Goal: Task Accomplishment & Management: Use online tool/utility

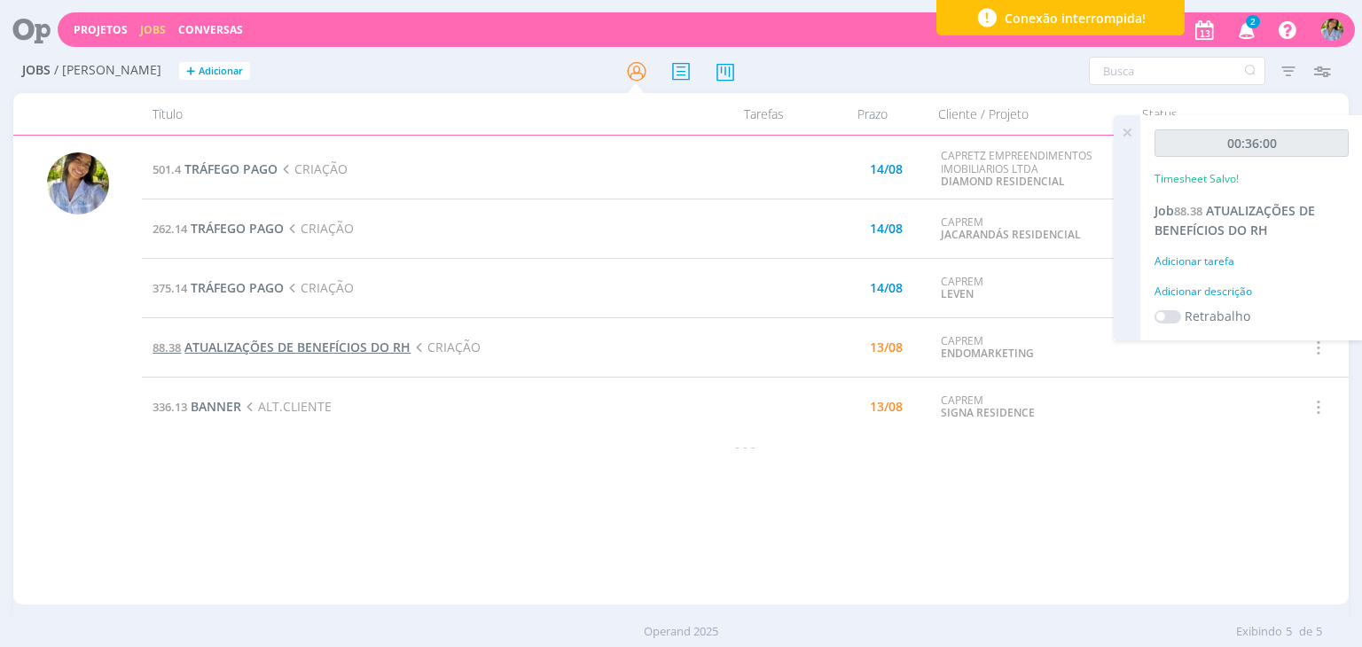
click at [316, 348] on span "ATUALIZAÇÕES DE BENEFÍCIOS DO RH" at bounding box center [297, 347] width 226 height 17
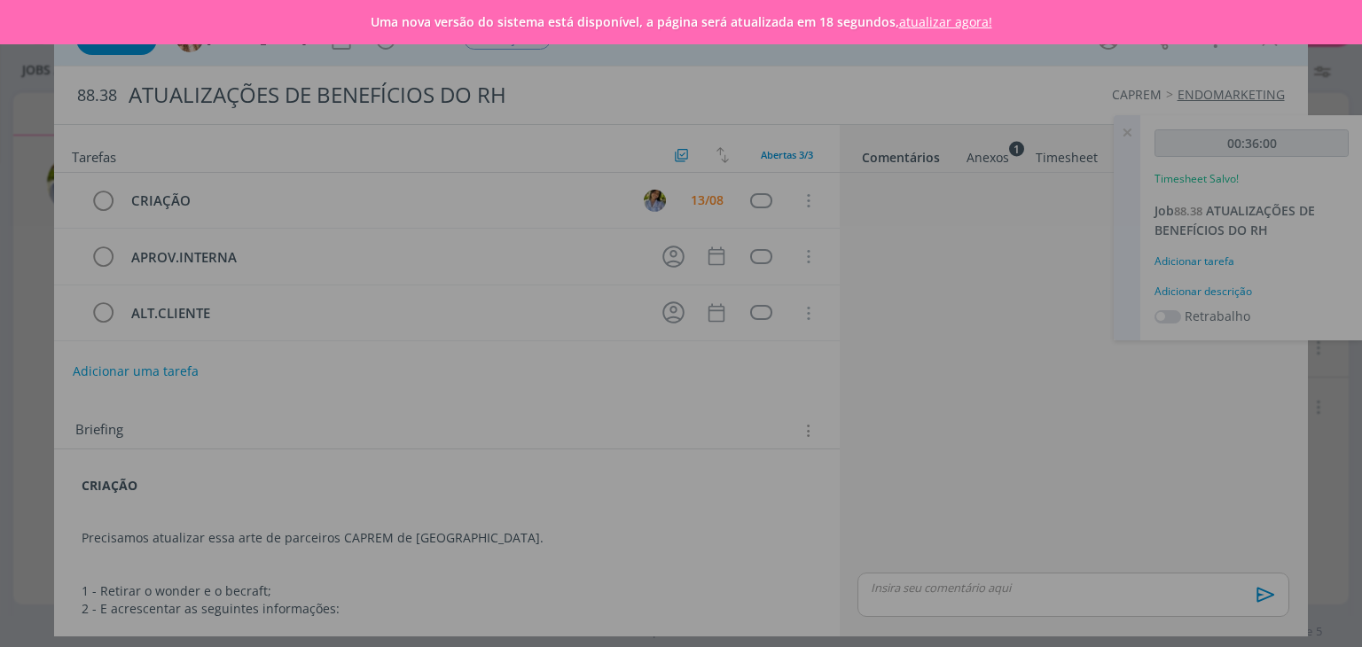
click at [924, 22] on link "atualizar agora!" at bounding box center [945, 21] width 93 height 17
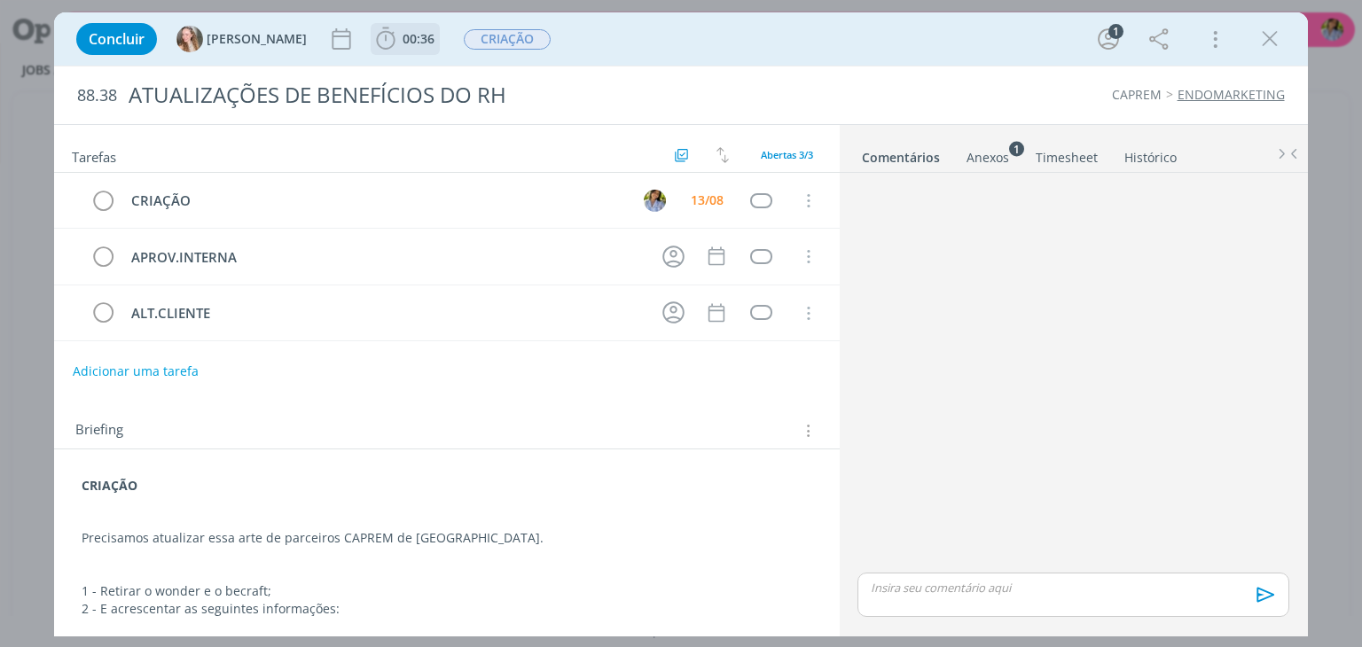
click at [403, 43] on span "00:36" at bounding box center [419, 38] width 32 height 17
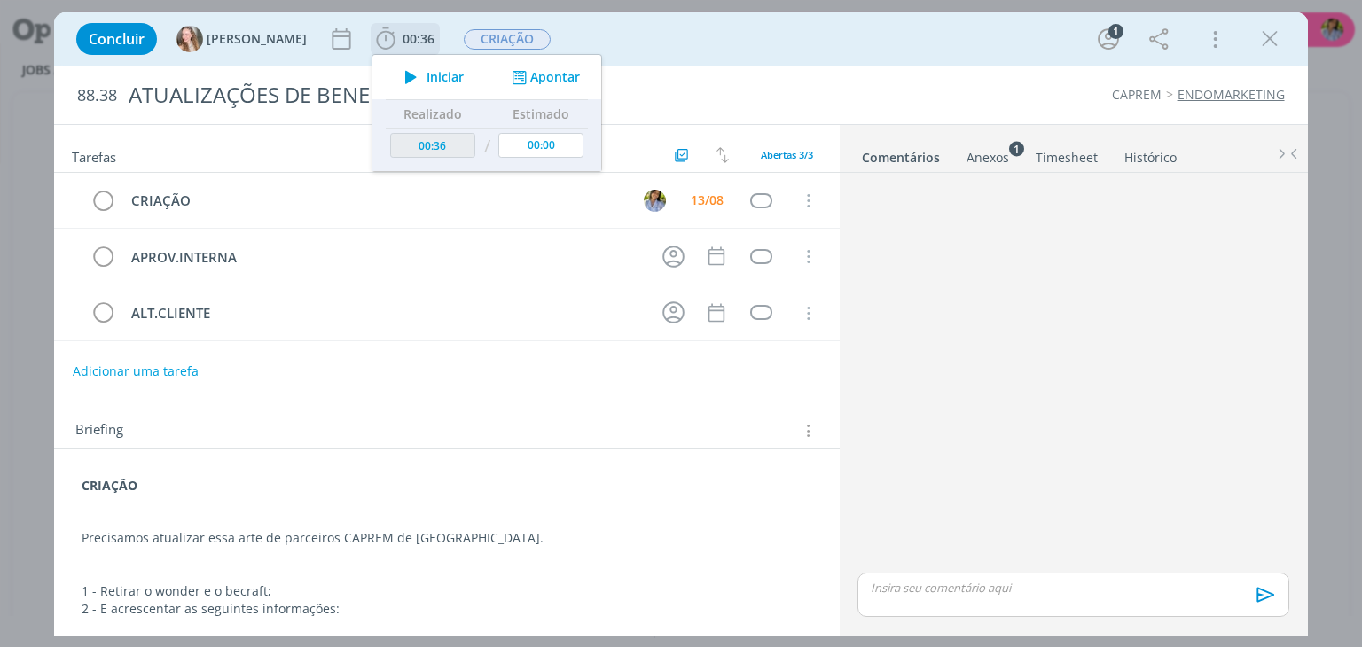
click at [427, 76] on span "Iniciar" at bounding box center [445, 77] width 37 height 12
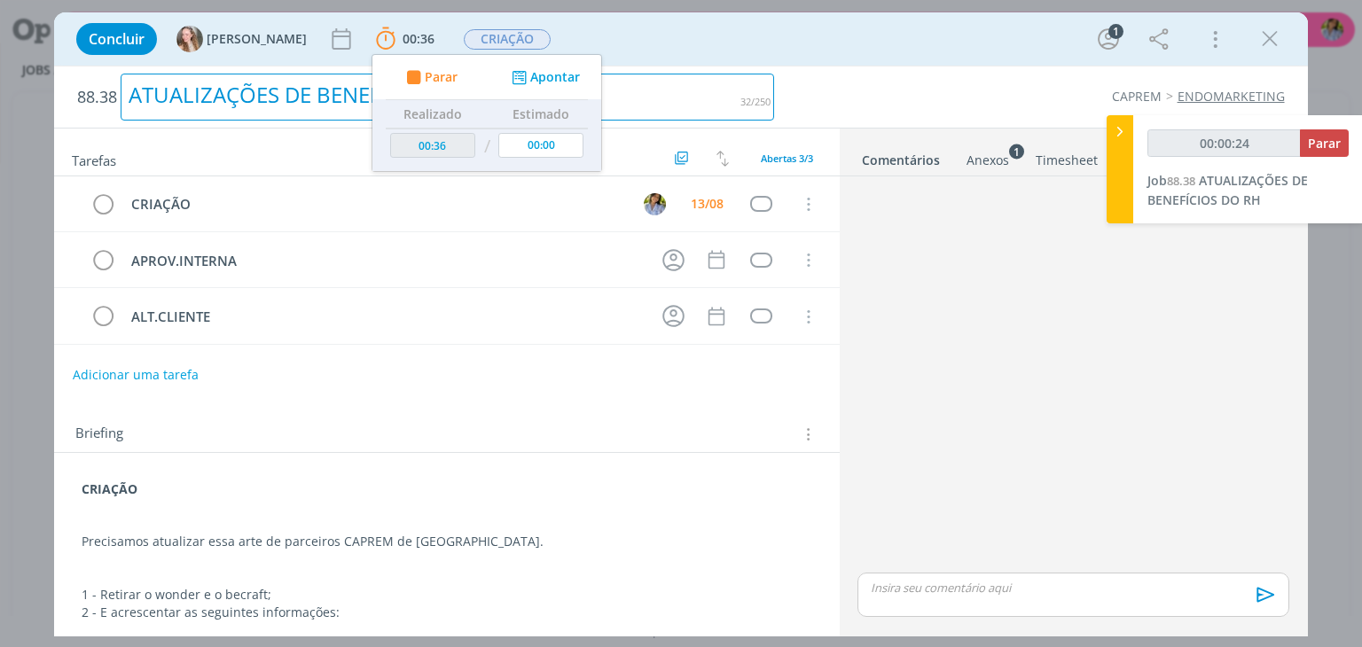
click at [734, 100] on div "ATUALIZAÇÕES DE BENEFÍCIOS DO RH" at bounding box center [448, 97] width 654 height 47
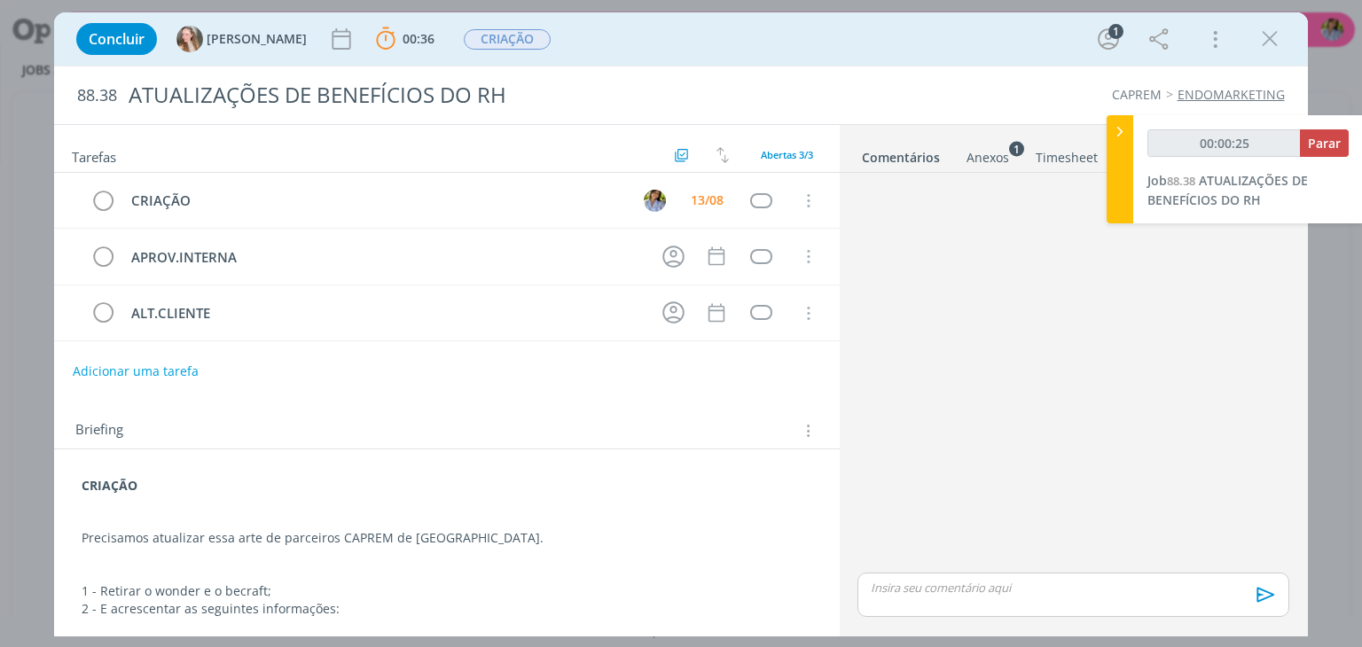
click at [919, 84] on div "88.38 ATUALIZAÇÕES DE BENEFÍCIOS DO RH CAPREM ENDOMARKETING" at bounding box center [680, 96] width 1253 height 58
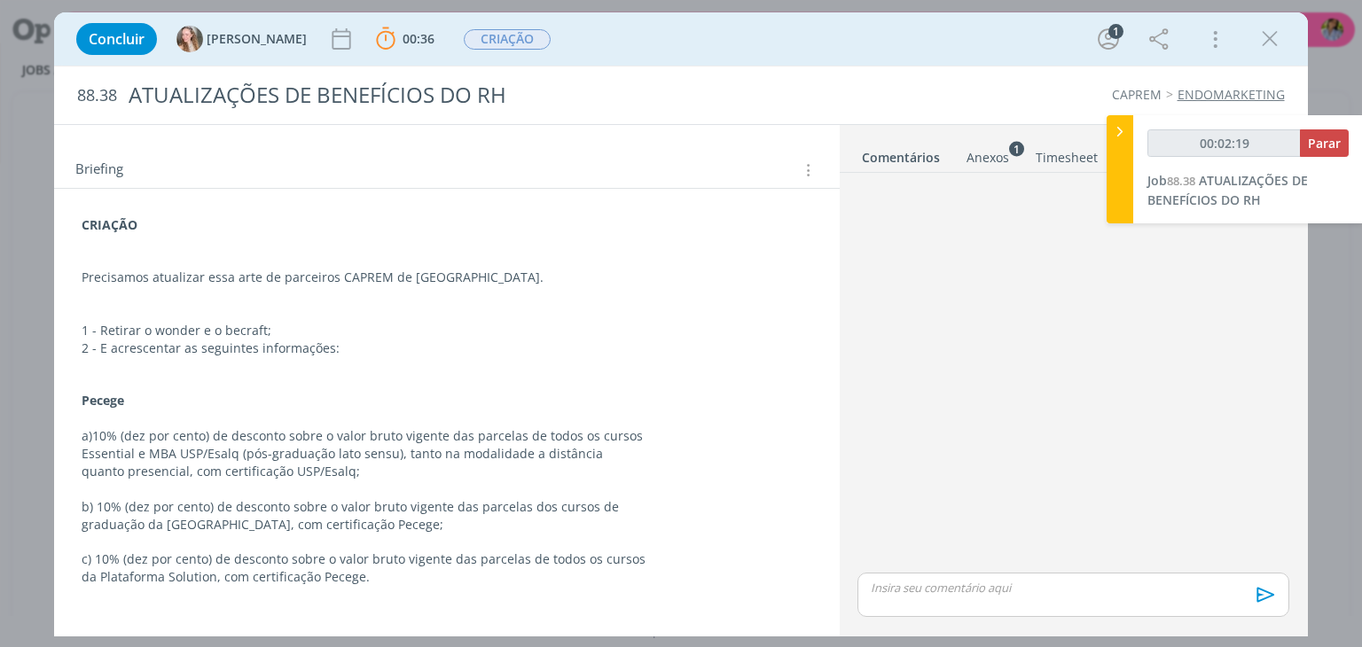
scroll to position [278, 0]
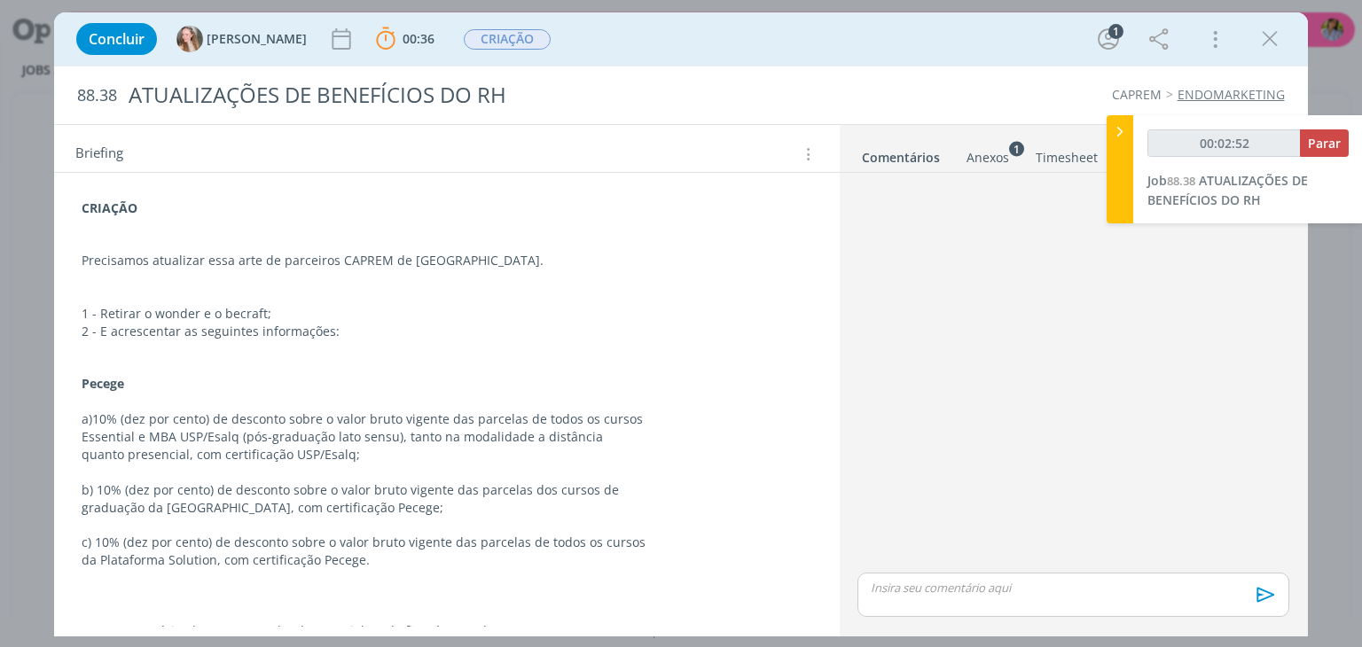
click at [993, 594] on p "dialog" at bounding box center [1073, 588] width 403 height 16
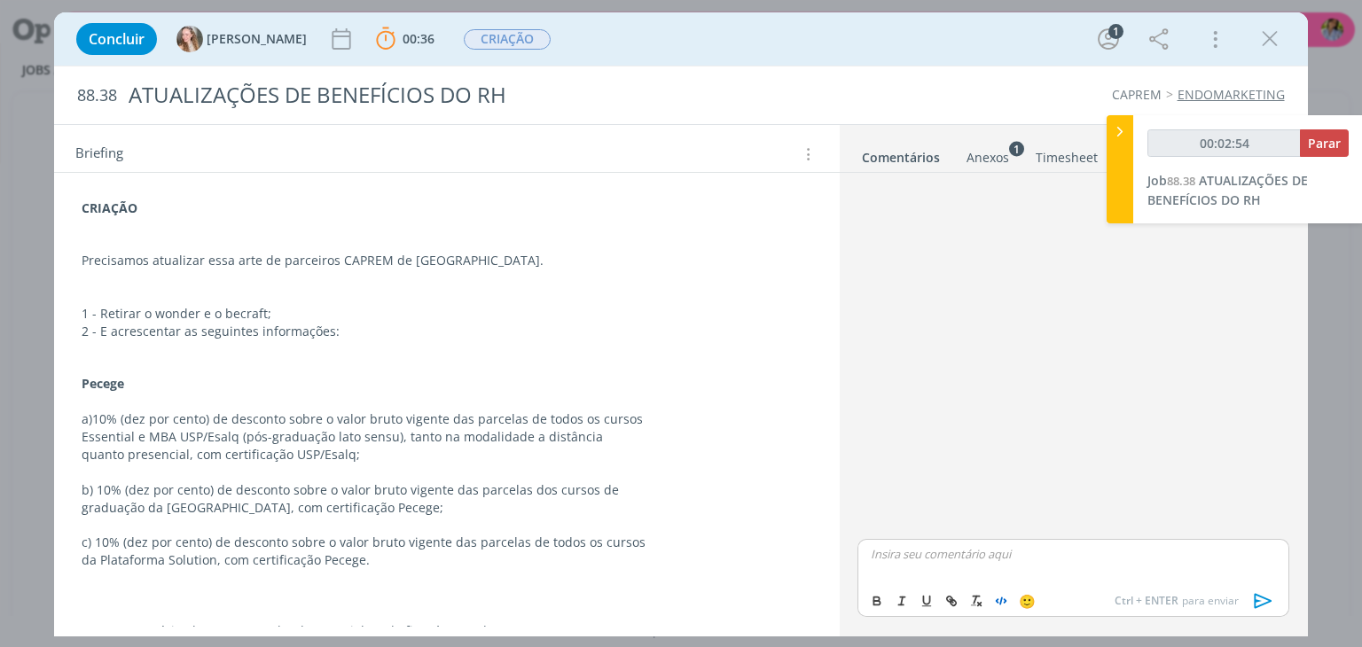
type input "00:02:55"
click at [949, 574] on span "[PERSON_NAME]" at bounding box center [968, 579] width 110 height 20
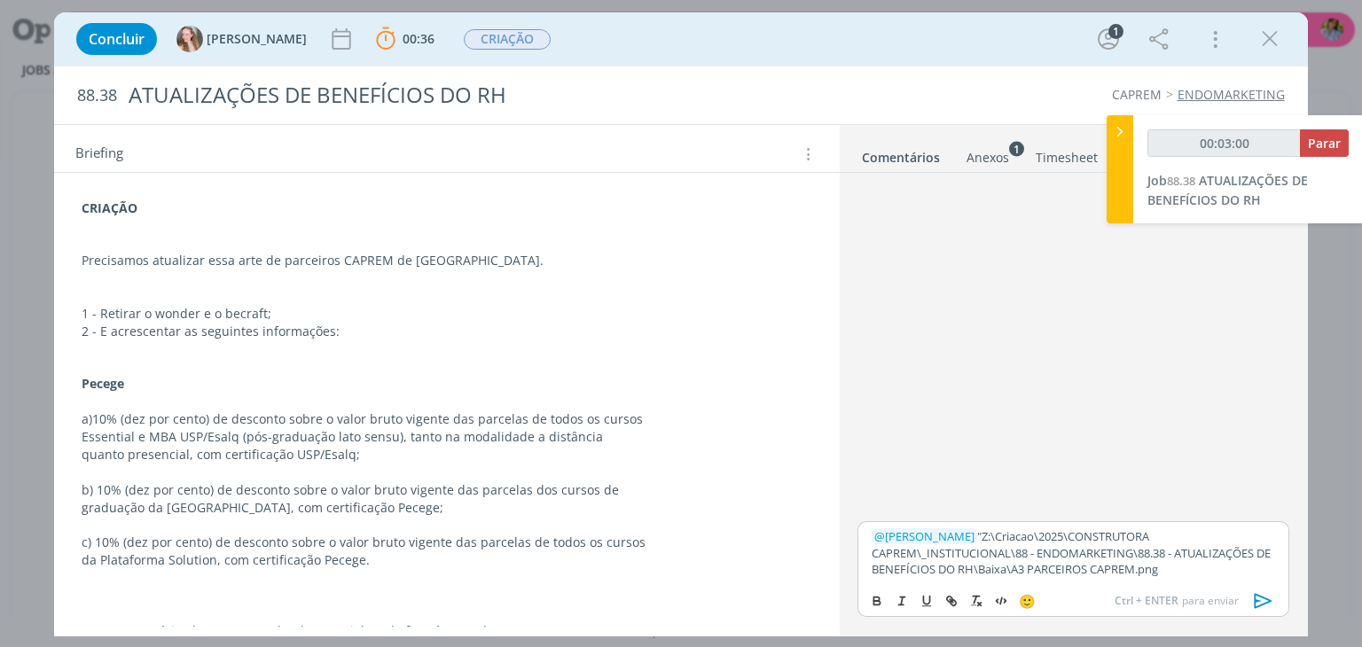
click at [938, 531] on p "﻿ @ Gabriela ﻿ "Z:\Criacao\2025\CONSTRUTORA CAPREM\_INSTITUCIONAL\88 - ENDOMARK…" at bounding box center [1073, 553] width 403 height 49
click at [941, 533] on p "﻿ @ Gabriela ﻿ "Z:\Criacao\2025\CONSTRUTORA CAPREM\_INSTITUCIONAL\88 - ENDOMARK…" at bounding box center [1073, 553] width 403 height 49
click at [1061, 568] on p "﻿ @ Gabriela ﻿ Z:\Criacao\2025\CONSTRUTORA CAPREM\_INSTITUCIONAL\88 - ENDOMARKE…" at bounding box center [1073, 553] width 403 height 49
click at [1264, 601] on icon "dialog" at bounding box center [1264, 601] width 27 height 27
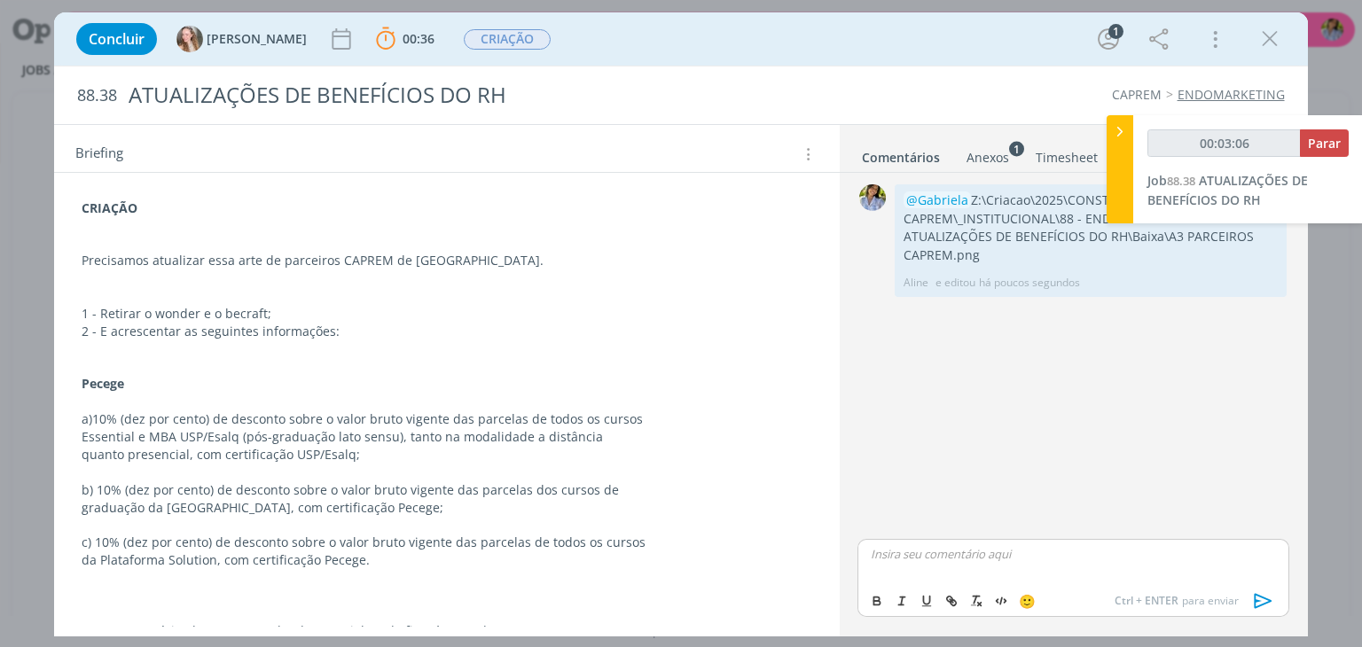
type input "00:03:07"
click at [1117, 131] on icon at bounding box center [1120, 131] width 18 height 19
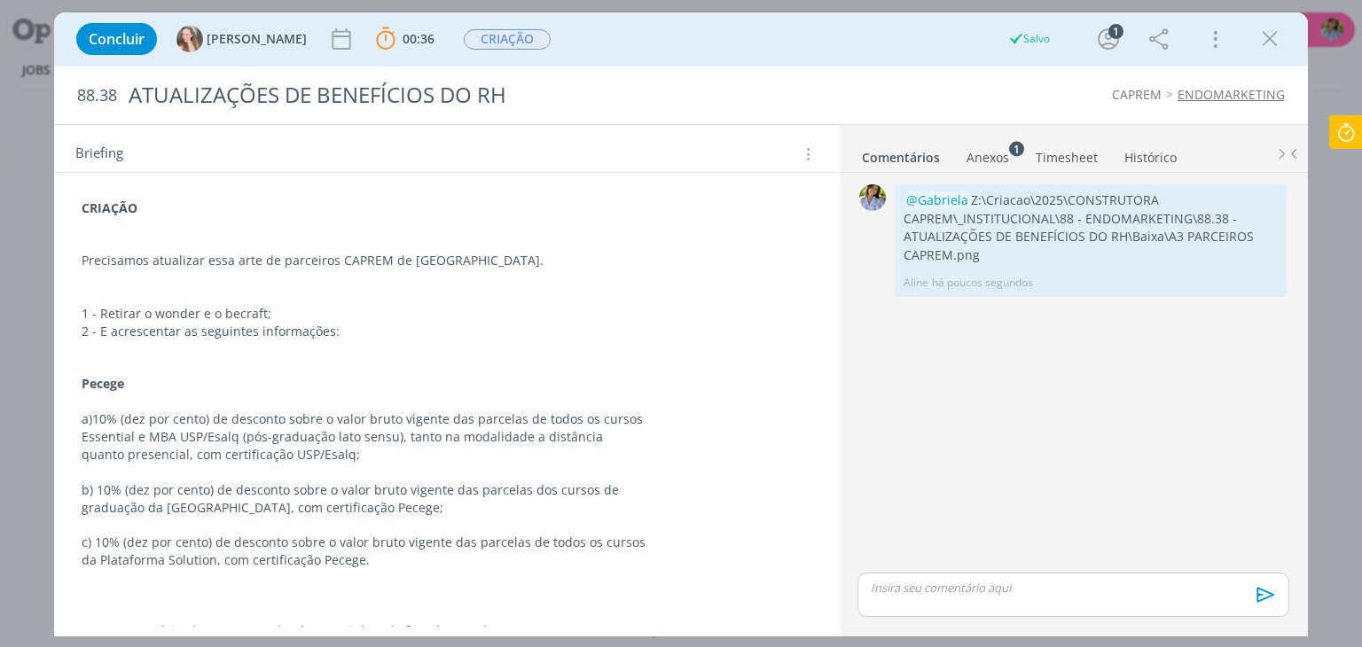
click at [1352, 145] on icon at bounding box center [1346, 132] width 32 height 35
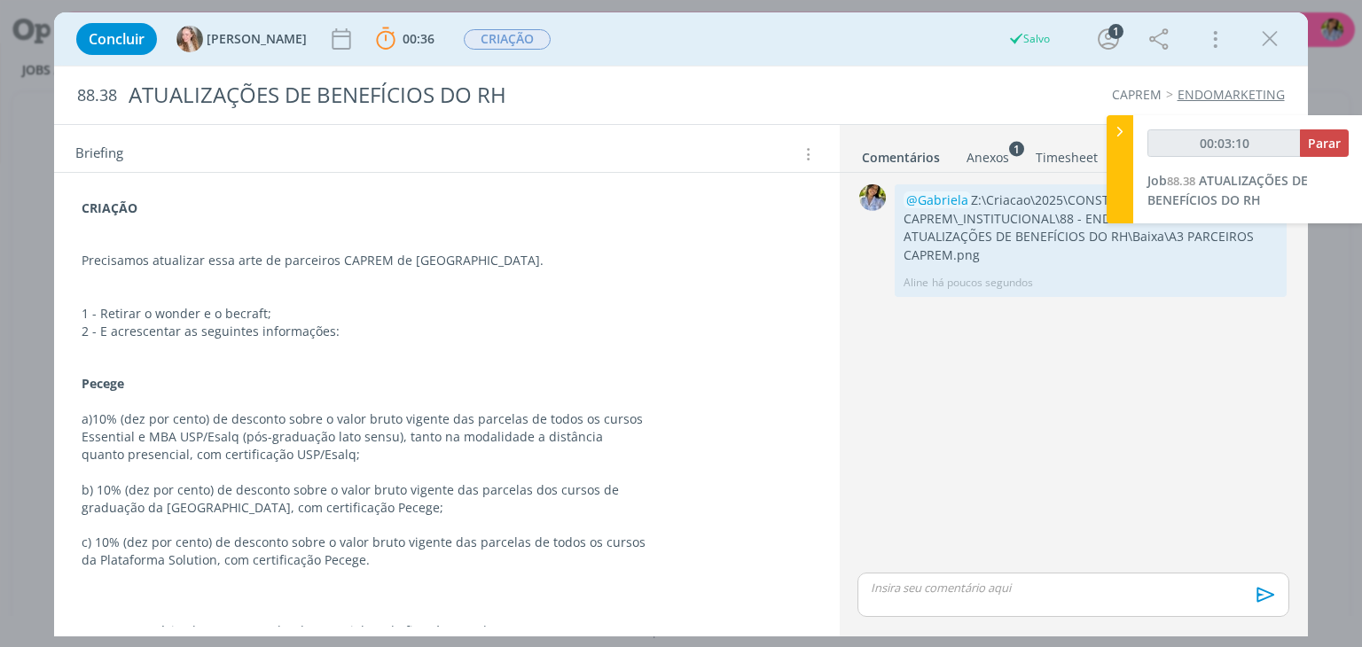
type input "00:03:11"
click at [1338, 146] on span "Parar" at bounding box center [1324, 143] width 33 height 17
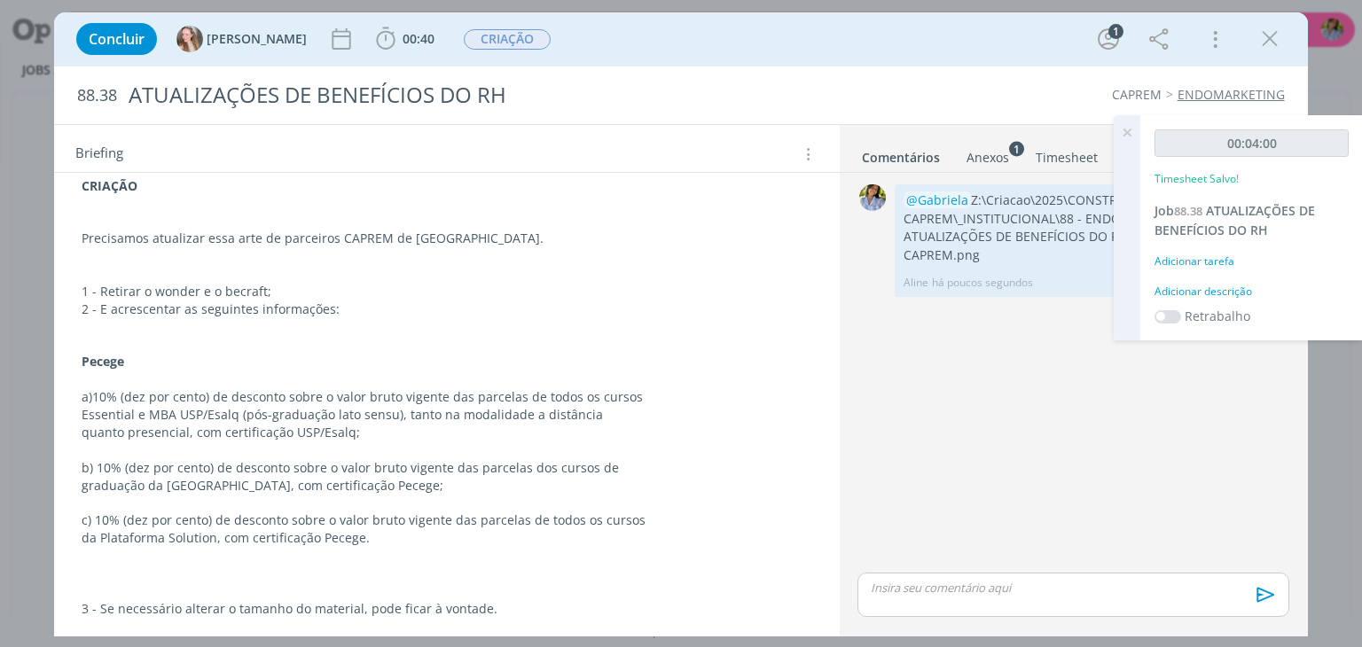
click at [1128, 130] on icon at bounding box center [1127, 132] width 32 height 35
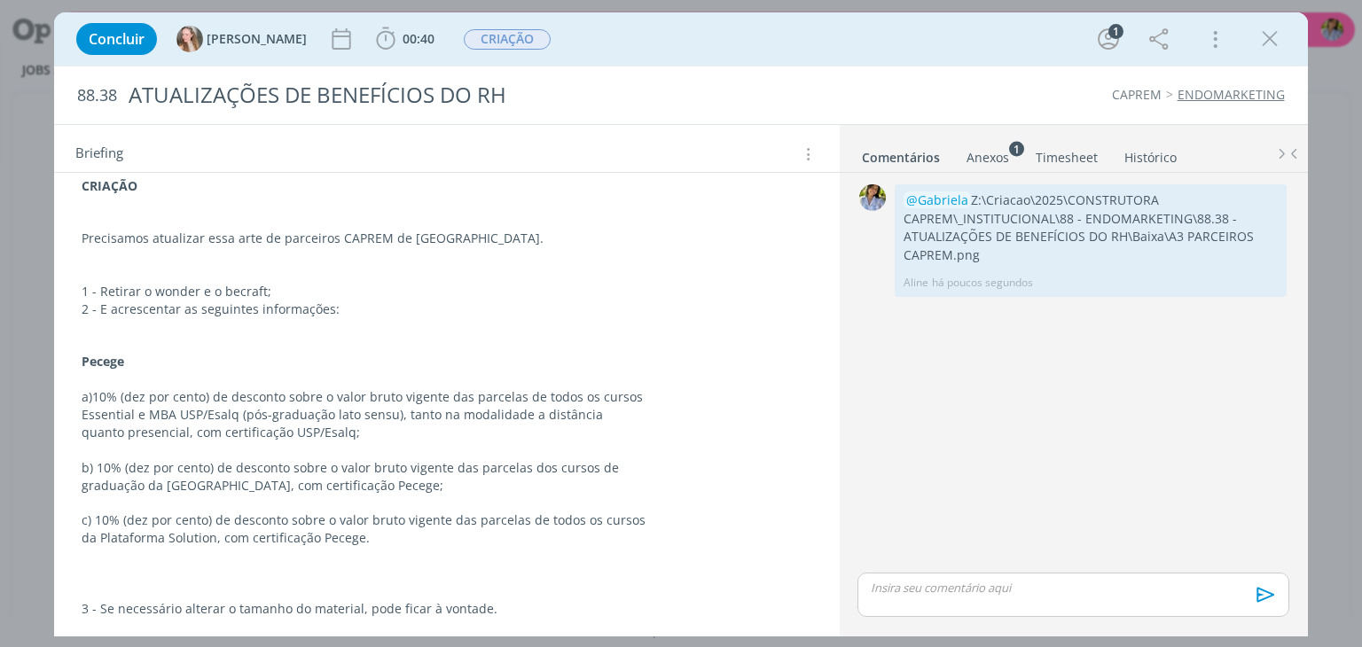
drag, startPoint x: 1273, startPoint y: 41, endPoint x: 749, endPoint y: 2, distance: 524.8
click at [1273, 41] on icon "dialog" at bounding box center [1270, 39] width 27 height 27
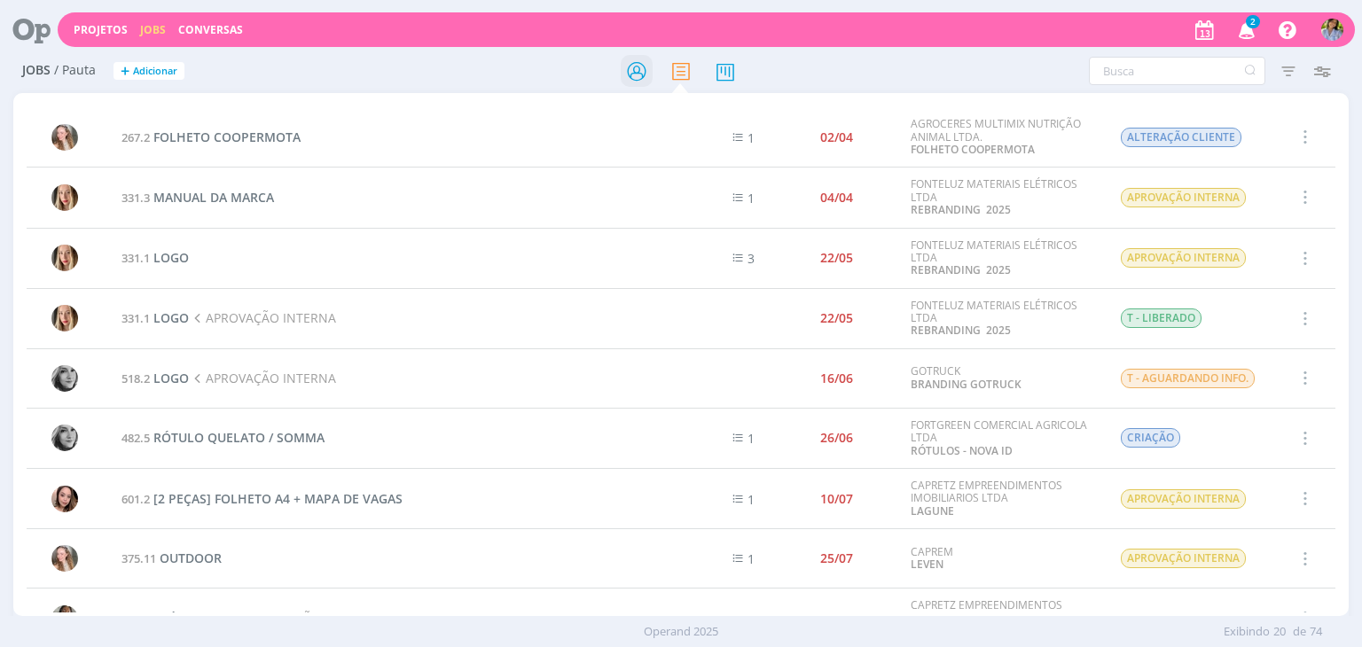
click at [635, 75] on icon at bounding box center [637, 71] width 32 height 35
drag, startPoint x: 628, startPoint y: 75, endPoint x: 639, endPoint y: 73, distance: 11.0
click at [628, 75] on icon at bounding box center [637, 71] width 32 height 35
click at [639, 75] on icon at bounding box center [637, 71] width 32 height 35
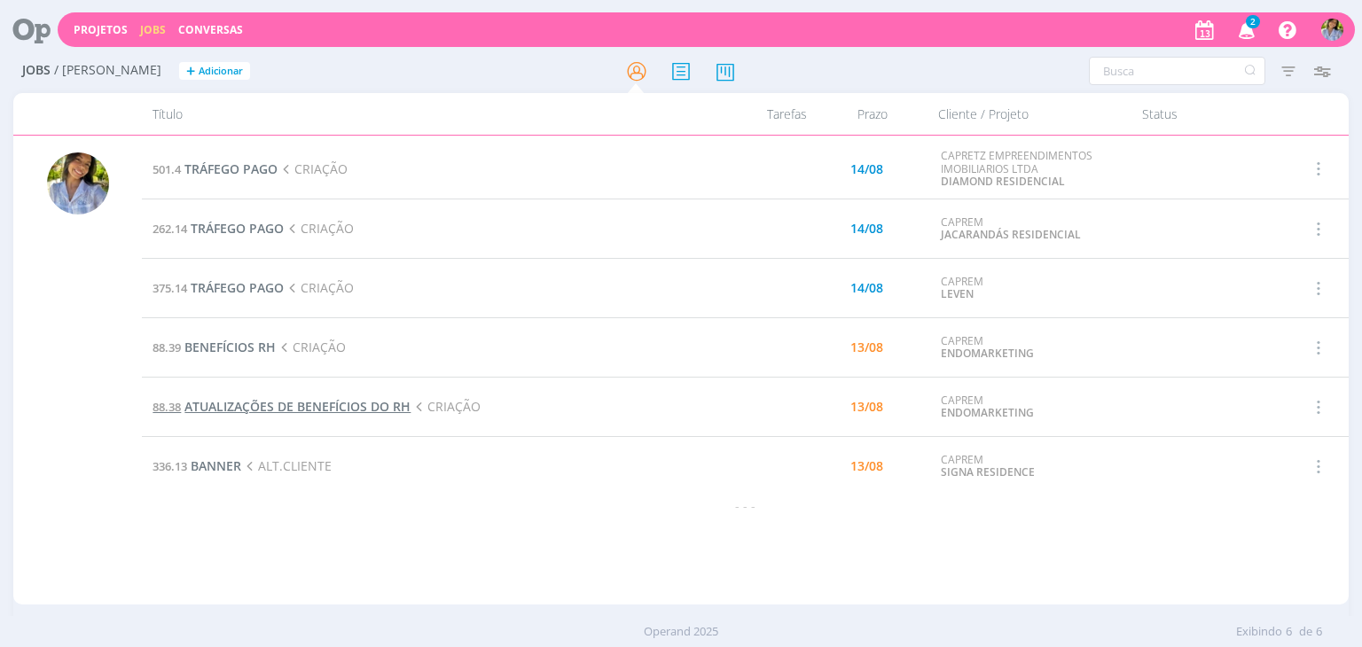
click at [372, 403] on span "ATUALIZAÇÕES DE BENEFÍCIOS DO RH" at bounding box center [297, 406] width 226 height 17
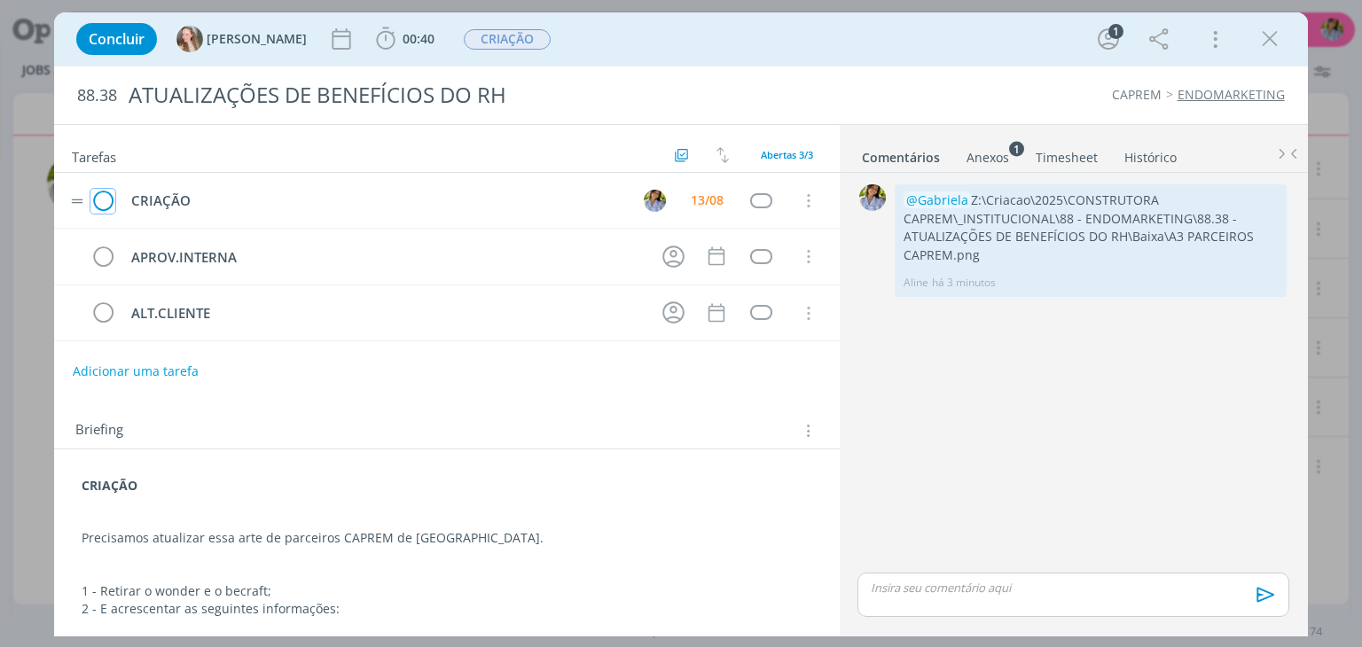
click at [105, 203] on icon "dialog" at bounding box center [102, 201] width 25 height 27
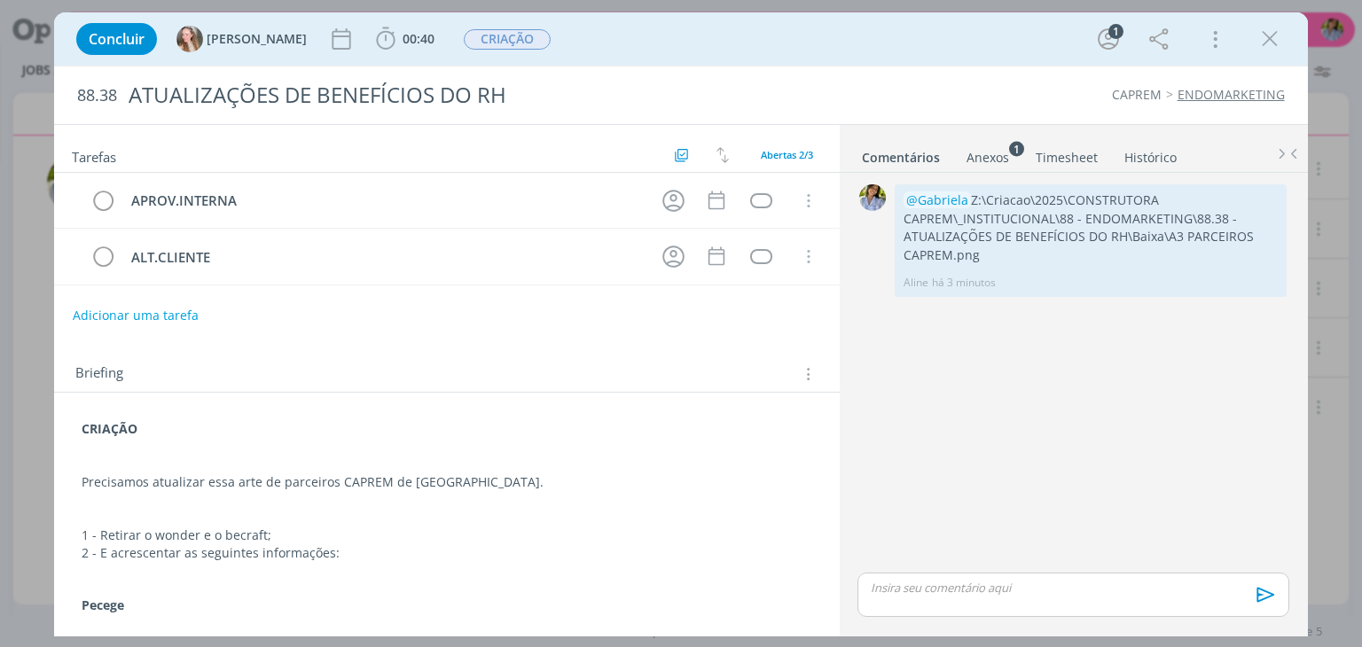
click at [1273, 36] on icon "dialog" at bounding box center [1270, 39] width 27 height 27
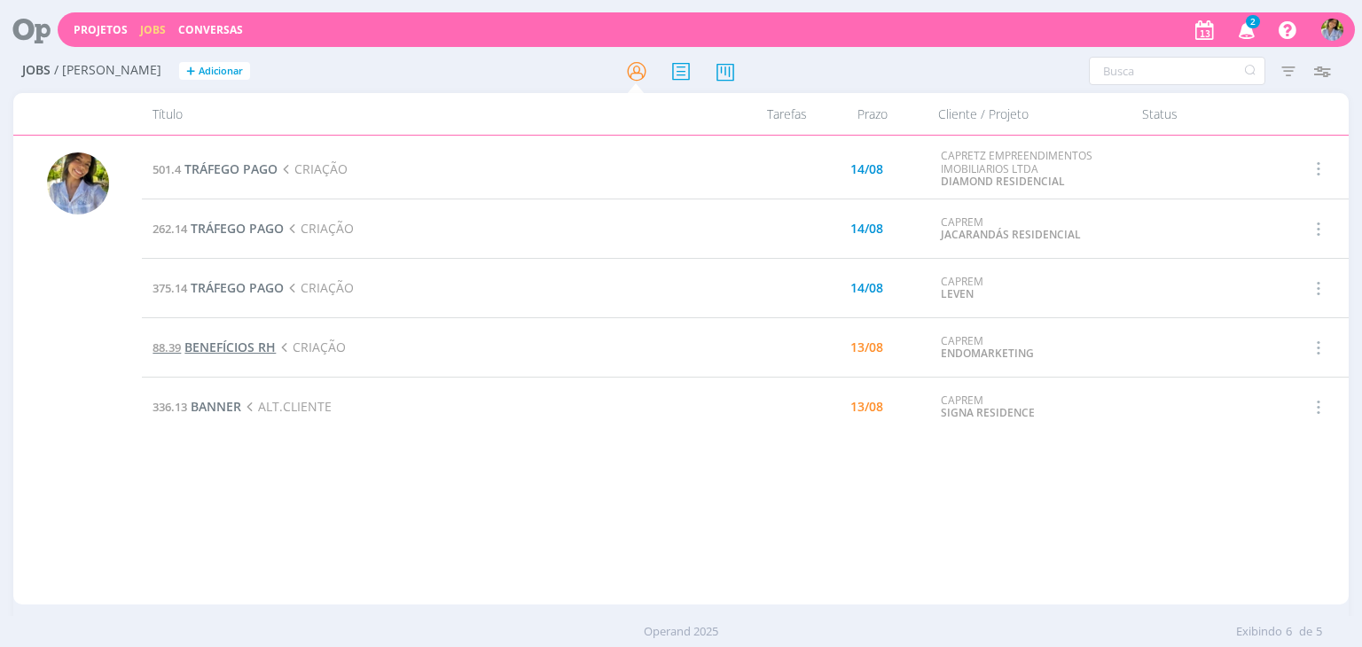
click at [231, 348] on span "BENEFÍCIOS RH" at bounding box center [229, 347] width 91 height 17
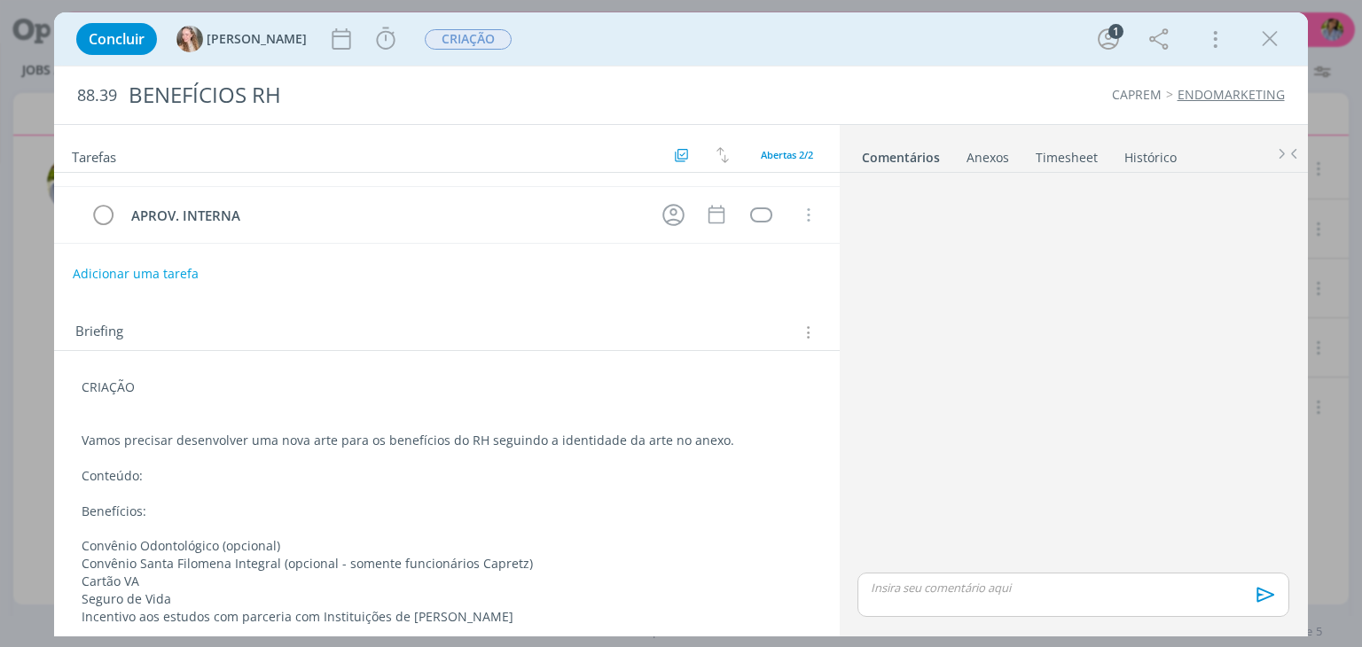
scroll to position [51, 0]
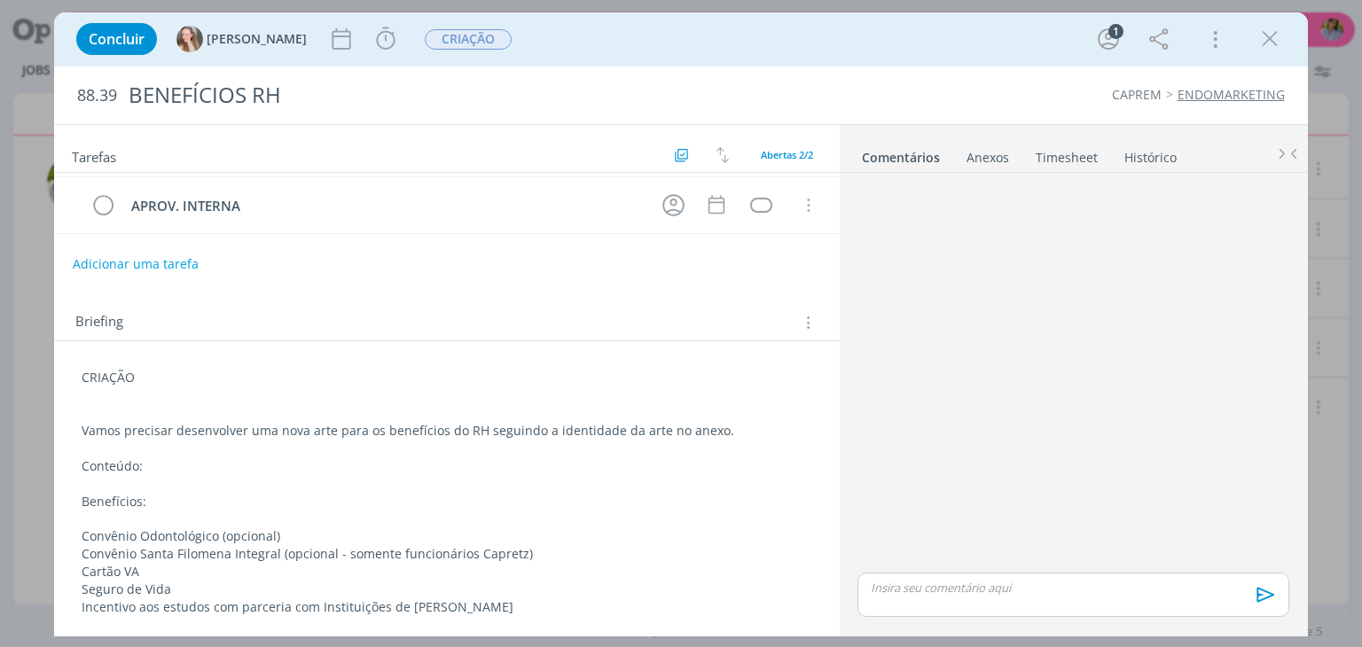
click at [128, 572] on p "Cartão VA" at bounding box center [447, 572] width 730 height 18
click at [167, 583] on p "Seguro de Vida" at bounding box center [446, 591] width 728 height 18
click at [1270, 35] on icon "dialog" at bounding box center [1270, 39] width 27 height 27
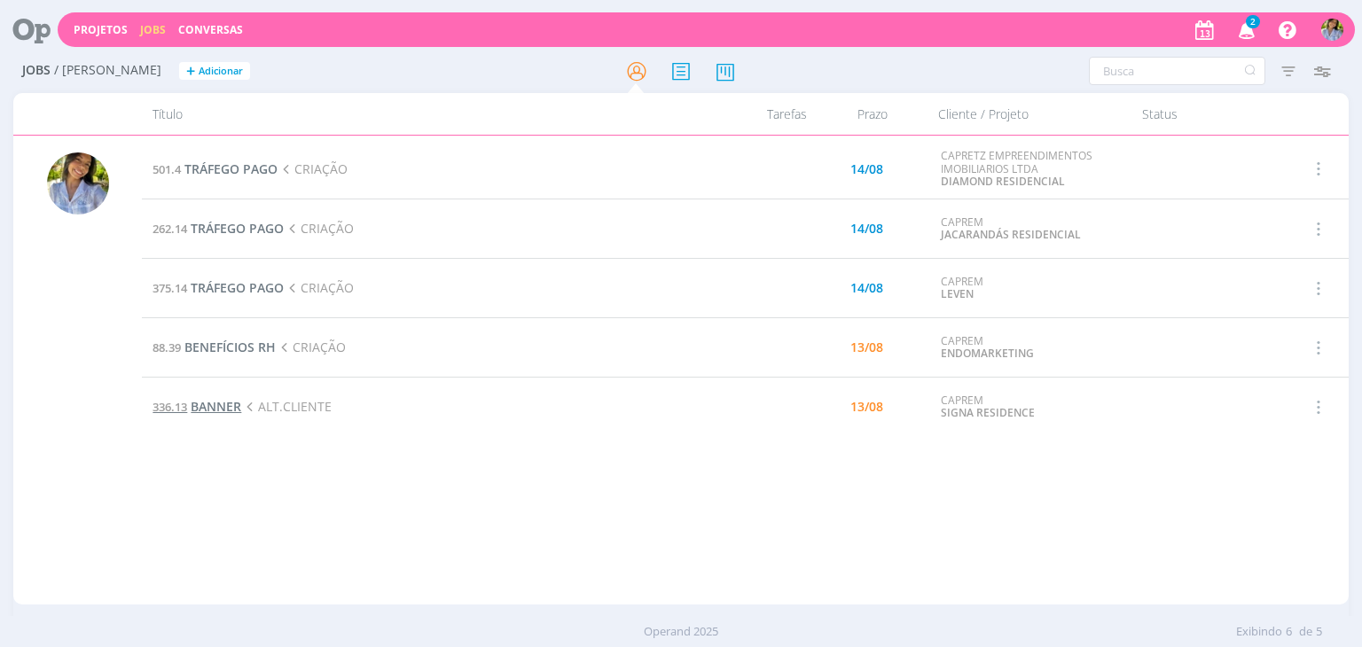
click at [209, 404] on span "BANNER" at bounding box center [216, 406] width 51 height 17
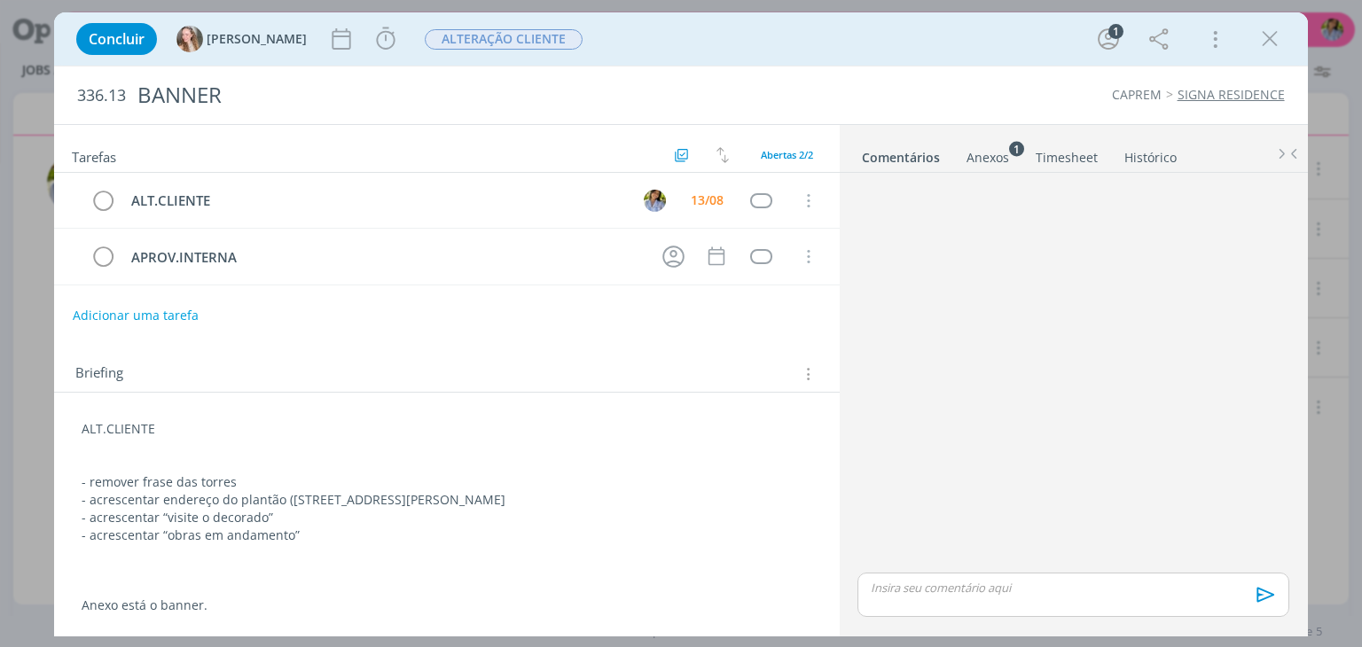
click at [1275, 36] on icon "dialog" at bounding box center [1270, 39] width 27 height 27
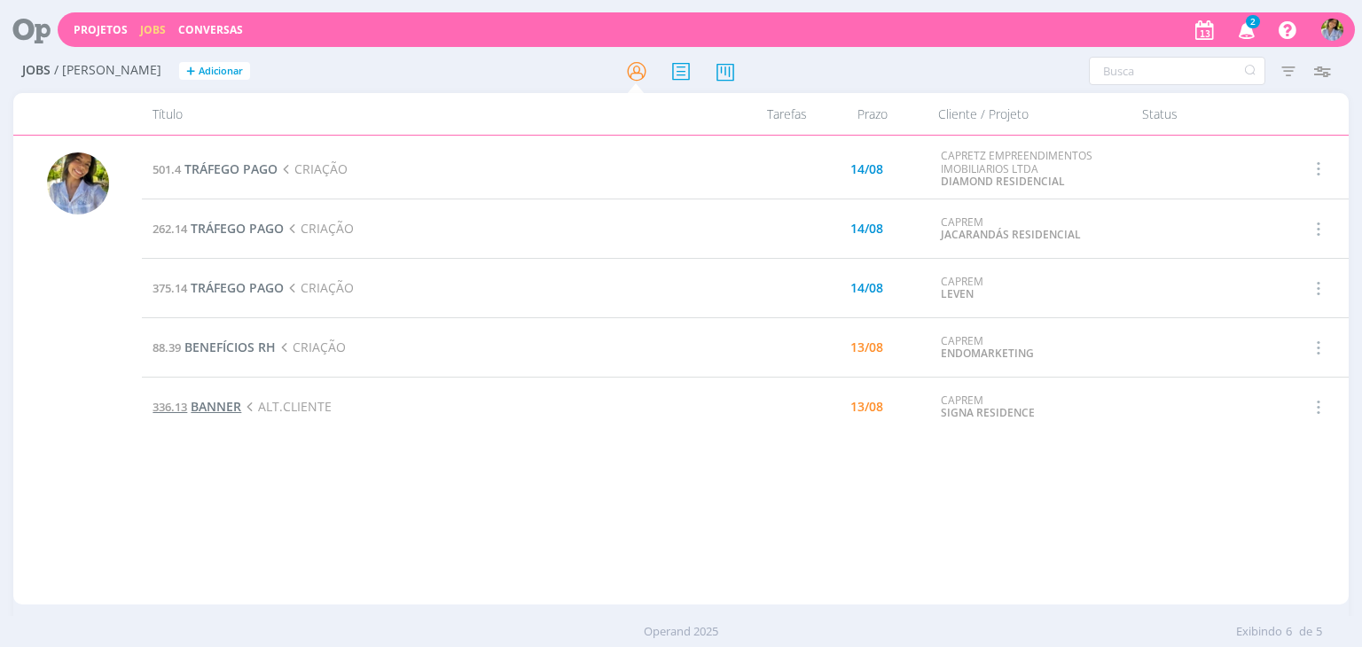
click at [220, 406] on span "BANNER" at bounding box center [216, 406] width 51 height 17
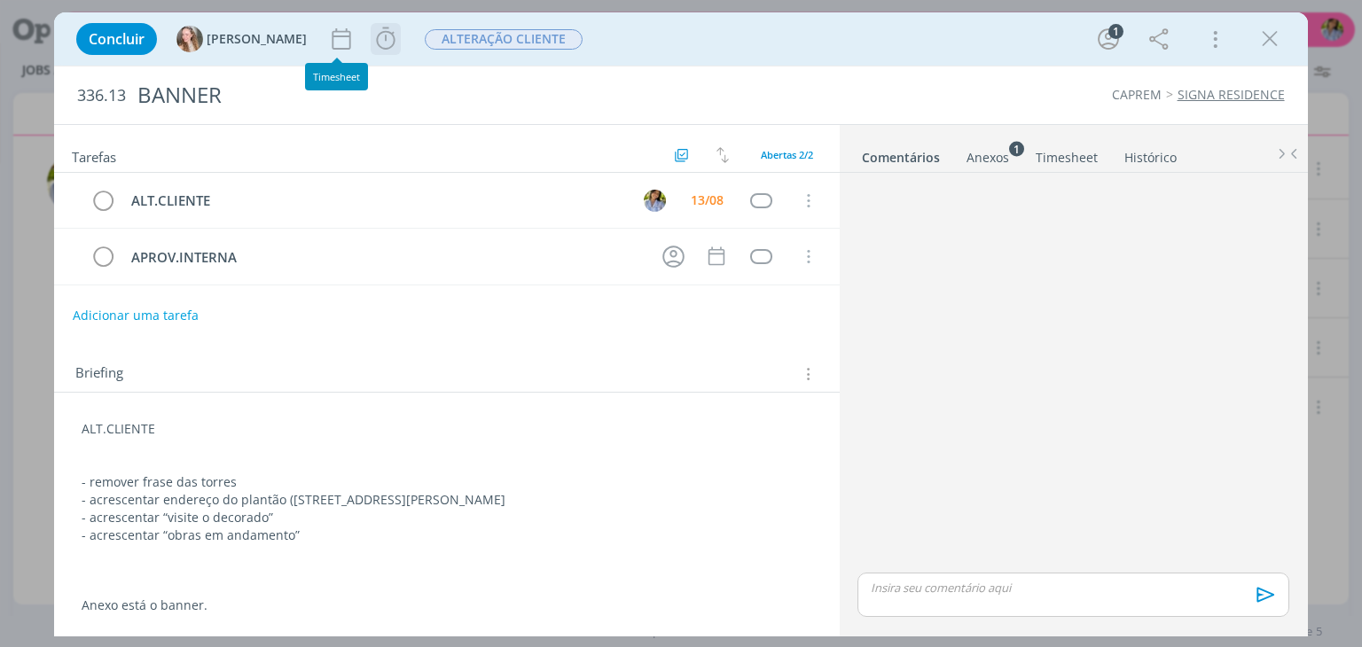
click at [373, 43] on icon "dialog" at bounding box center [386, 39] width 27 height 27
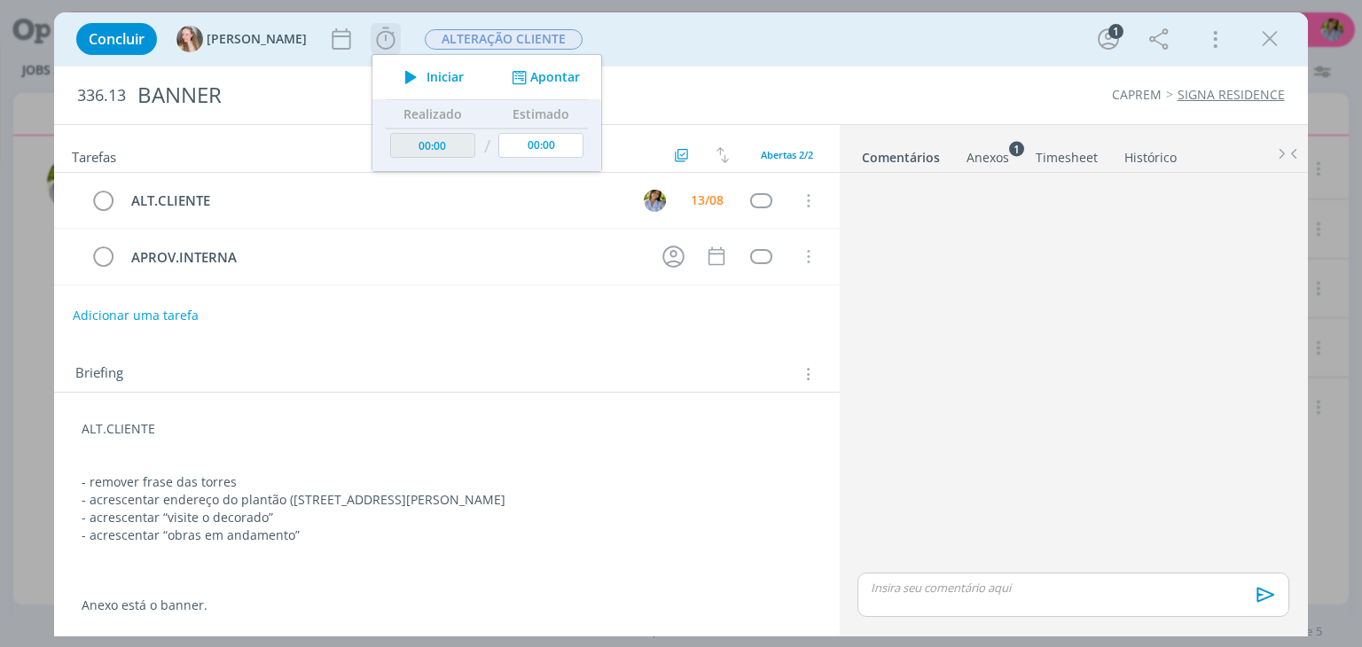
click at [427, 80] on span "Iniciar" at bounding box center [445, 77] width 37 height 12
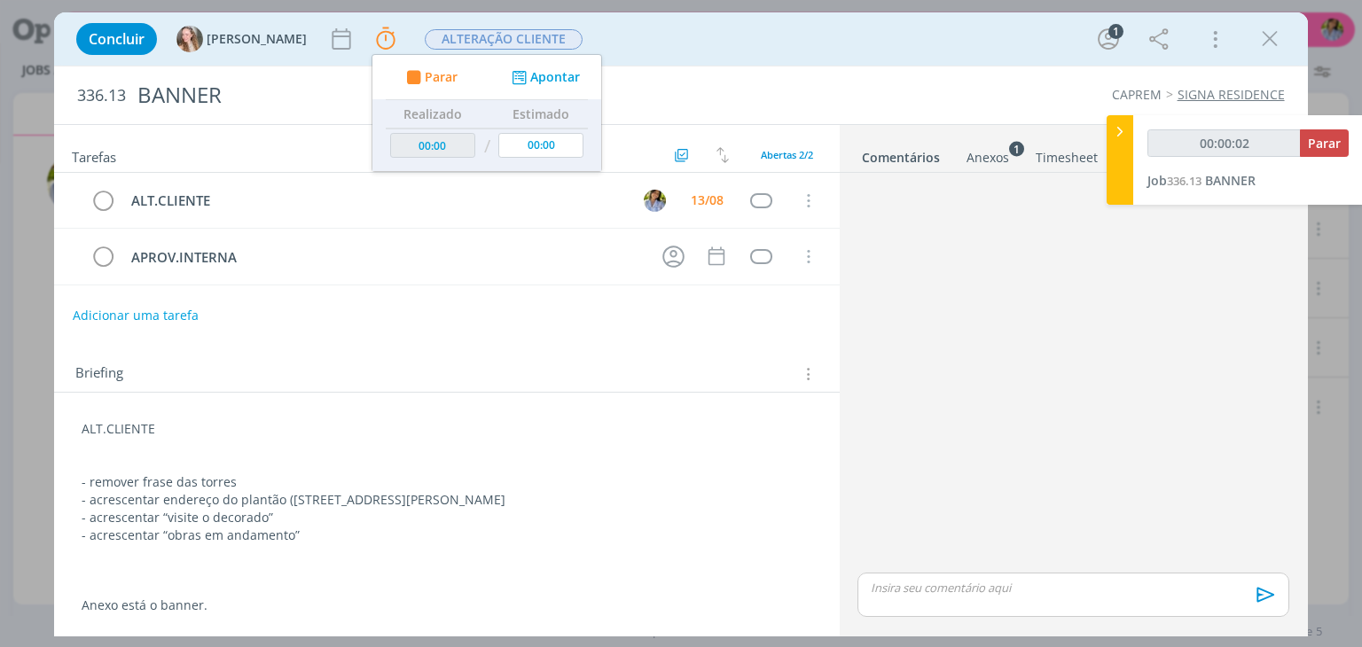
click at [229, 501] on p "- acrescentar endereço do plantão (rua fortunato faraone, 1.007" at bounding box center [447, 500] width 730 height 18
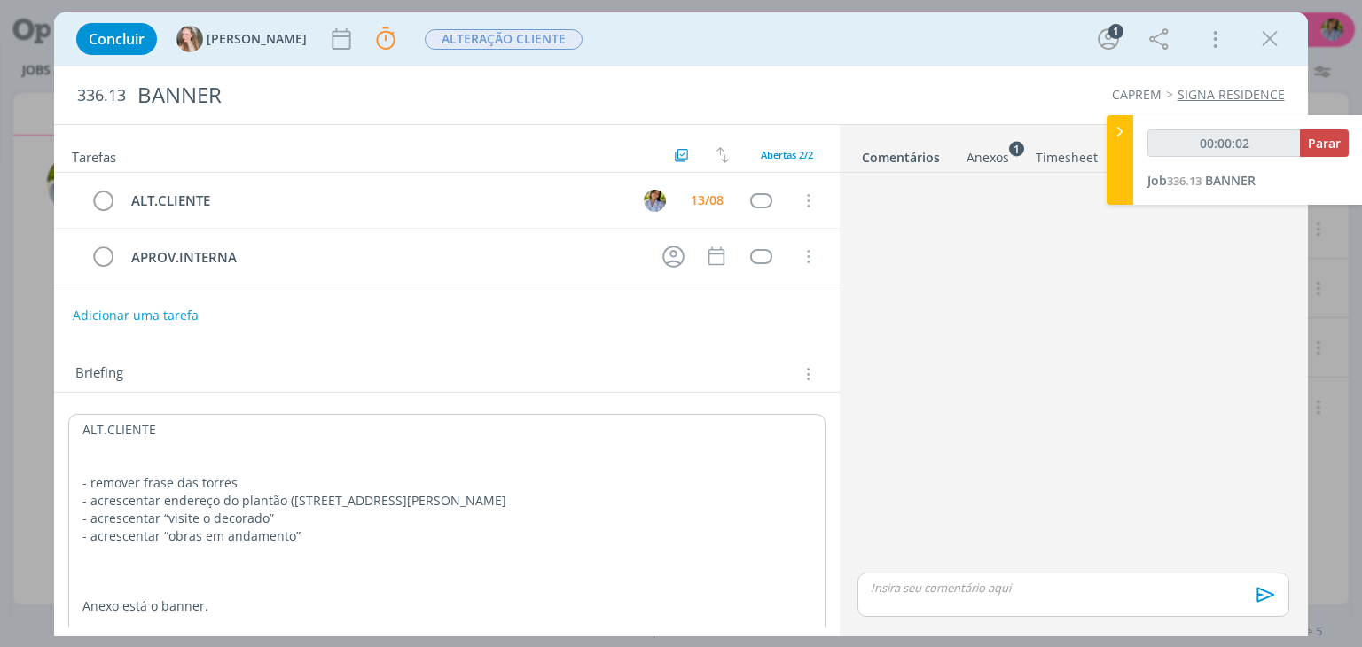
click at [238, 518] on p "- acrescentar “visite o decorado”" at bounding box center [446, 519] width 728 height 18
click at [250, 539] on p "- acrescentar “obras em andamento”" at bounding box center [446, 537] width 728 height 18
click at [985, 150] on div "Anexos 1" at bounding box center [988, 158] width 43 height 18
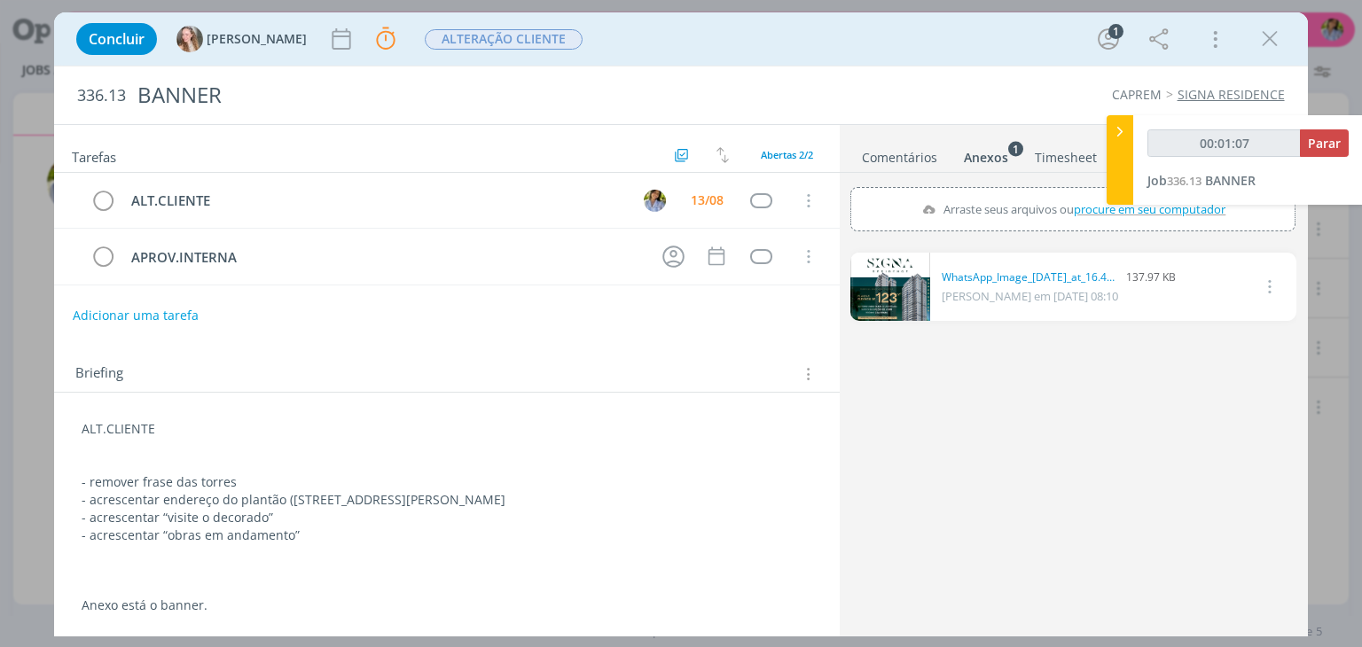
click at [883, 298] on link "dialog" at bounding box center [891, 287] width 80 height 68
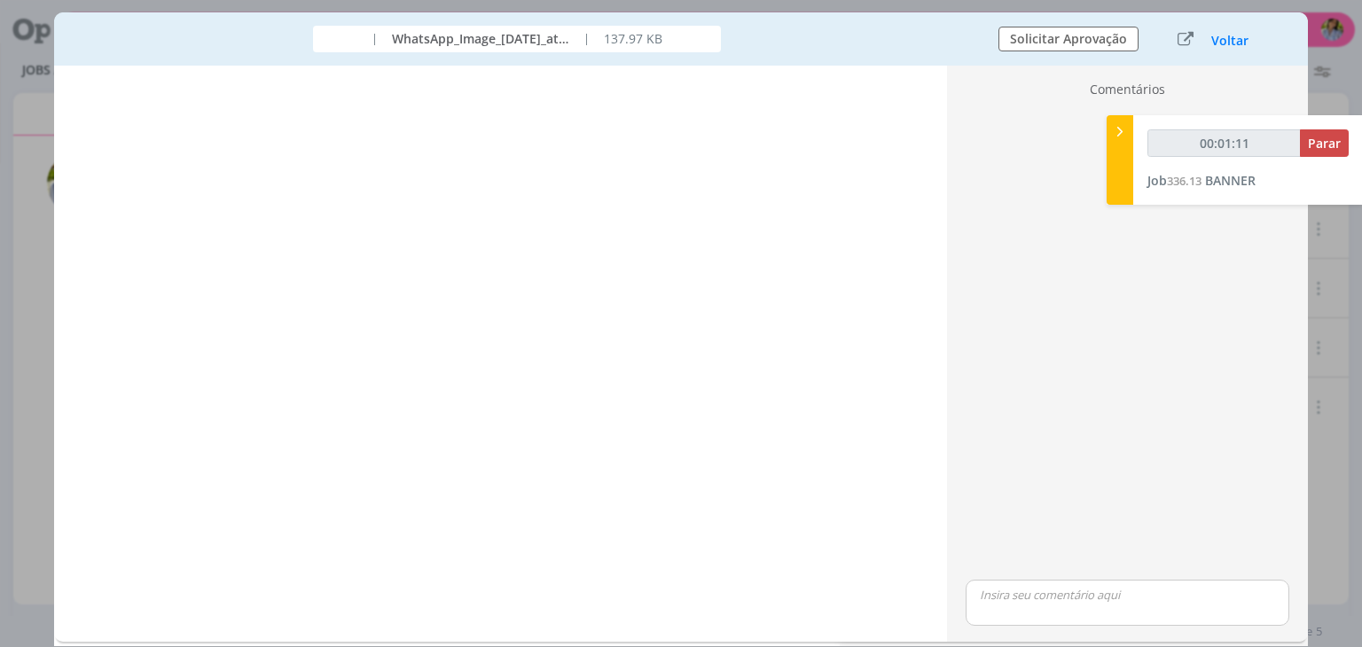
click at [1059, 326] on div "dialog" at bounding box center [1128, 341] width 338 height 471
click at [1222, 36] on button "Voltar" at bounding box center [1230, 41] width 39 height 14
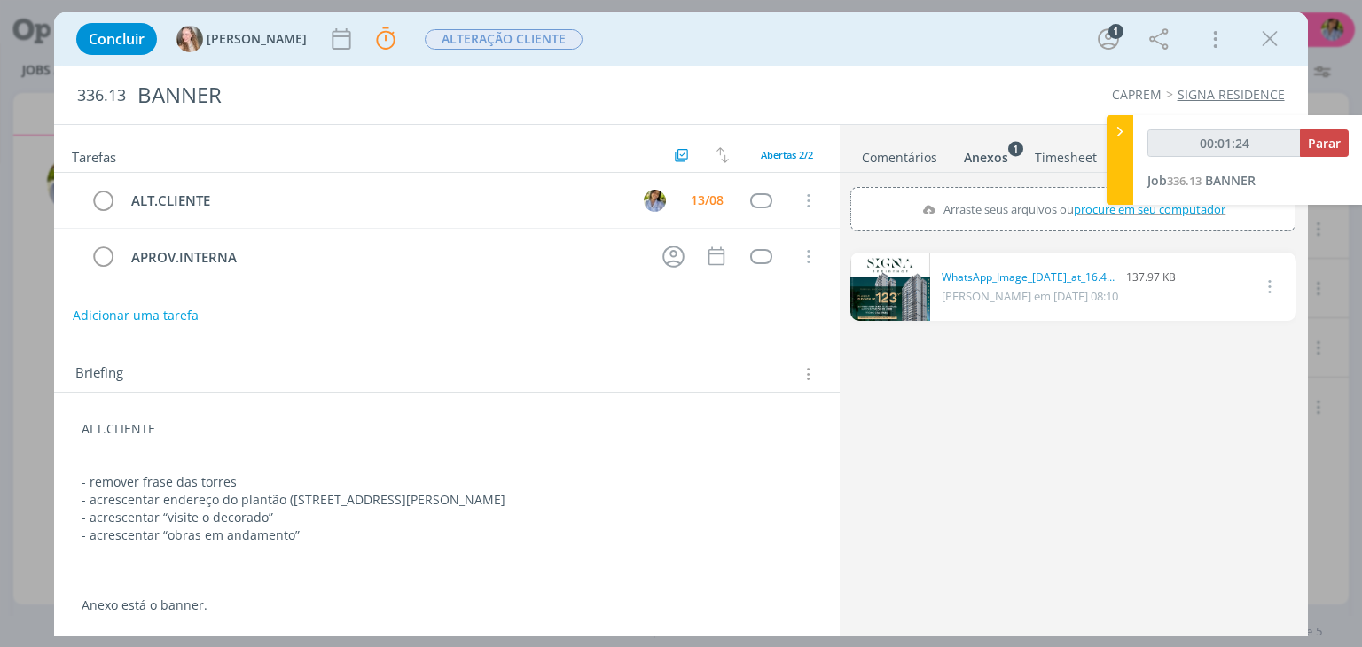
click at [837, 326] on div "Adicionar uma tarefa" at bounding box center [446, 316] width 785 height 32
drag, startPoint x: 1361, startPoint y: 384, endPoint x: 1361, endPoint y: 457, distance: 72.7
click at [1361, 457] on div "Concluir Gabriela Parar Apontar Data * 13/08/2025 Horas * 00:00 Tarefa Selecion…" at bounding box center [681, 323] width 1362 height 647
click at [255, 509] on p "- acrescentar “visite o decorado”" at bounding box center [447, 518] width 730 height 18
click at [245, 519] on p "- acrescentar “visite o decorado”" at bounding box center [446, 519] width 728 height 18
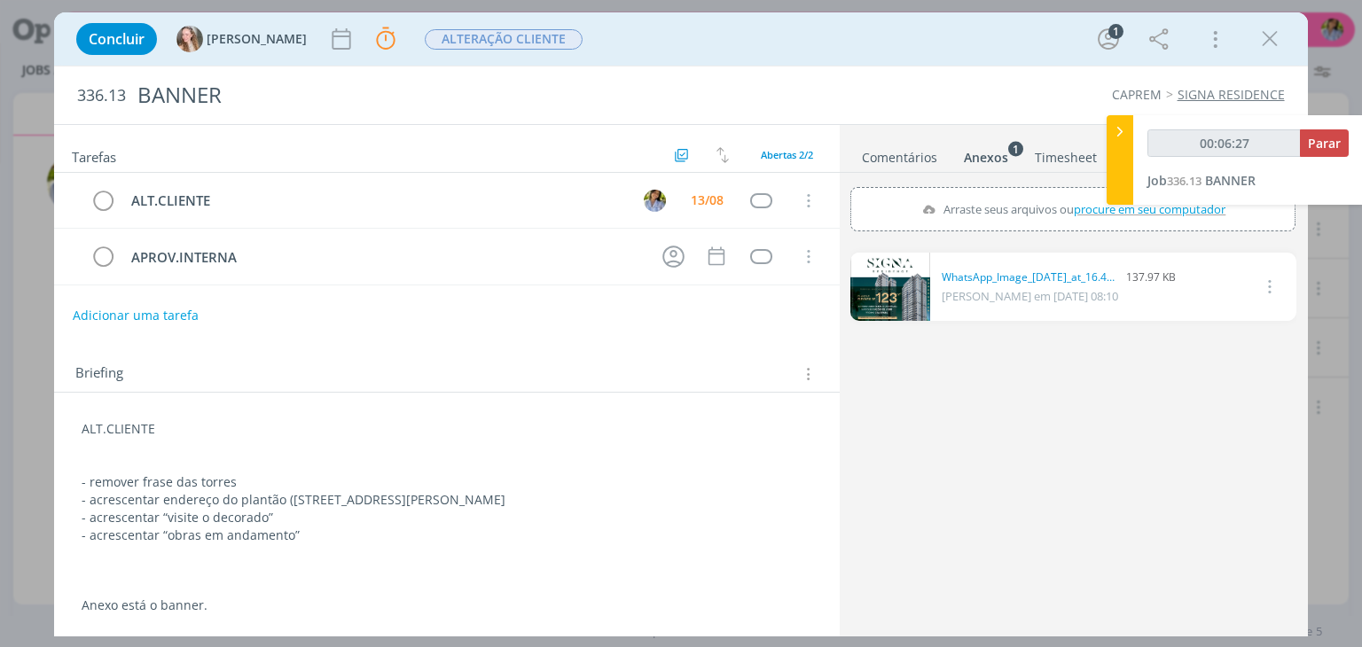
click at [294, 504] on p "- acrescentar endereço do plantão (rua fortunato faraone, 1.007" at bounding box center [447, 500] width 730 height 18
drag, startPoint x: 196, startPoint y: 514, endPoint x: 185, endPoint y: 512, distance: 10.8
click at [196, 513] on p "- acrescentar “visite o decorado”" at bounding box center [446, 519] width 728 height 18
drag, startPoint x: 165, startPoint y: 519, endPoint x: 262, endPoint y: 506, distance: 97.5
click at [262, 510] on p "- acrescentar “visite o decorado”" at bounding box center [446, 519] width 728 height 18
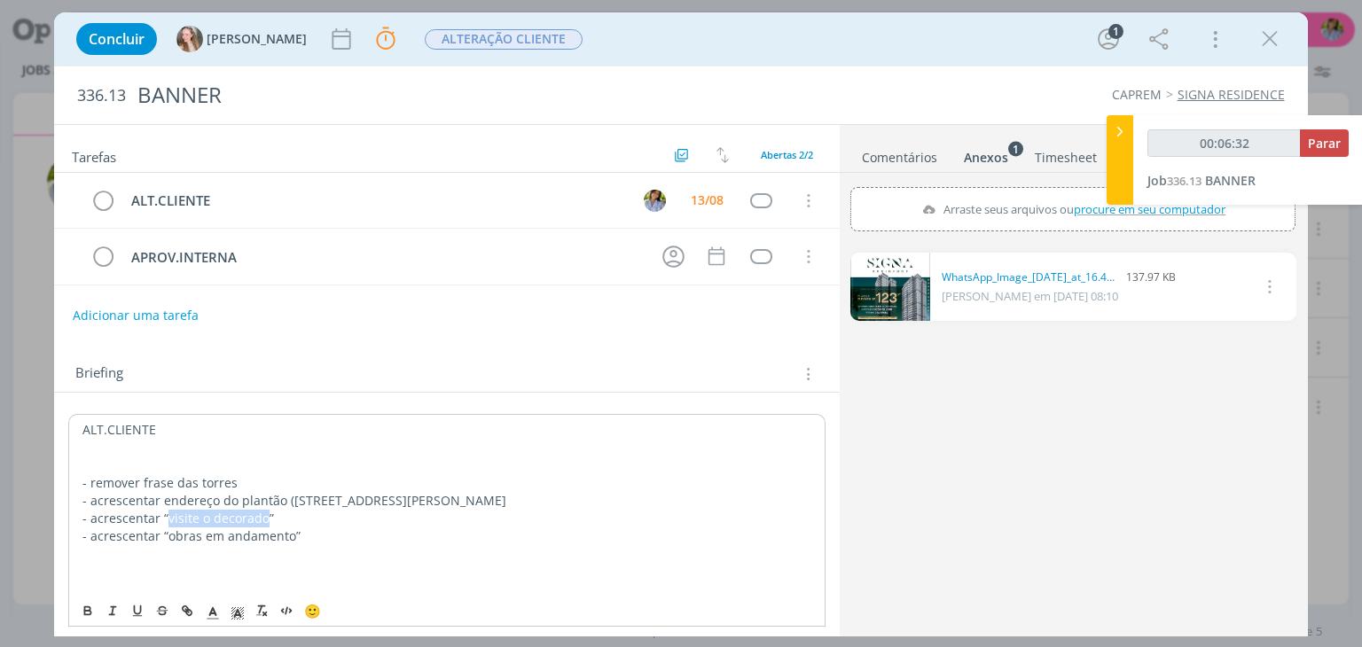
copy p "visite o decorado"
drag, startPoint x: 308, startPoint y: 494, endPoint x: 300, endPoint y: 498, distance: 9.1
click at [308, 494] on p "- acrescentar endereço do plantão (rua fortunato faraone, 1.007" at bounding box center [447, 500] width 730 height 18
drag, startPoint x: 289, startPoint y: 498, endPoint x: 449, endPoint y: 497, distance: 159.7
click at [451, 497] on p "- acrescentar endereço do plantão (rua fortunato faraone, 1.007" at bounding box center [447, 500] width 730 height 18
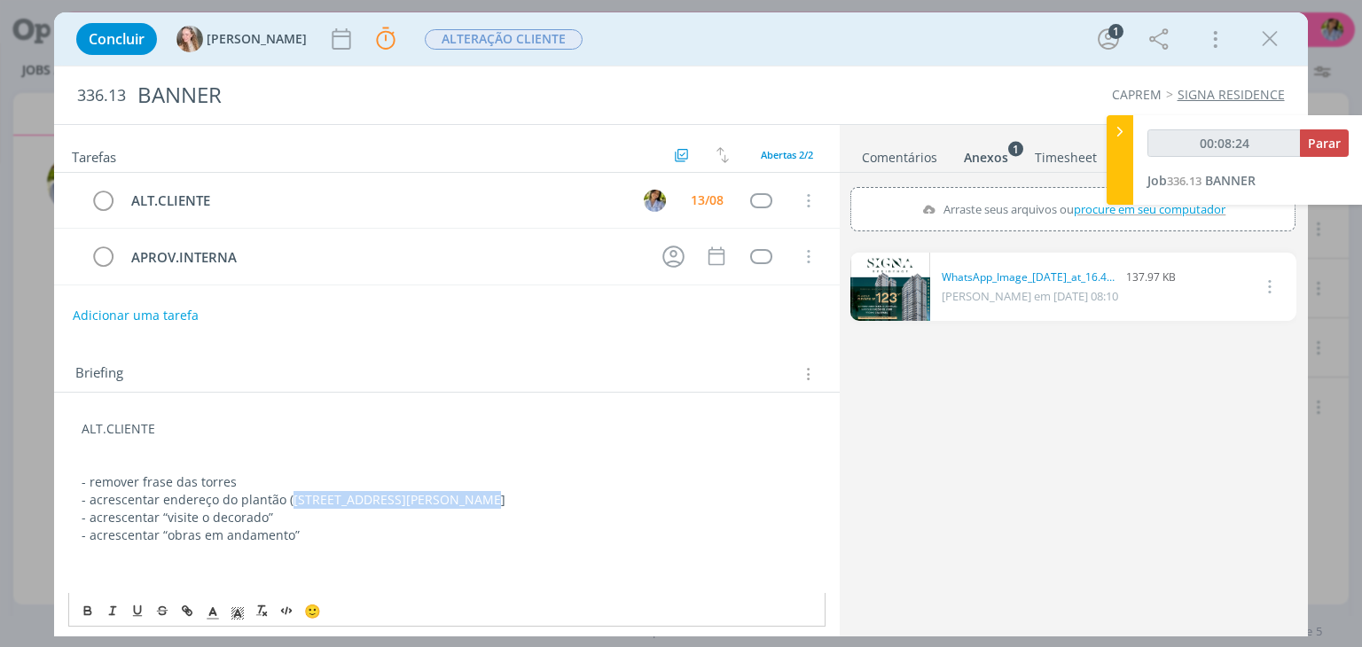
copy p "rua fortunato faraone, 1.007"
click at [312, 491] on p "- acrescentar endereço do plantão (rua fortunato faraone, 1.007" at bounding box center [447, 500] width 730 height 18
click at [294, 495] on p "- acrescentar endereço do plantão (rua fortunato faraone, 1.007" at bounding box center [447, 500] width 730 height 18
click at [298, 467] on p "dialog" at bounding box center [447, 465] width 730 height 18
drag, startPoint x: 286, startPoint y: 499, endPoint x: 408, endPoint y: 507, distance: 122.7
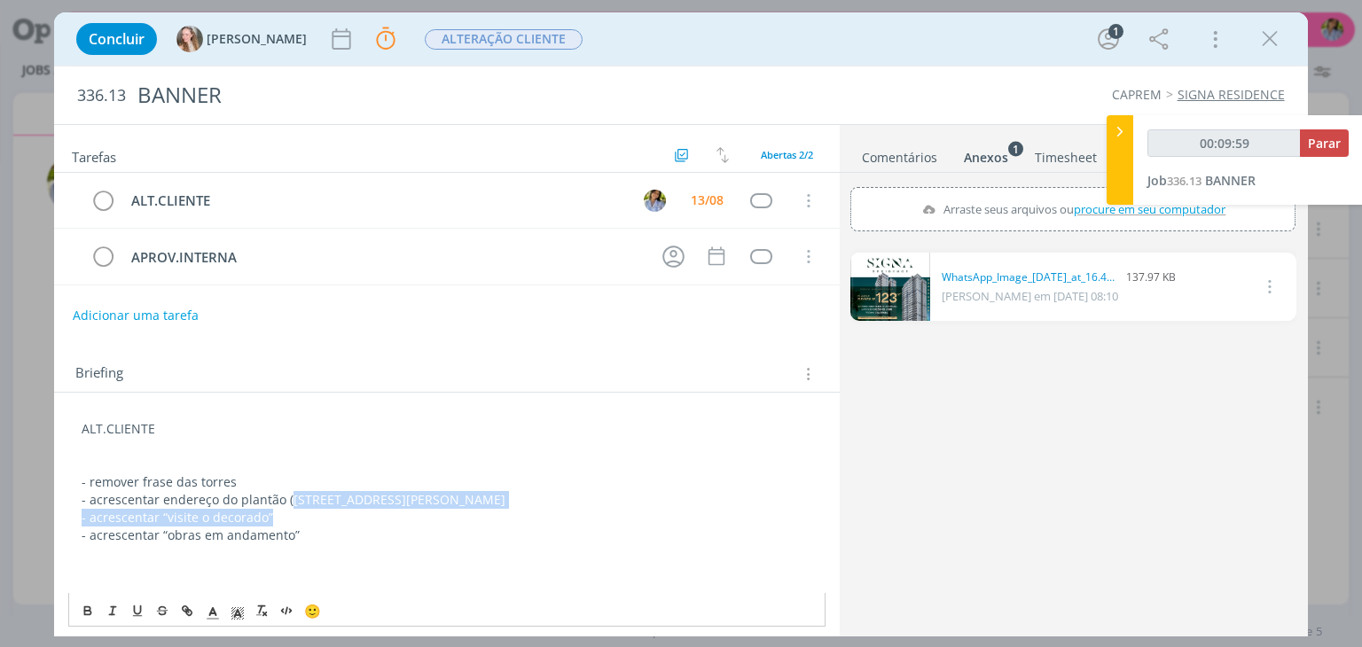
click at [408, 507] on div "ALT.CLIENTE - remover frase das torres - acrescentar endereço do plantão (rua f…" at bounding box center [446, 517] width 757 height 207
click at [392, 486] on p "- remover frase das torres" at bounding box center [447, 483] width 730 height 18
drag, startPoint x: 286, startPoint y: 501, endPoint x: 455, endPoint y: 493, distance: 169.6
click at [455, 493] on p "- acrescentar endereço do plantão (rua fortunato faraone, 1.007" at bounding box center [447, 500] width 730 height 18
copy p "rua fortunato faraone, 1.007"
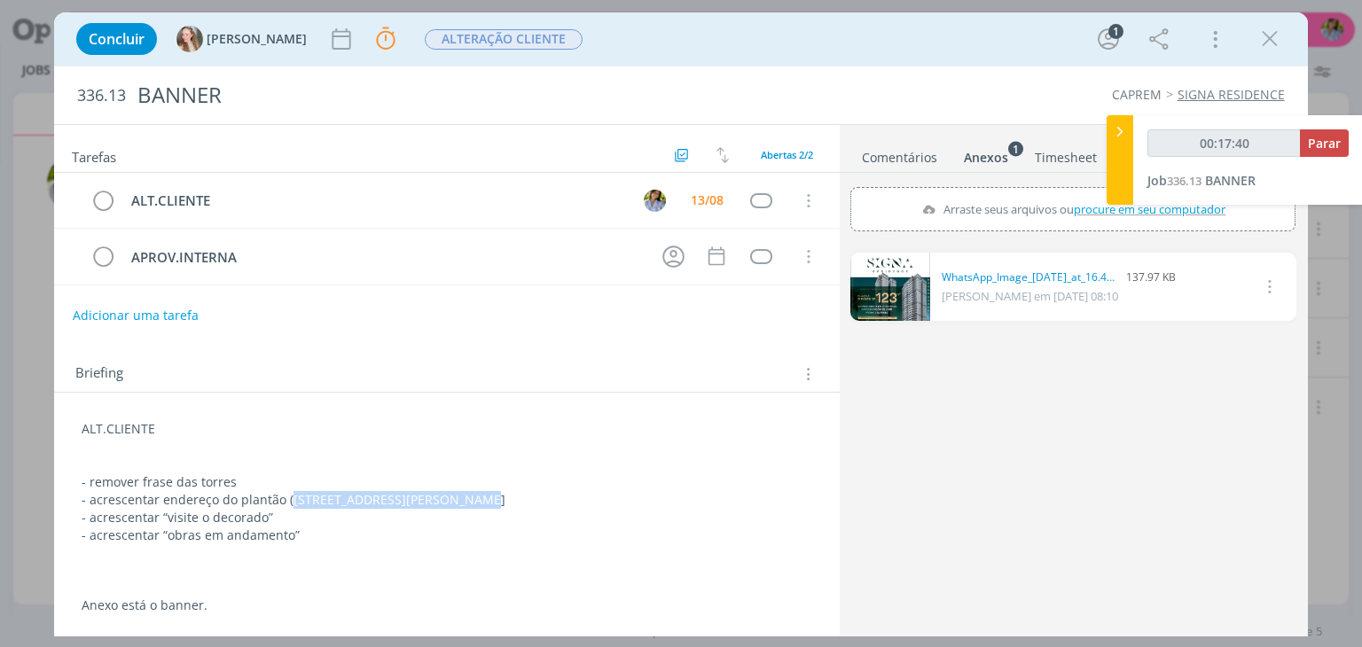
click at [512, 519] on p "- acrescentar “visite o decorado”" at bounding box center [447, 518] width 730 height 18
drag, startPoint x: 182, startPoint y: 538, endPoint x: 294, endPoint y: 538, distance: 111.8
click at [291, 538] on p "- acrescentar “obras em andamento”" at bounding box center [446, 537] width 728 height 18
click at [883, 299] on link "dialog" at bounding box center [891, 287] width 80 height 68
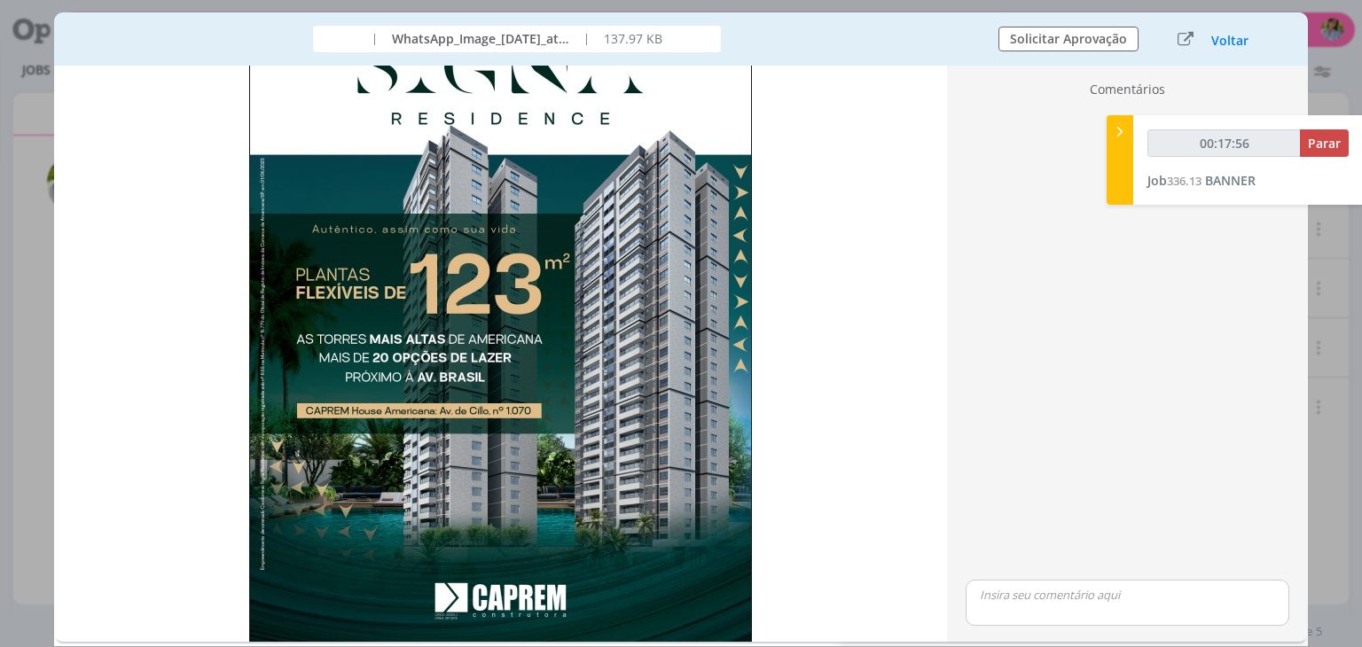
scroll to position [96, 0]
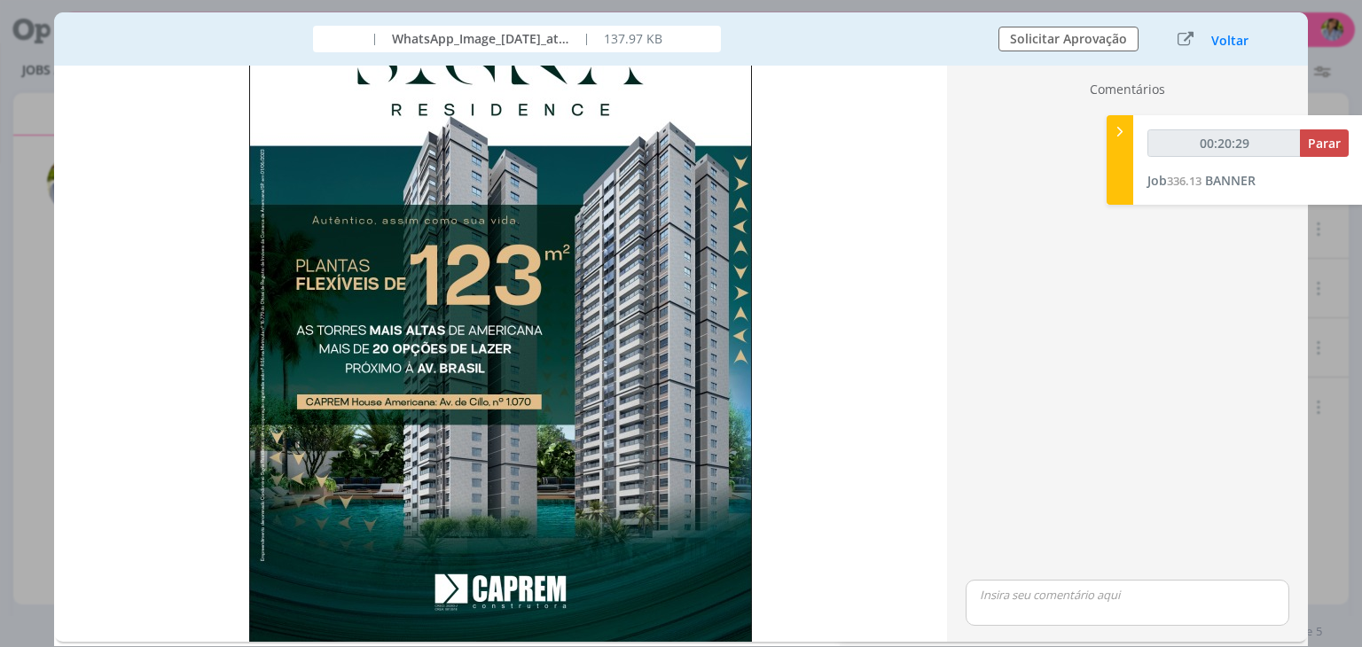
drag, startPoint x: 1225, startPoint y: 39, endPoint x: 855, endPoint y: 105, distance: 375.6
click at [1226, 40] on button "Voltar" at bounding box center [1230, 41] width 39 height 14
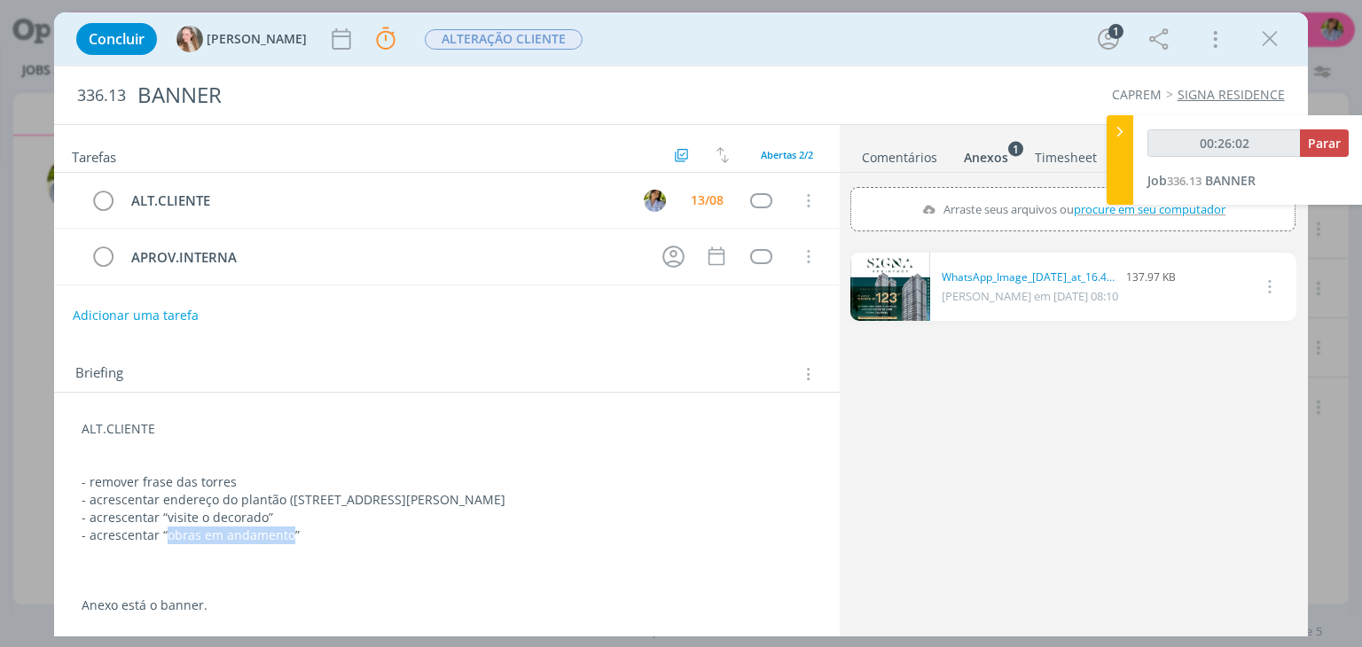
click at [899, 295] on link "dialog" at bounding box center [891, 287] width 80 height 68
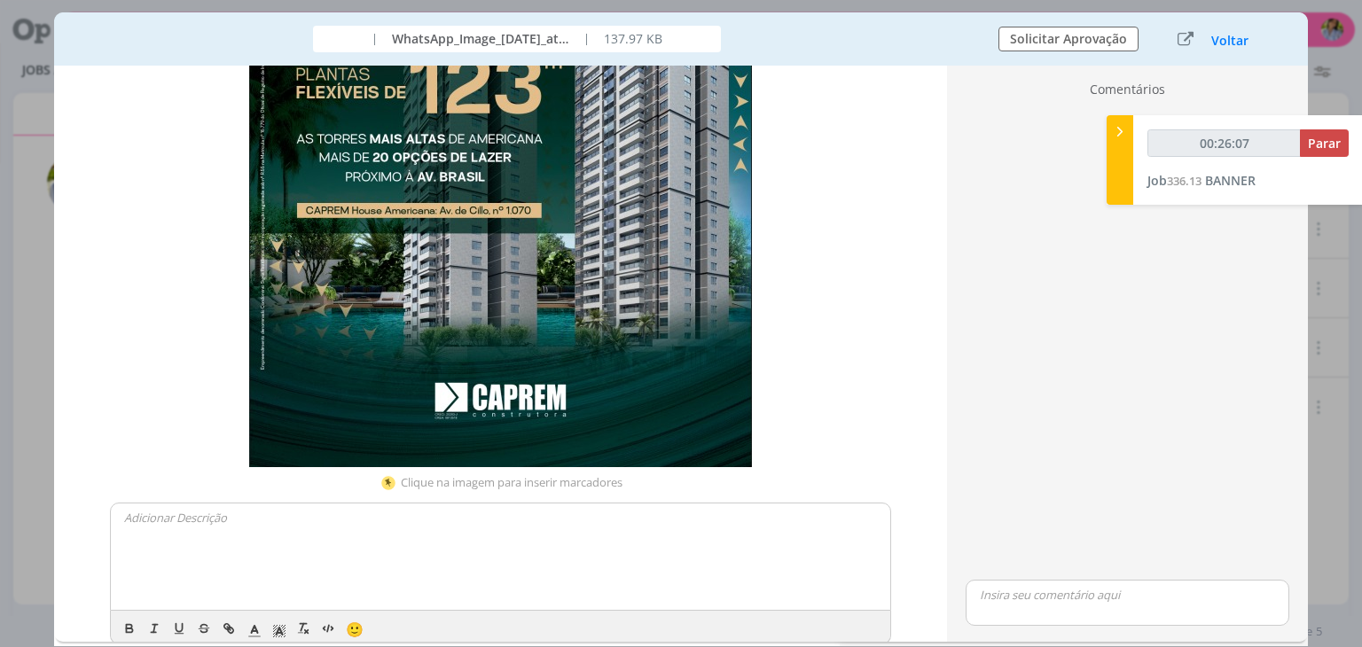
scroll to position [289, 0]
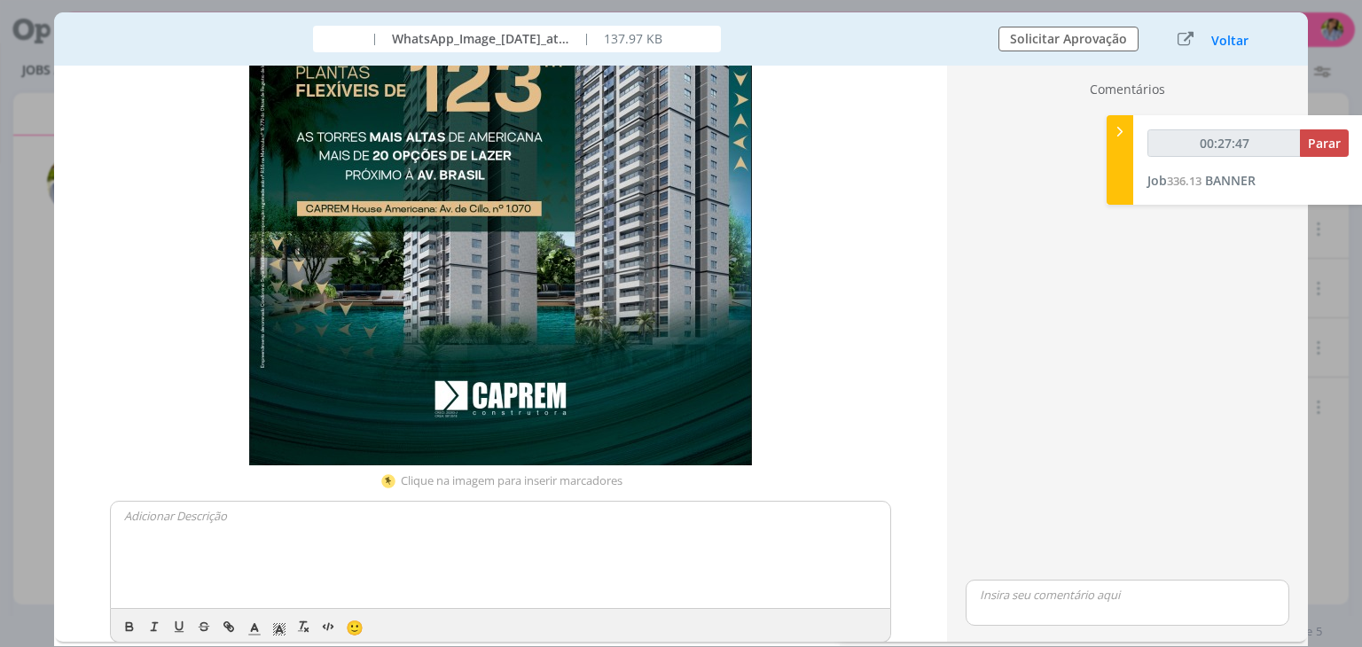
drag, startPoint x: 1222, startPoint y: 42, endPoint x: 1206, endPoint y: 159, distance: 118.2
click at [1222, 42] on button "Voltar" at bounding box center [1230, 41] width 39 height 14
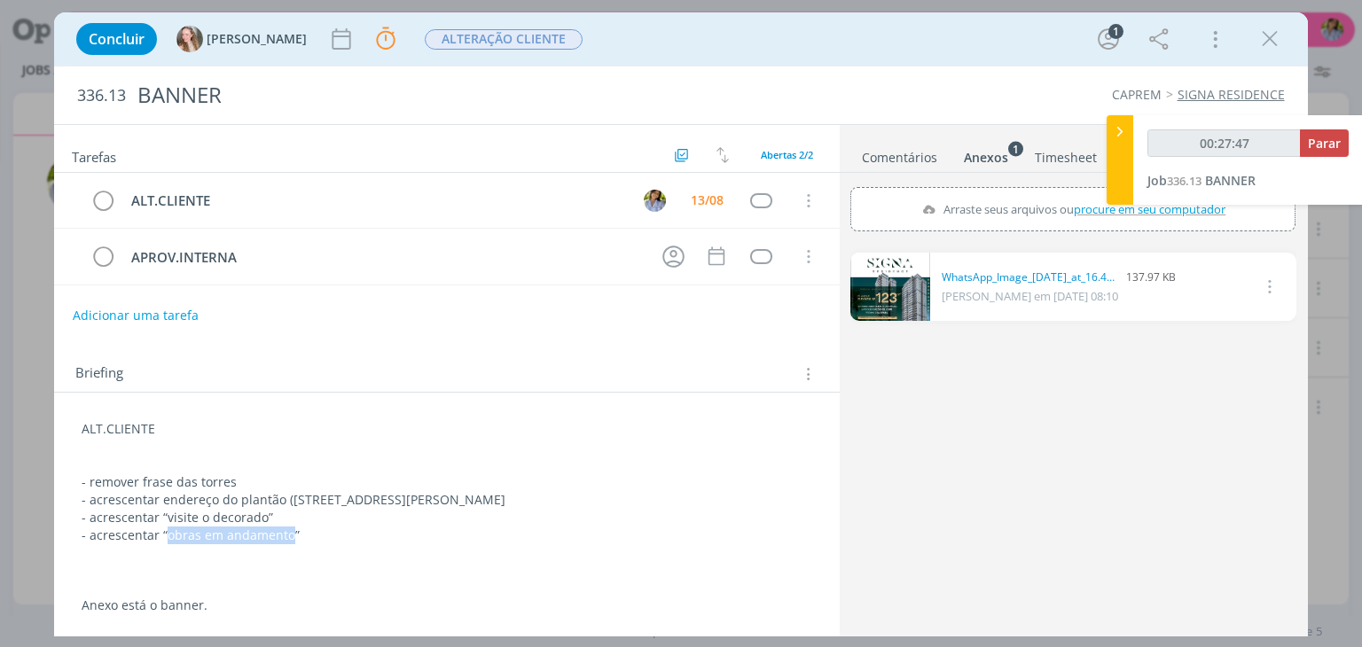
type input "00:27:49"
click at [1332, 136] on span "Parar" at bounding box center [1324, 143] width 33 height 17
click at [1133, 389] on div "0 WhatsApp_Image_2025-07-28_at_16.42.09.jpeg 137.97 KB Gabriela em 13/08 às 08:…" at bounding box center [1073, 440] width 445 height 388
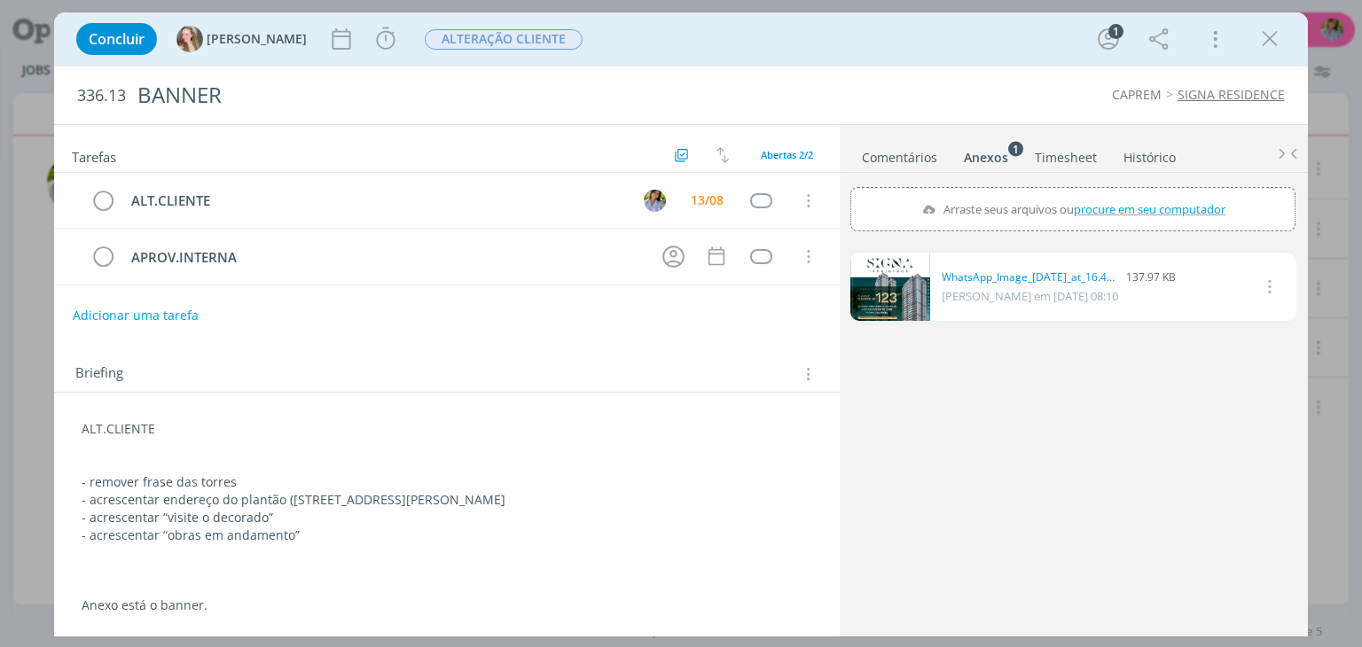
click at [891, 160] on link "Comentários" at bounding box center [899, 154] width 77 height 26
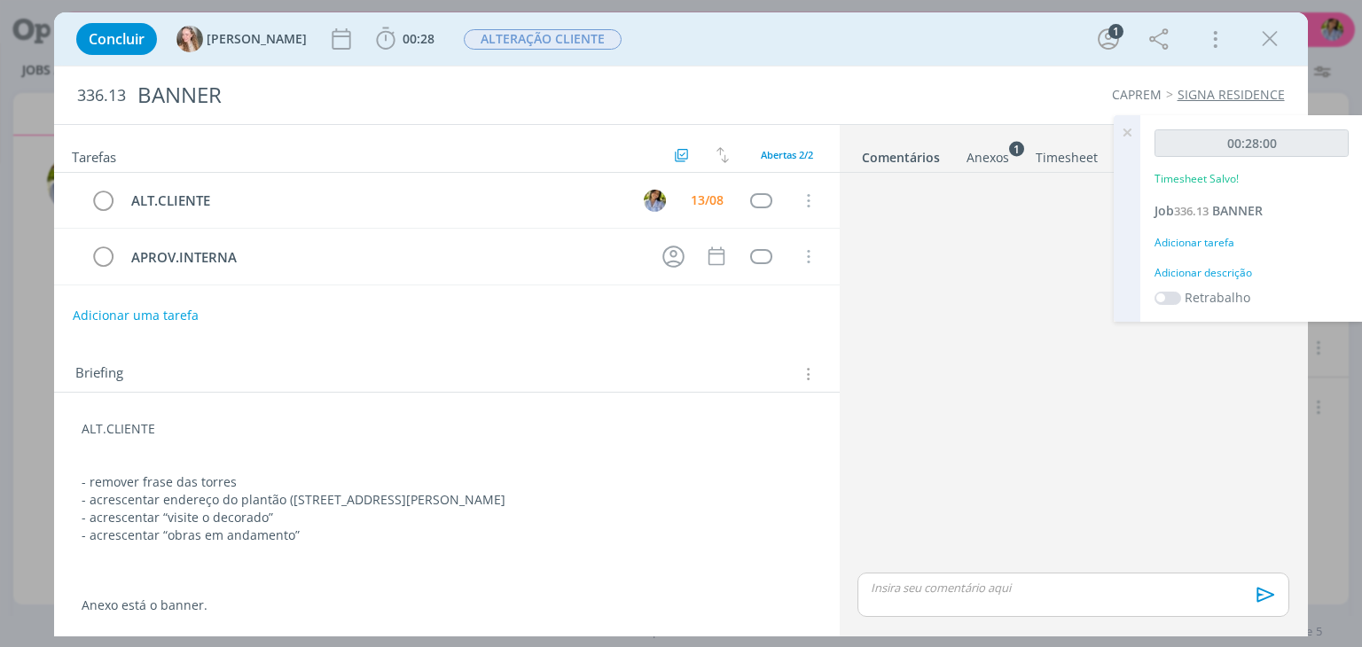
click at [977, 587] on p "dialog" at bounding box center [1073, 588] width 403 height 16
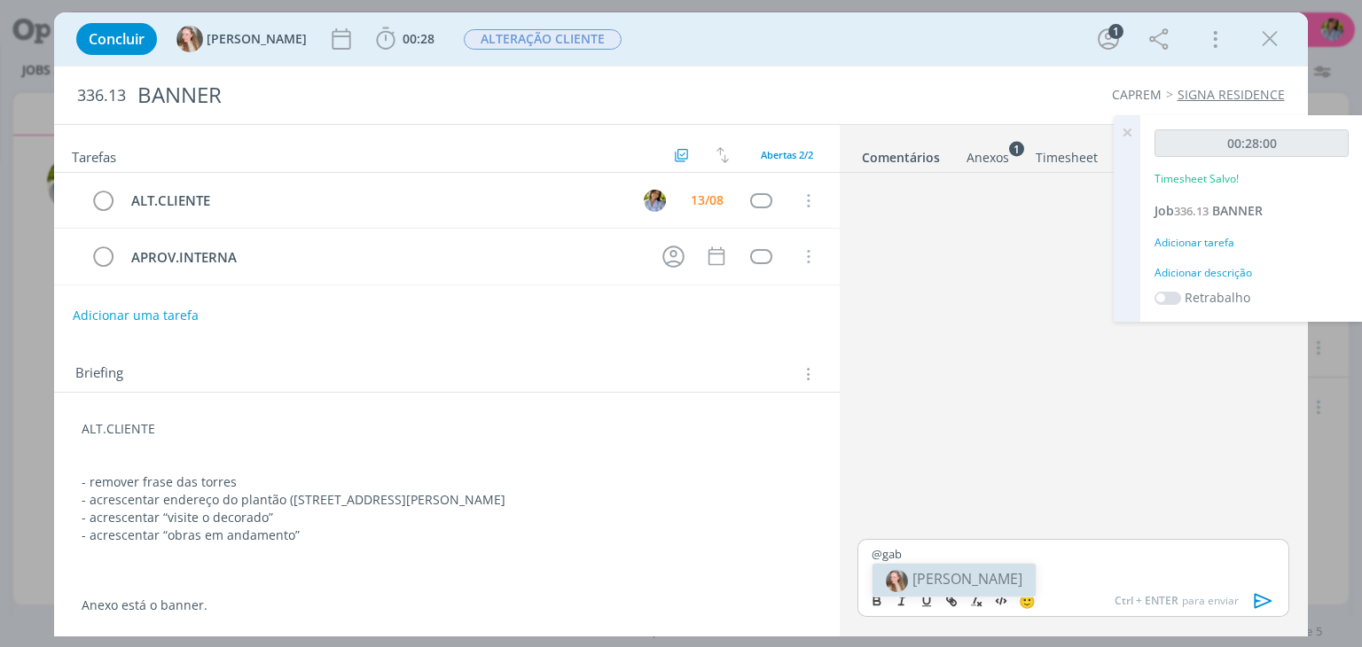
click at [933, 577] on span "[PERSON_NAME]" at bounding box center [968, 579] width 110 height 20
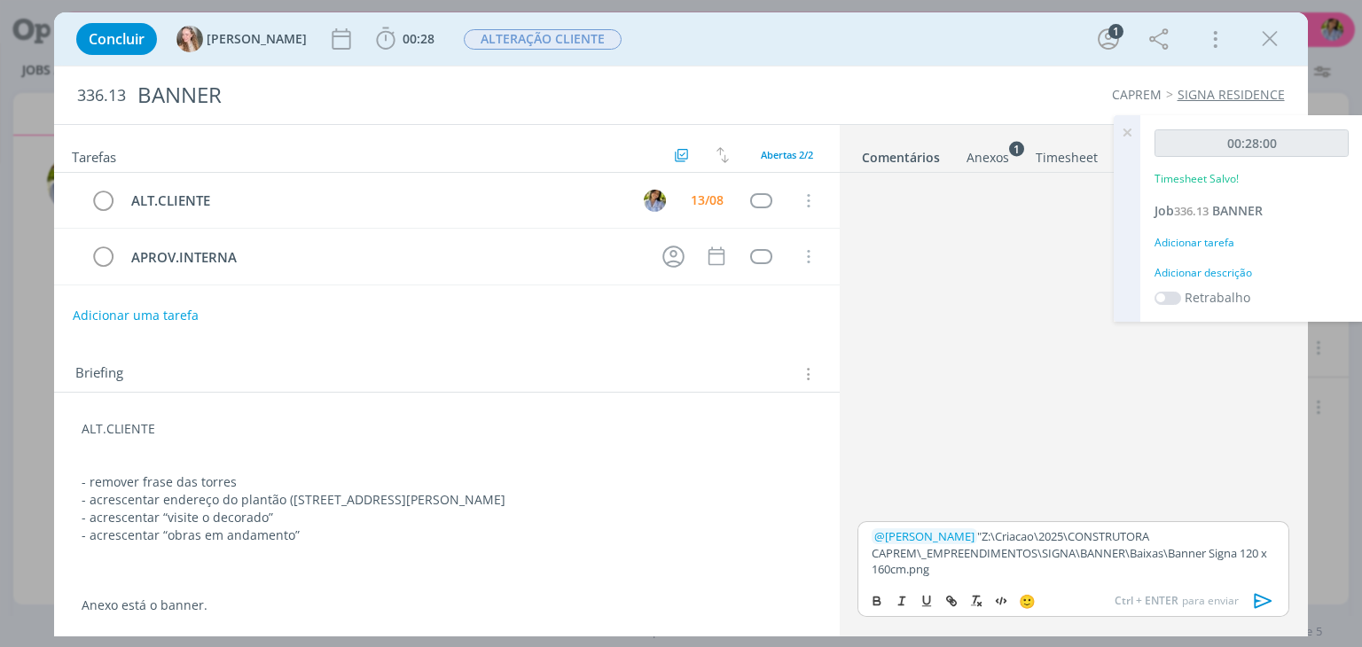
click at [940, 531] on p "﻿ @ Gabriela ﻿ "Z:\Criacao\2025\CONSTRUTORA CAPREM\_EMPREENDIMENTOS\SIGNA\BANNE…" at bounding box center [1073, 553] width 403 height 49
click at [1127, 129] on icon at bounding box center [1127, 132] width 32 height 35
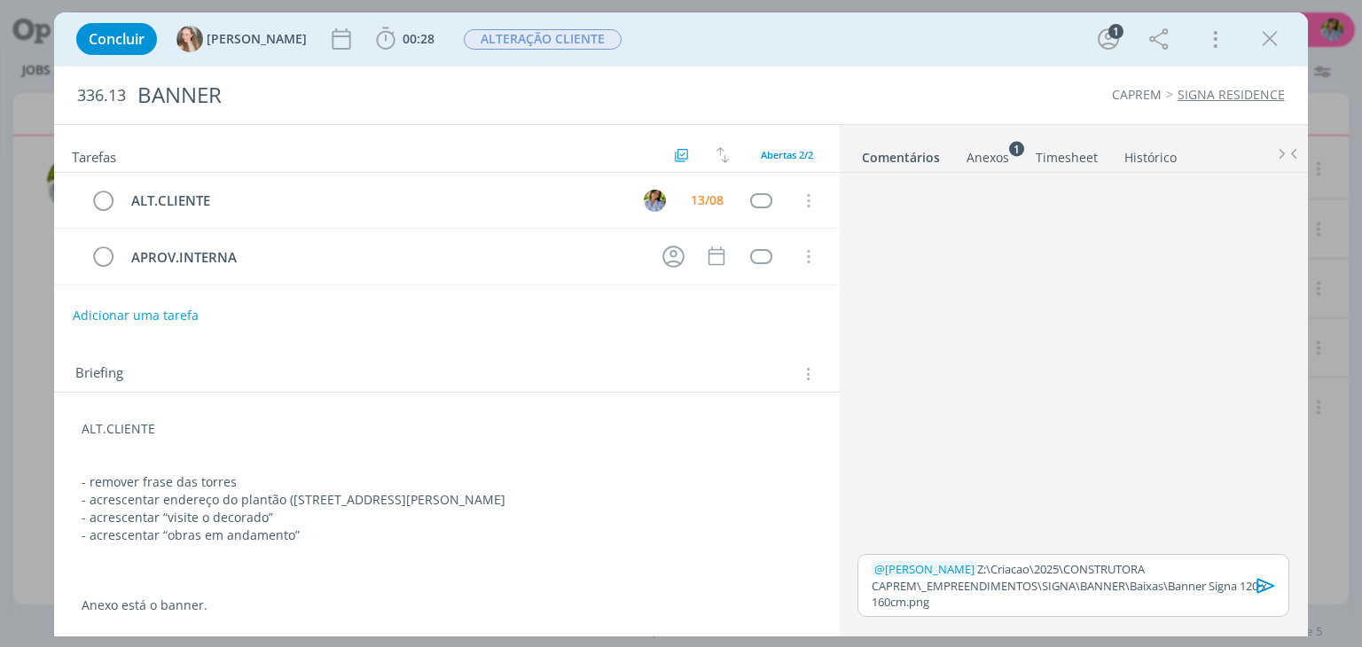
click at [1262, 585] on icon "dialog" at bounding box center [1266, 585] width 18 height 15
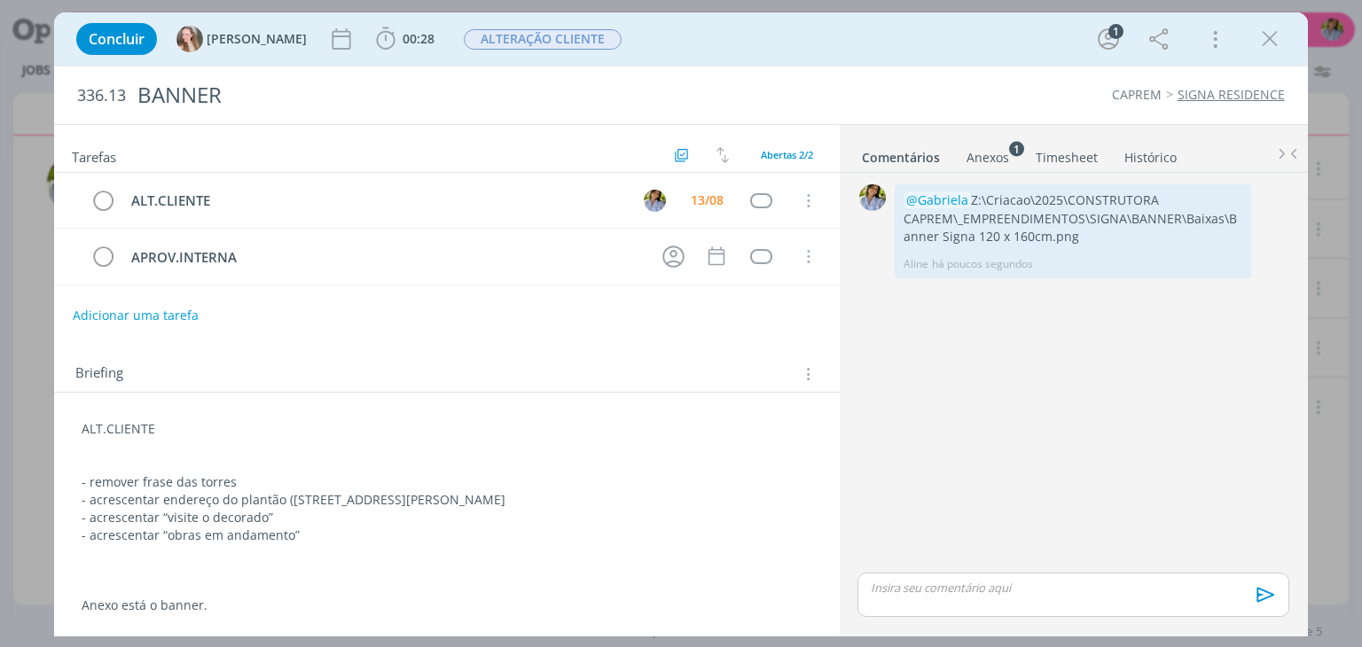
click at [997, 159] on div "Anexos 1" at bounding box center [988, 158] width 43 height 18
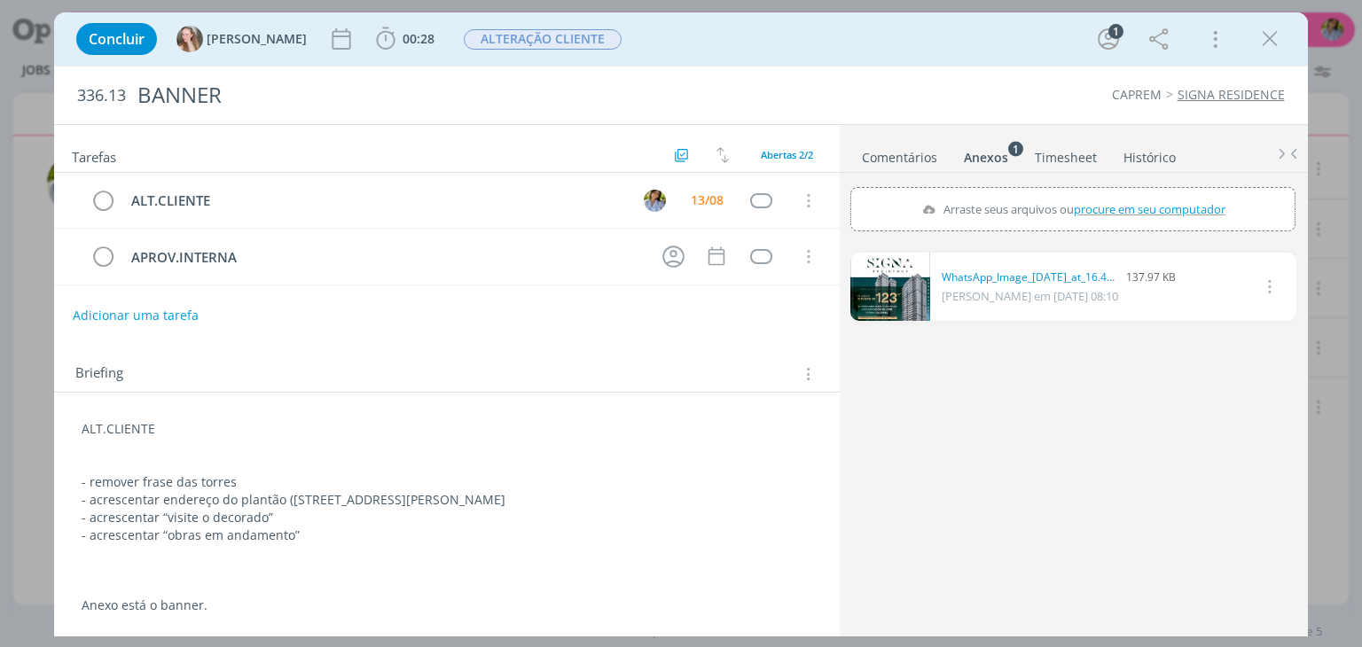
click at [900, 302] on link "dialog" at bounding box center [891, 287] width 80 height 68
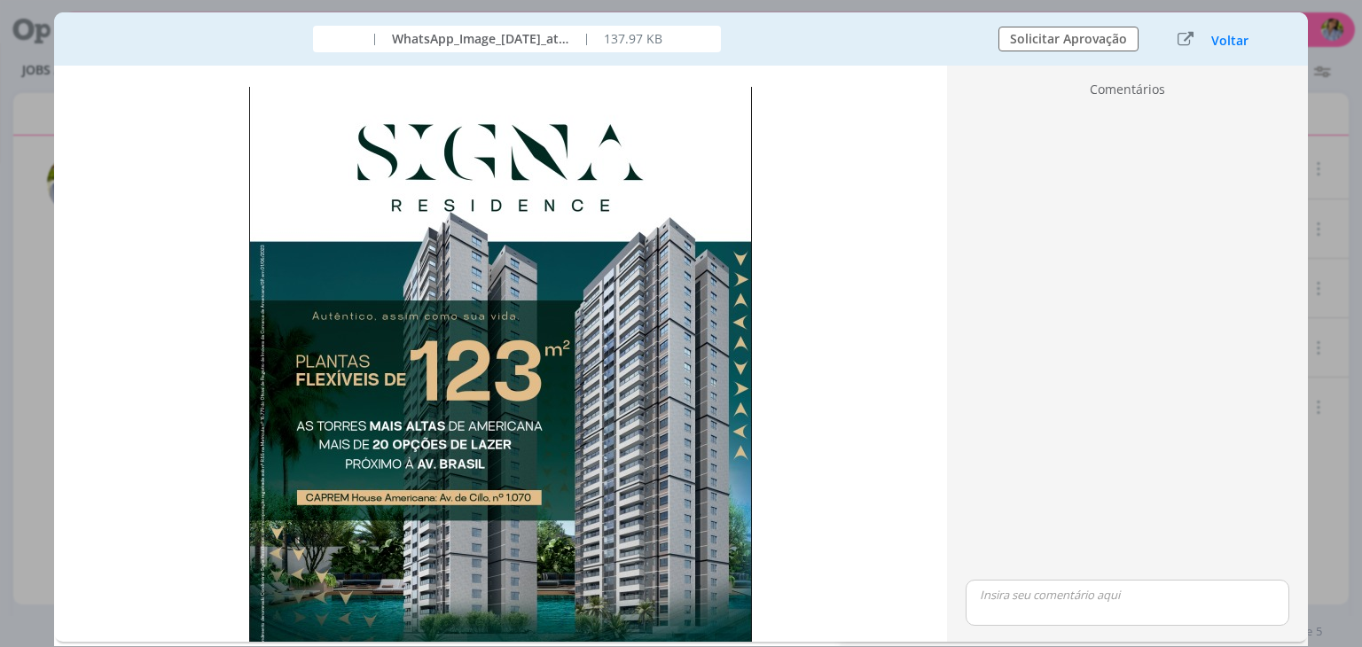
drag, startPoint x: 1238, startPoint y: 43, endPoint x: 968, endPoint y: 125, distance: 282.8
click at [1234, 43] on button "Voltar" at bounding box center [1230, 41] width 39 height 14
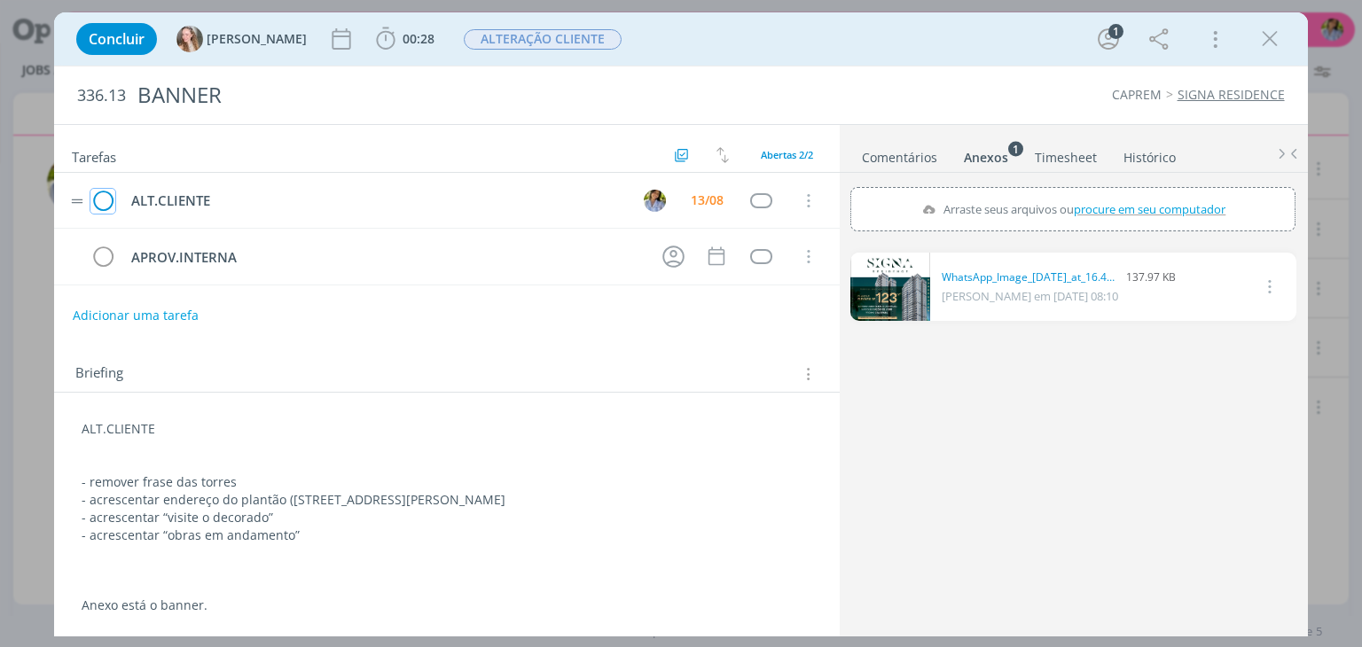
click at [103, 202] on icon "dialog" at bounding box center [102, 201] width 25 height 27
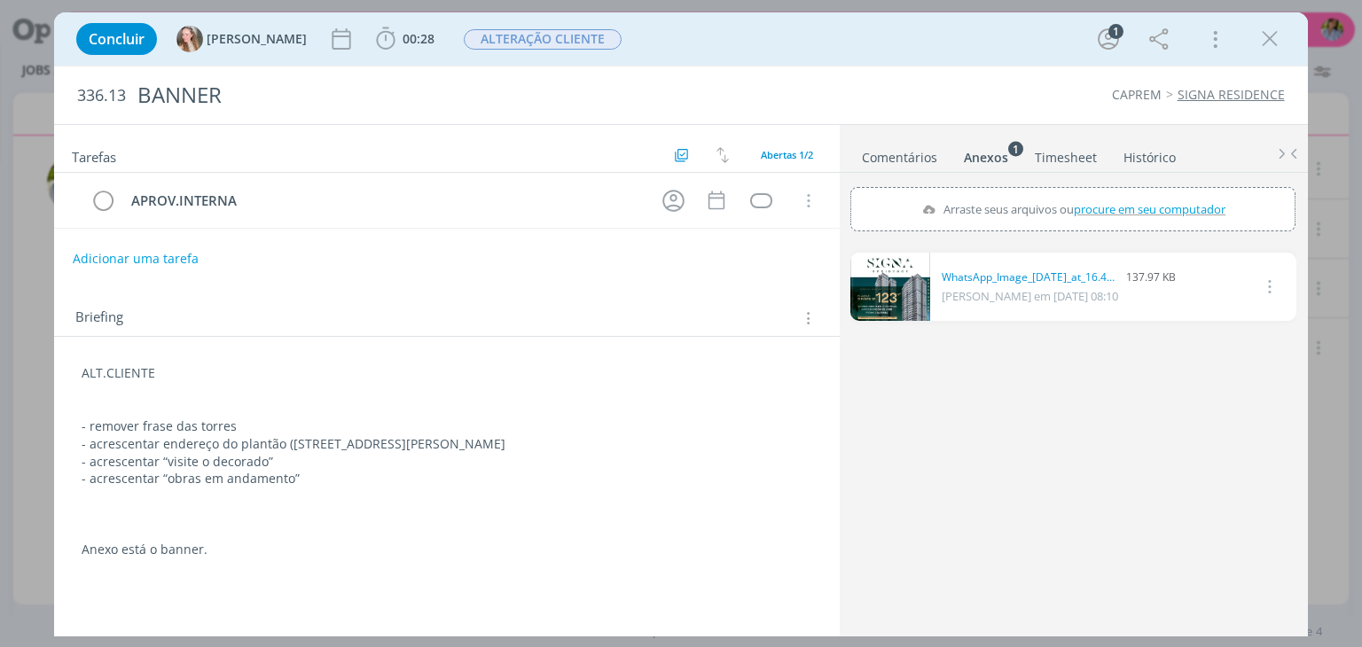
drag, startPoint x: 1263, startPoint y: 43, endPoint x: 1057, endPoint y: 111, distance: 216.5
click at [1265, 42] on icon "dialog" at bounding box center [1270, 39] width 27 height 27
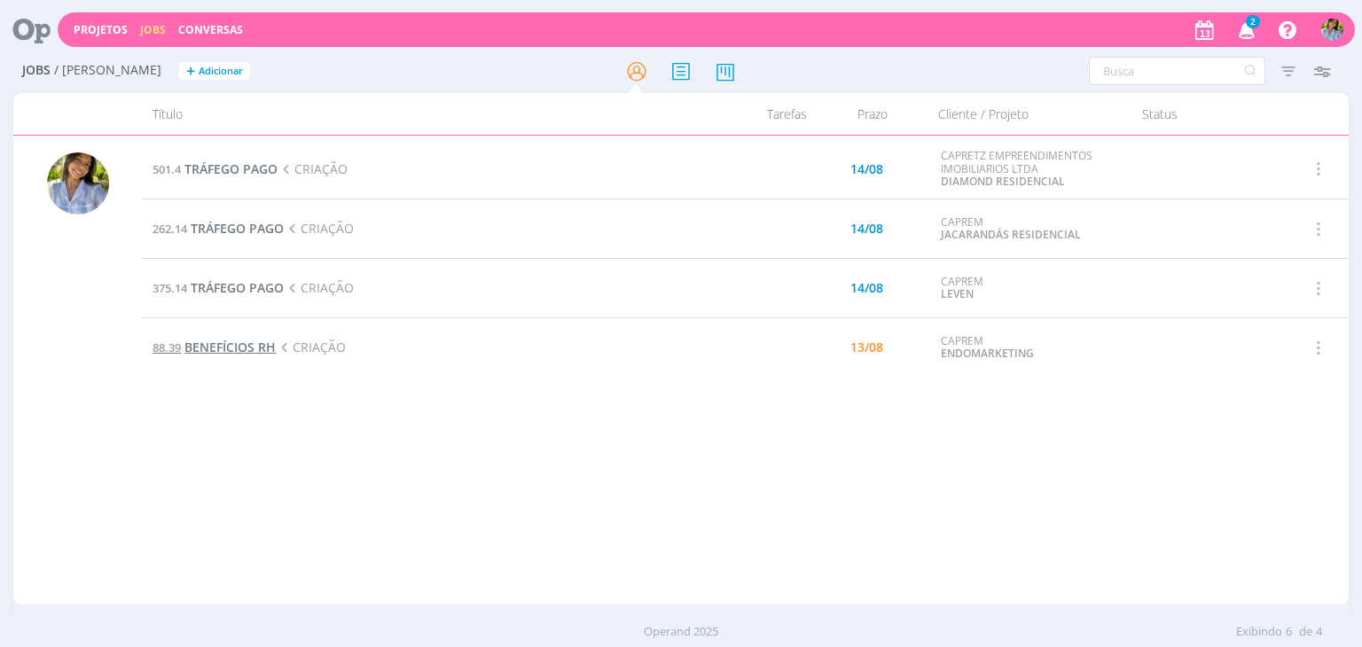
click at [234, 349] on span "BENEFÍCIOS RH" at bounding box center [229, 347] width 91 height 17
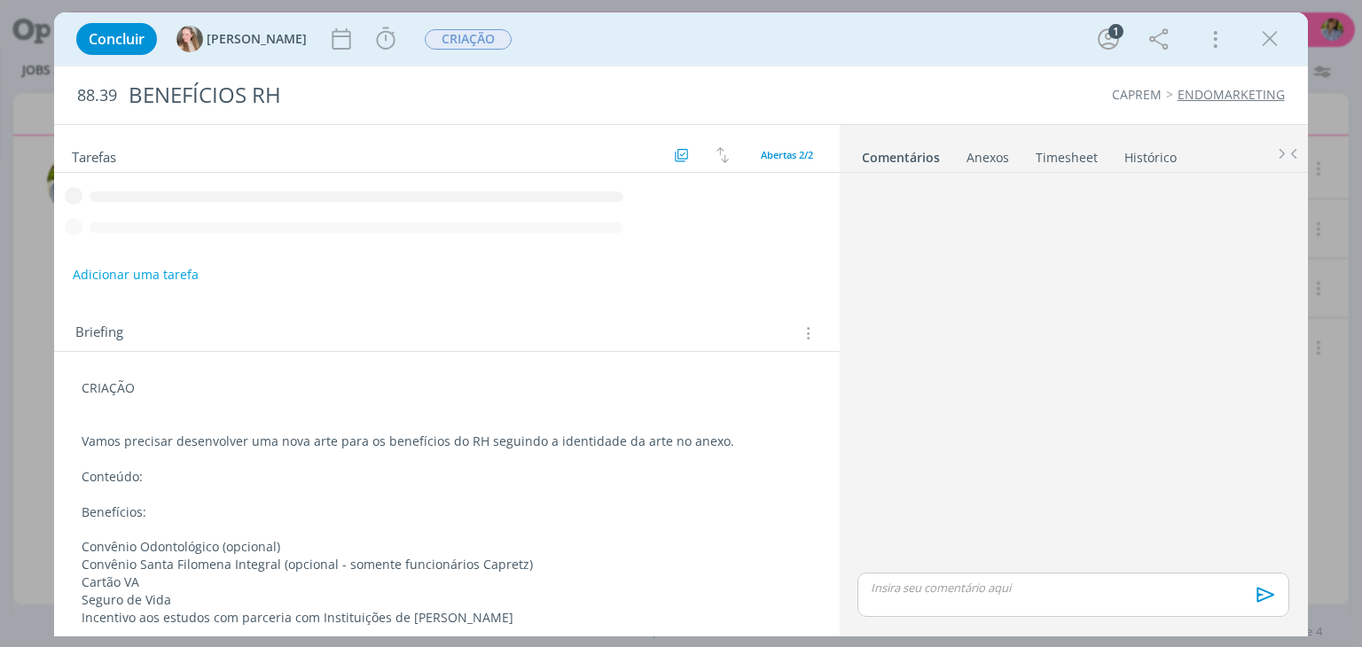
drag, startPoint x: 835, startPoint y: 361, endPoint x: 836, endPoint y: 378, distance: 16.9
click at [836, 378] on div "Tarefas Usar Job de template Ordenar por: Prazo crescente Prazo decrescente Ord…" at bounding box center [446, 376] width 785 height 502
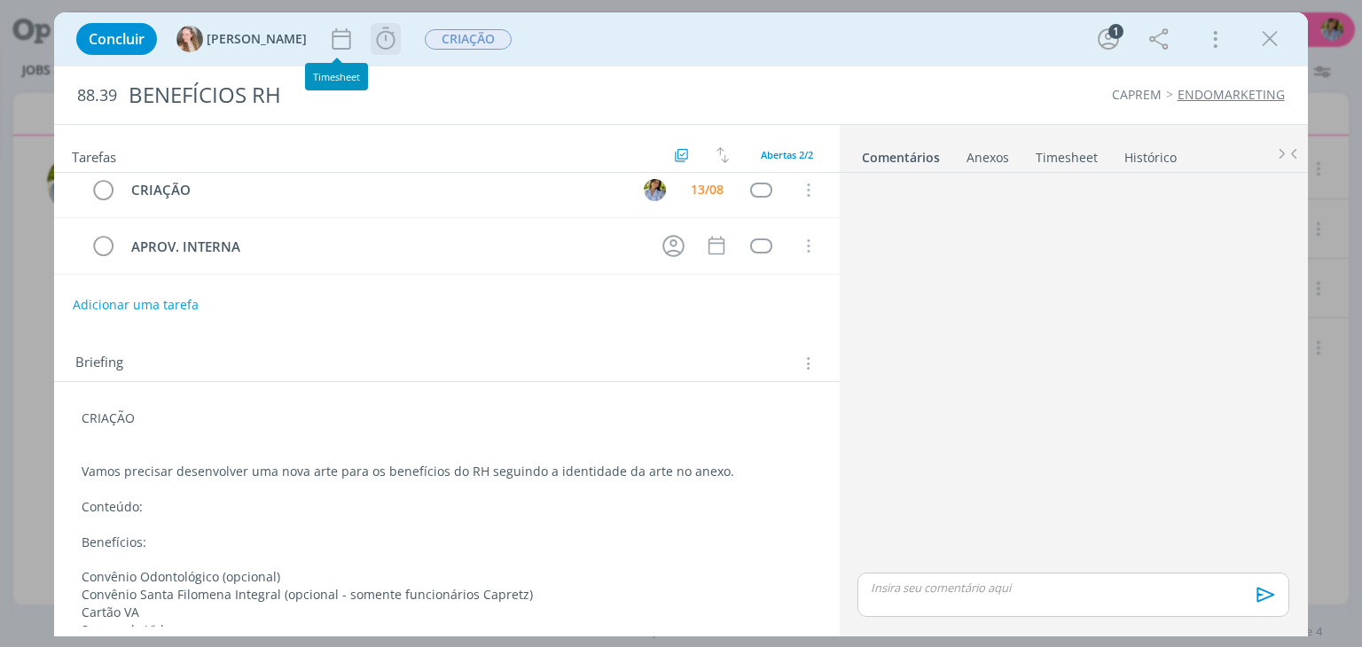
click at [377, 45] on icon "dialog" at bounding box center [386, 38] width 19 height 22
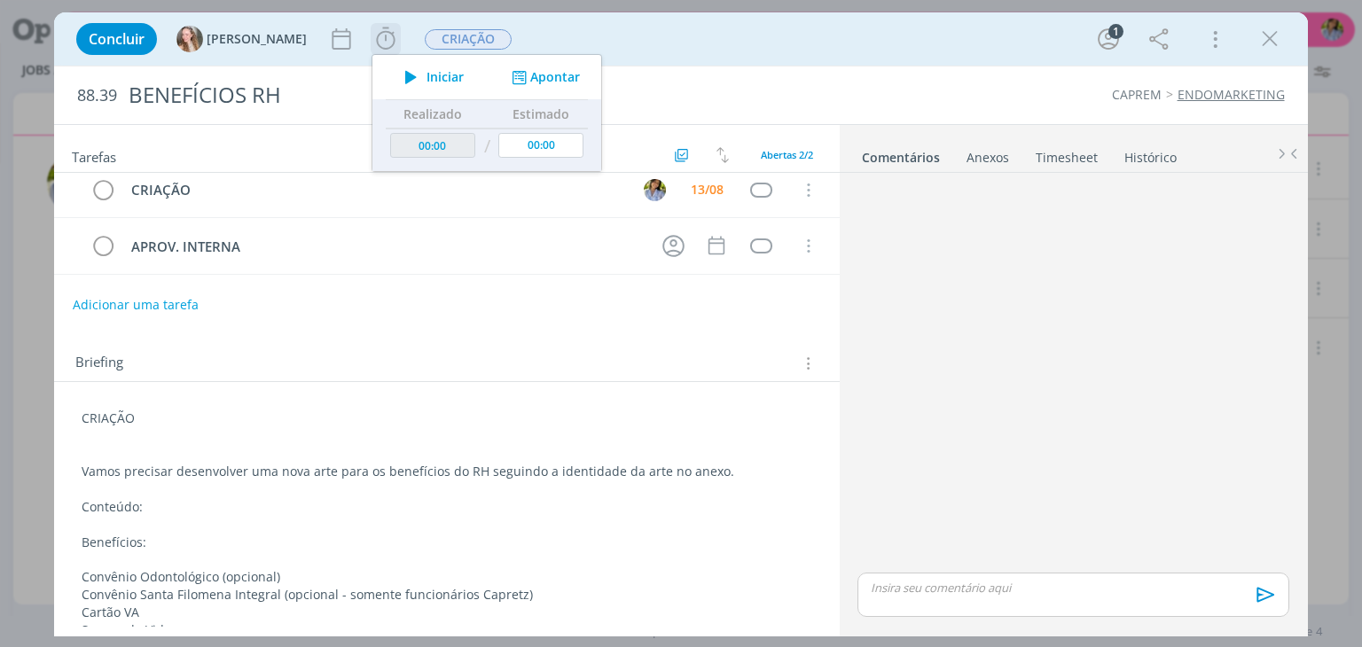
click at [427, 75] on span "Iniciar" at bounding box center [445, 77] width 37 height 12
click at [1283, 27] on div "dialog" at bounding box center [1270, 39] width 32 height 32
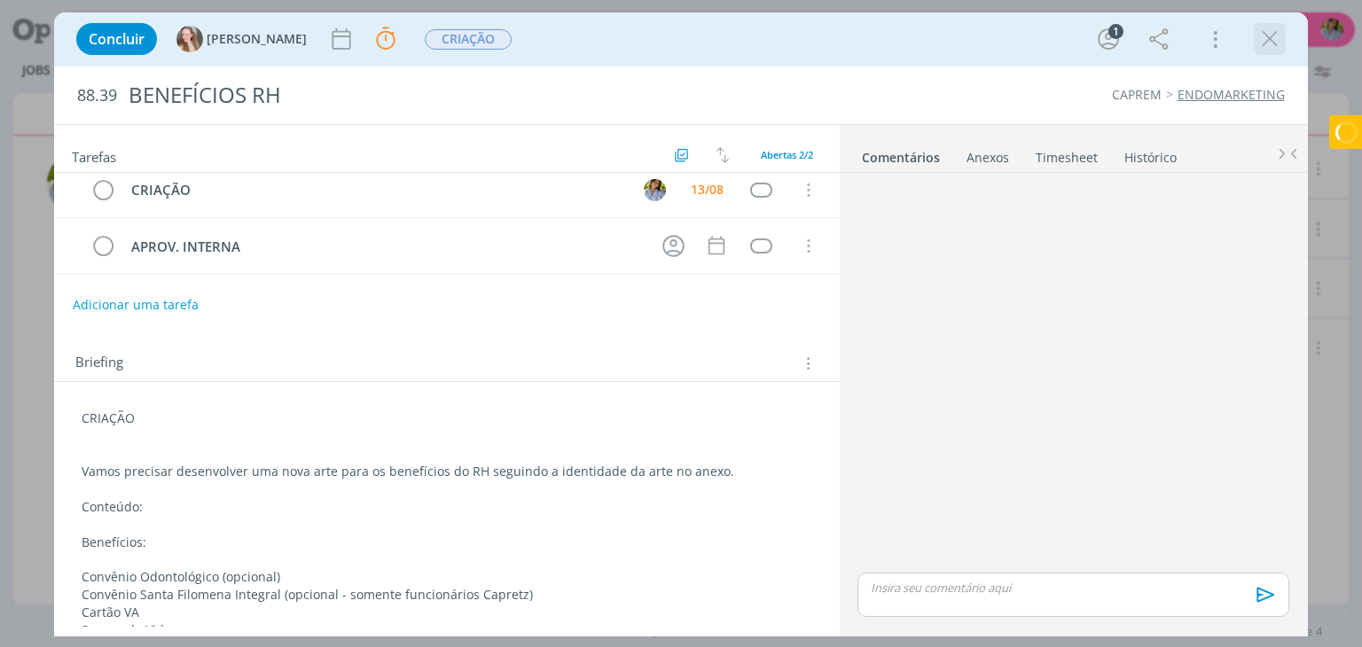
click at [1273, 36] on icon "dialog" at bounding box center [1270, 39] width 27 height 27
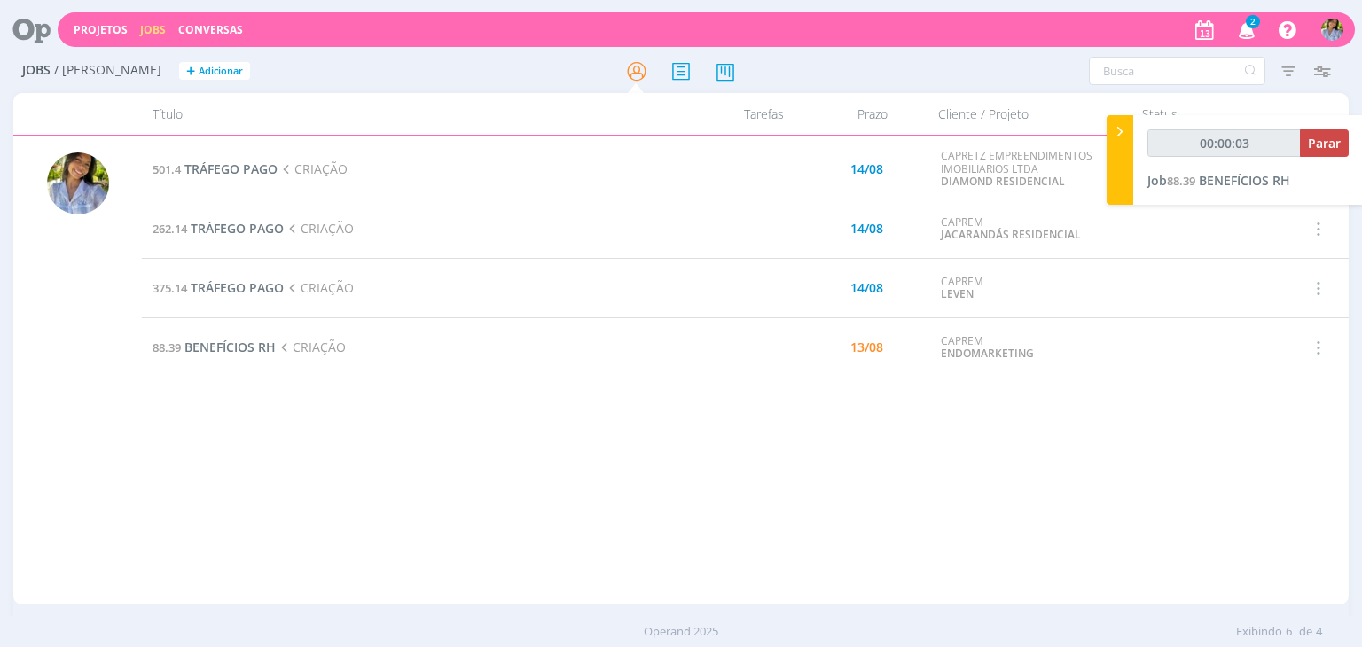
click at [220, 166] on span "TRÁFEGO PAGO" at bounding box center [230, 169] width 93 height 17
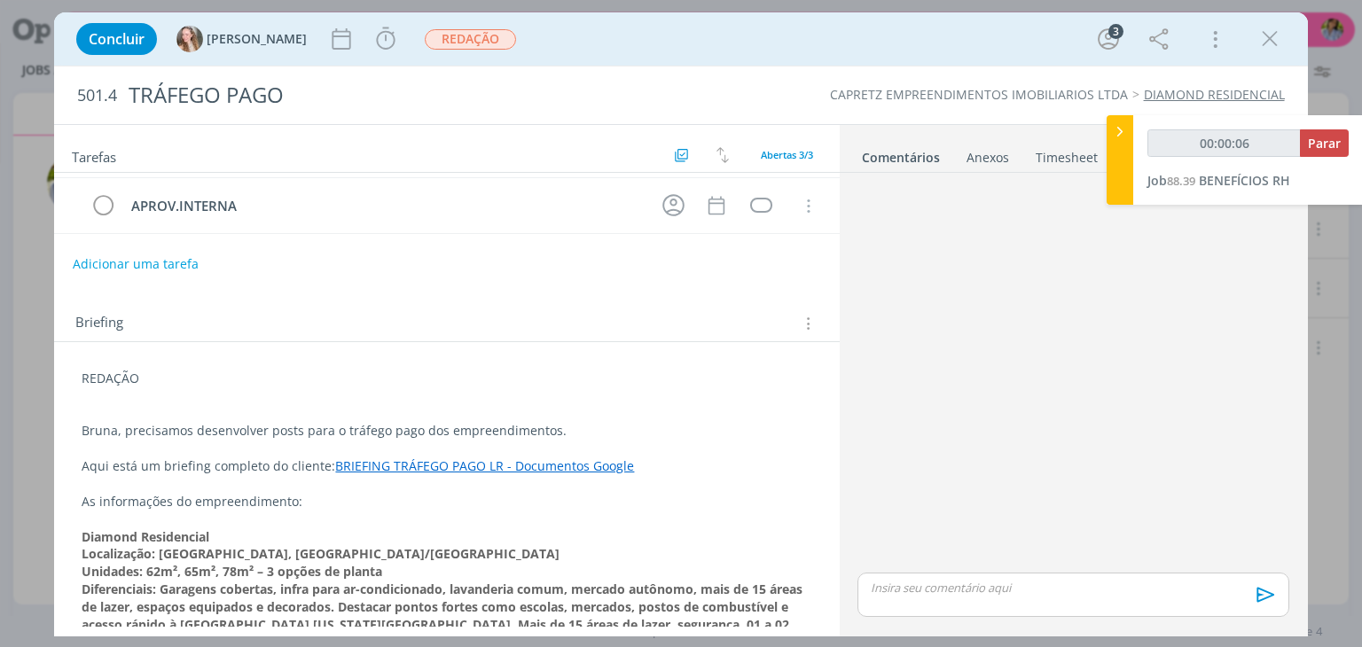
scroll to position [179, 0]
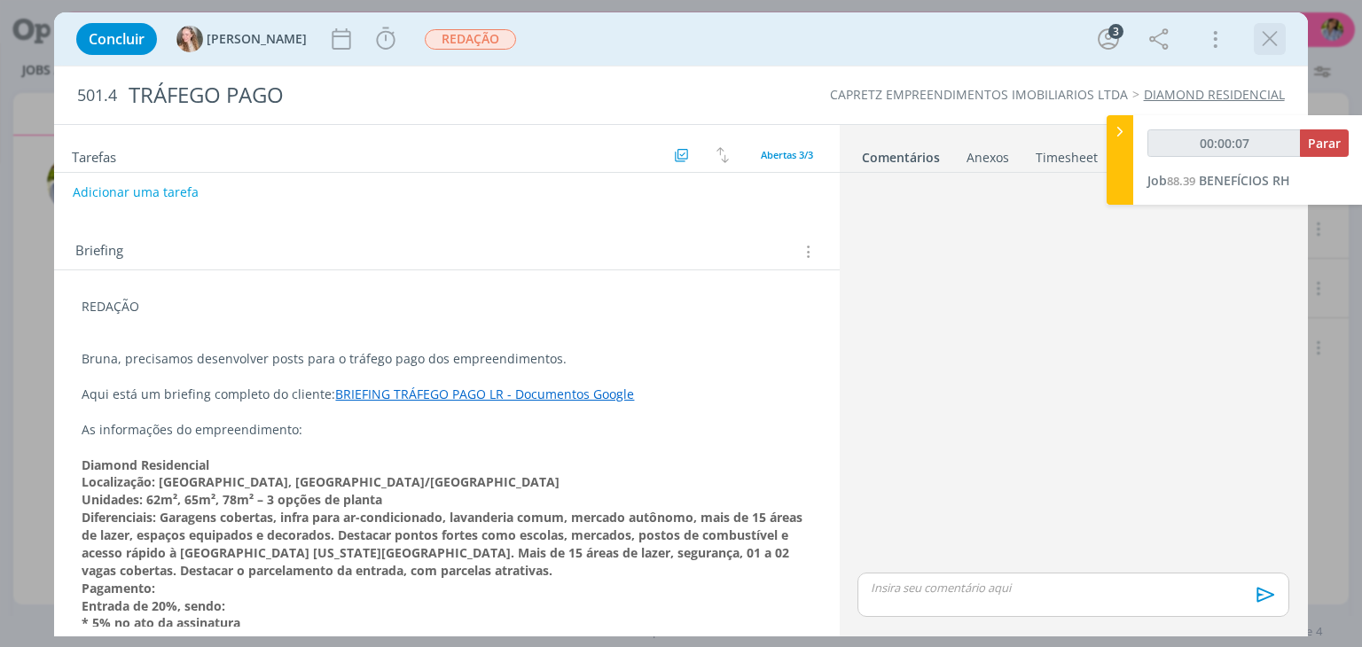
click at [1263, 52] on div "dialog" at bounding box center [1270, 39] width 32 height 32
click at [1267, 42] on icon "dialog" at bounding box center [1270, 39] width 27 height 27
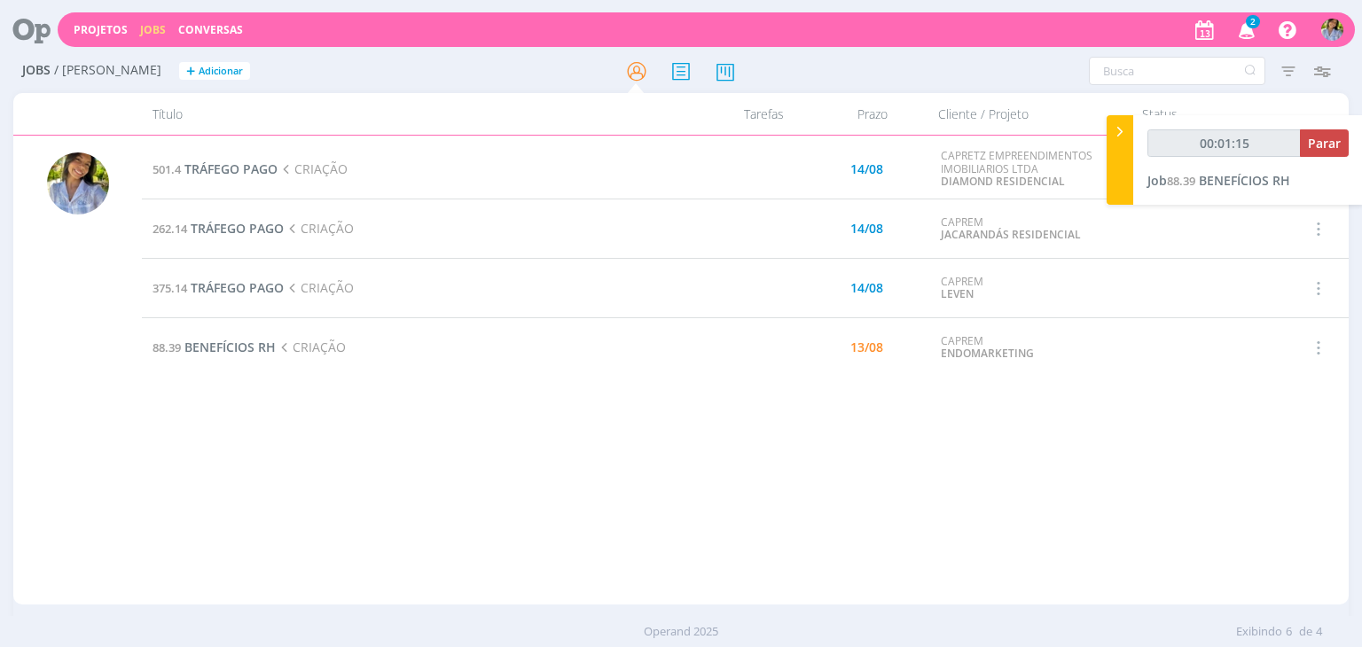
type input "00:01:16"
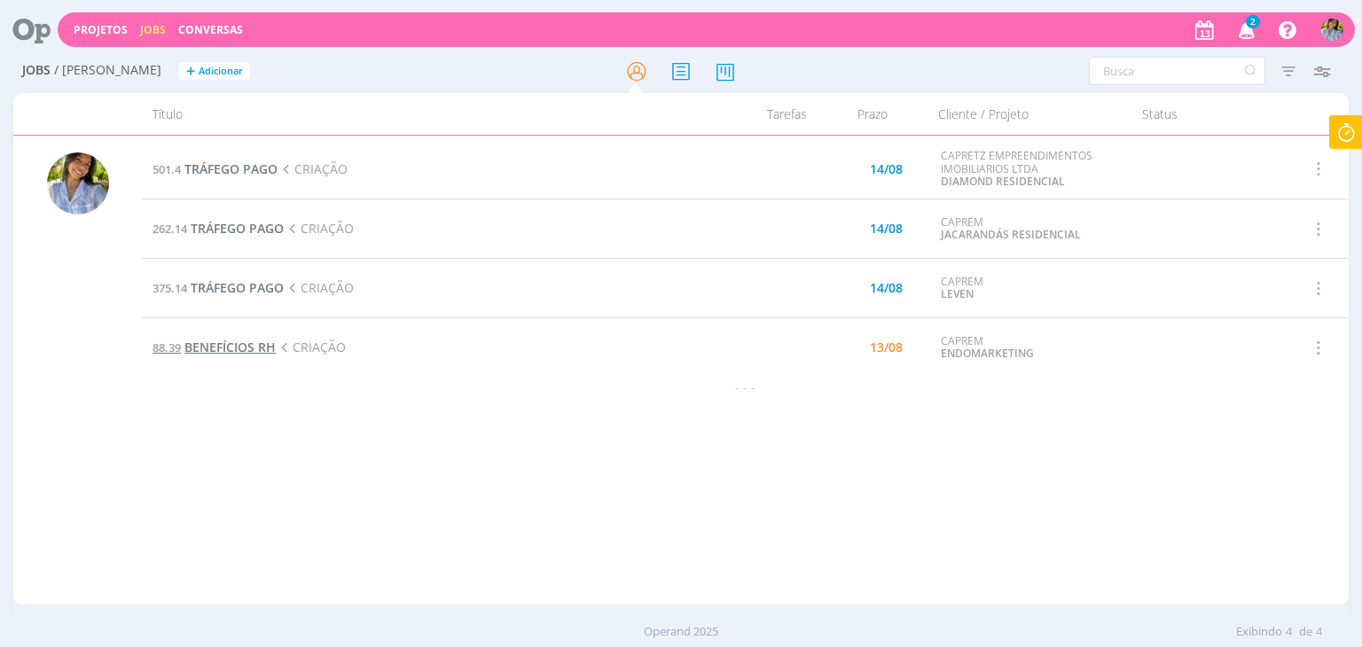
click at [238, 350] on span "BENEFÍCIOS RH" at bounding box center [229, 347] width 91 height 17
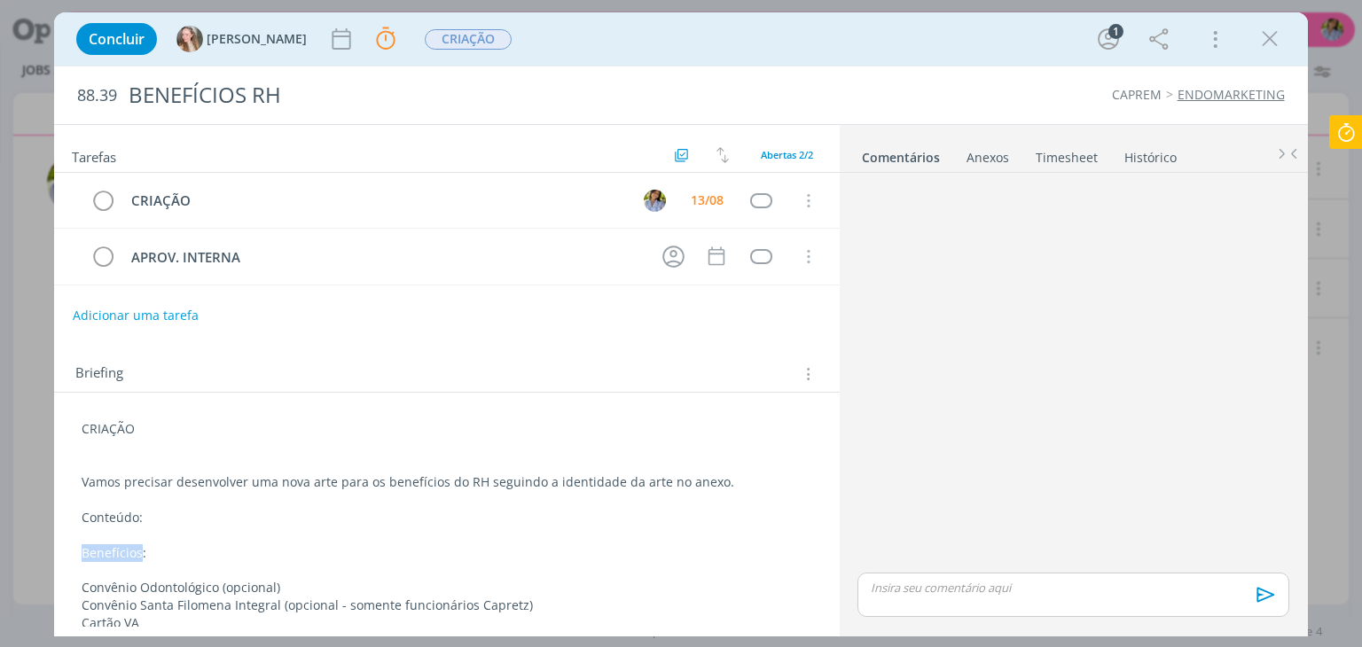
drag, startPoint x: 82, startPoint y: 551, endPoint x: 139, endPoint y: 551, distance: 57.7
click at [140, 551] on p "Benefícios:" at bounding box center [447, 554] width 730 height 18
click at [149, 439] on p "dialog" at bounding box center [446, 448] width 728 height 18
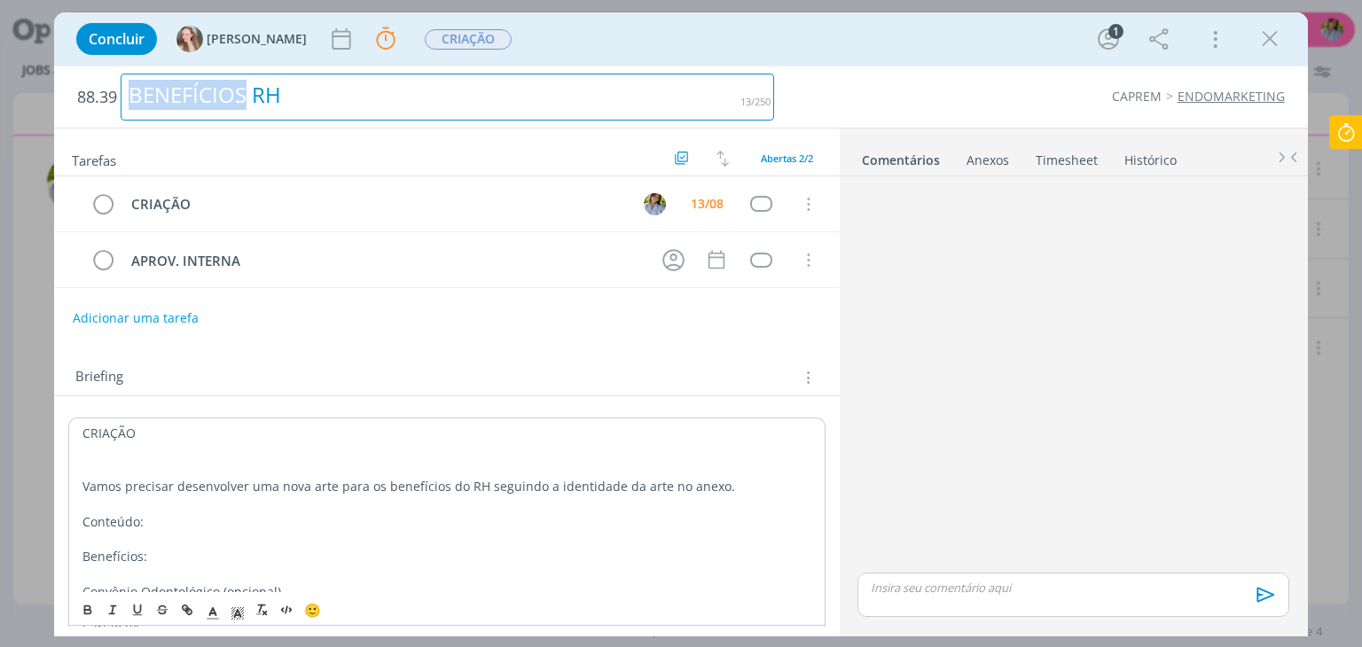
drag, startPoint x: 129, startPoint y: 98, endPoint x: 241, endPoint y: 93, distance: 112.7
click at [241, 93] on div "BENEFÍCIOS RH" at bounding box center [448, 97] width 654 height 47
copy div "BENEFÍCIOS"
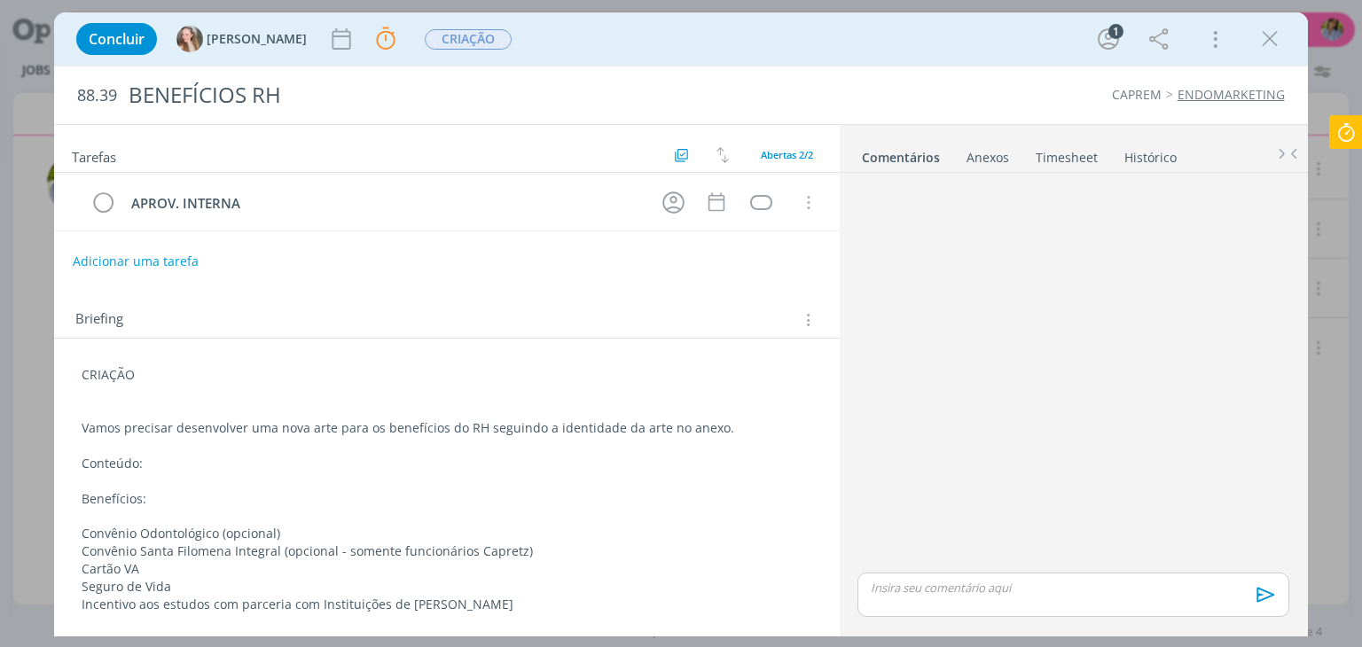
scroll to position [51, 0]
drag, startPoint x: 831, startPoint y: 551, endPoint x: 828, endPoint y: 578, distance: 27.7
click at [832, 576] on div "Tarefas Usar Job de template Ordenar por: Prazo crescente Prazo decrescente Ord…" at bounding box center [446, 376] width 785 height 502
click at [326, 515] on p "dialog" at bounding box center [447, 519] width 730 height 18
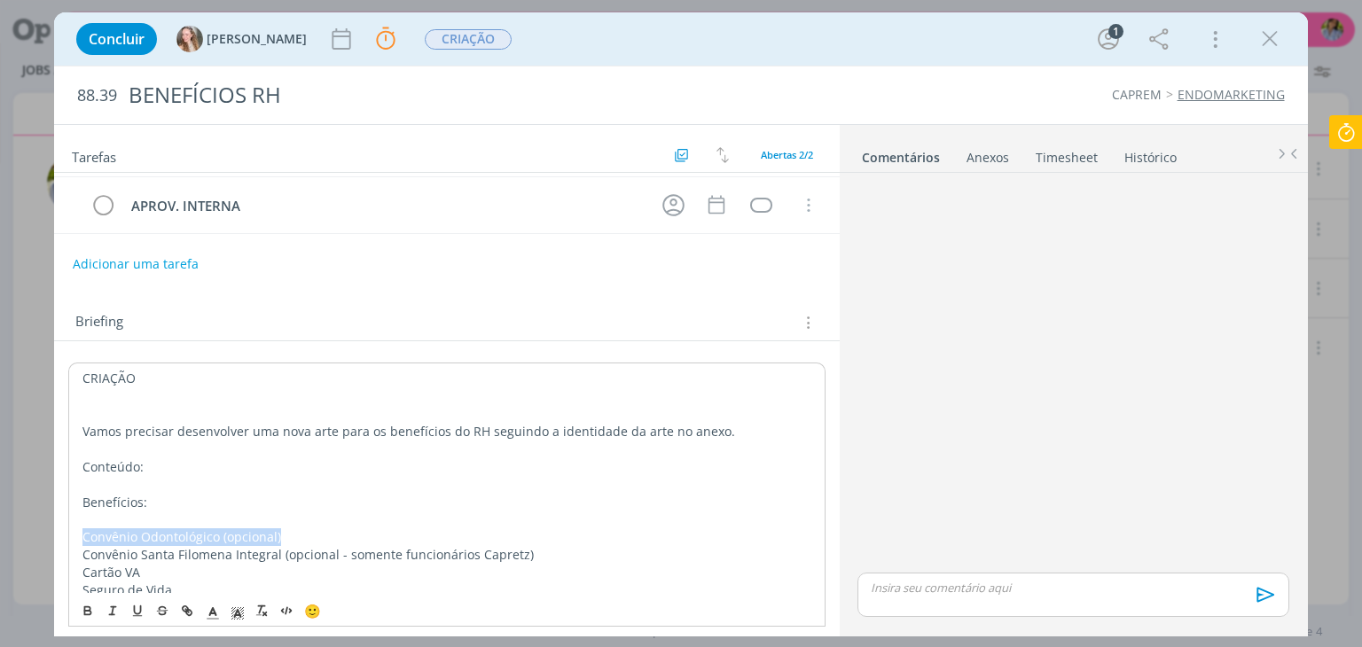
drag, startPoint x: 91, startPoint y: 537, endPoint x: 278, endPoint y: 539, distance: 186.3
click at [278, 539] on div "CRIAÇÃO Vamos precisar desenvolver uma nova arte para os benefícios do RH segui…" at bounding box center [446, 493] width 757 height 260
copy p "Convênio Odontológico (opcional)"
click at [255, 501] on p "Benefícios:" at bounding box center [447, 502] width 730 height 18
drag, startPoint x: 81, startPoint y: 537, endPoint x: 284, endPoint y: 530, distance: 203.2
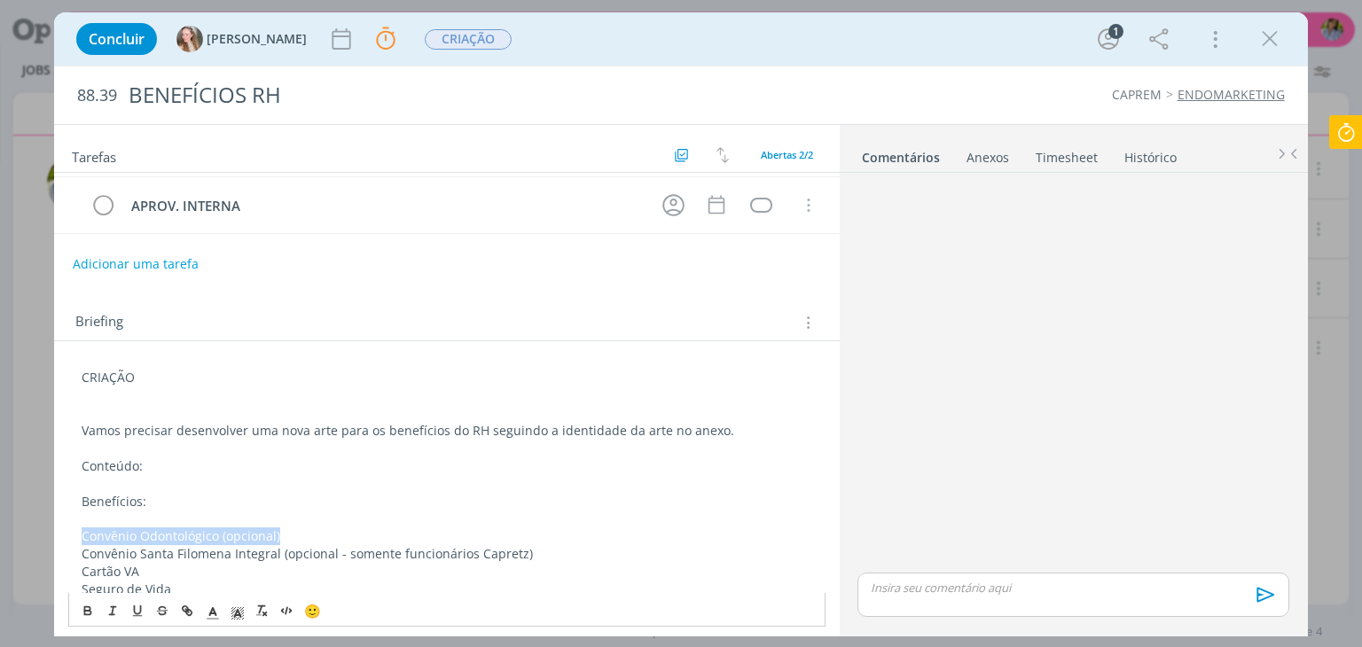
click at [284, 530] on div "CRIAÇÃO Vamos precisar desenvolver uma nova arte para os benefícios do RH segui…" at bounding box center [446, 492] width 757 height 259
copy p "Convênio Odontológico (opcional)"
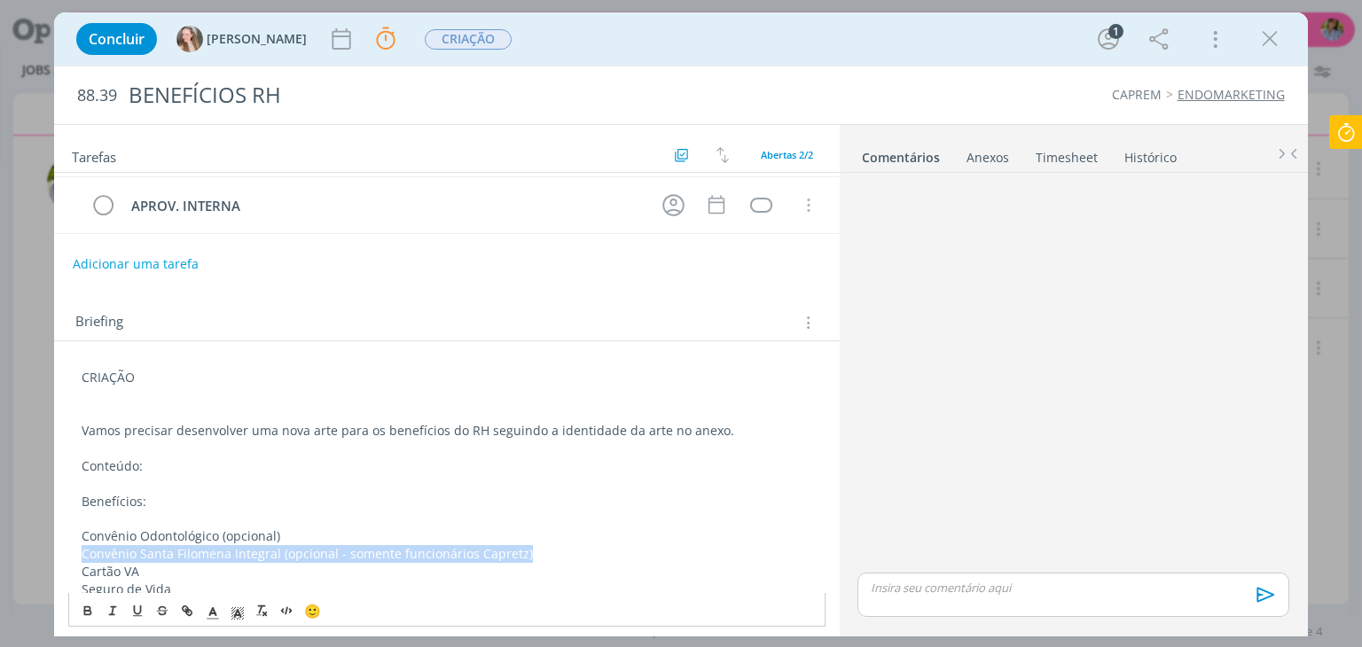
drag, startPoint x: 82, startPoint y: 553, endPoint x: 530, endPoint y: 552, distance: 447.9
click at [530, 552] on p "Convênio Santa Filomena Integral (opcional - somente funcionários Capretz)" at bounding box center [447, 554] width 730 height 18
copy p "Convênio Santa Filomena Integral (opcional - somente funcionários Capretz)"
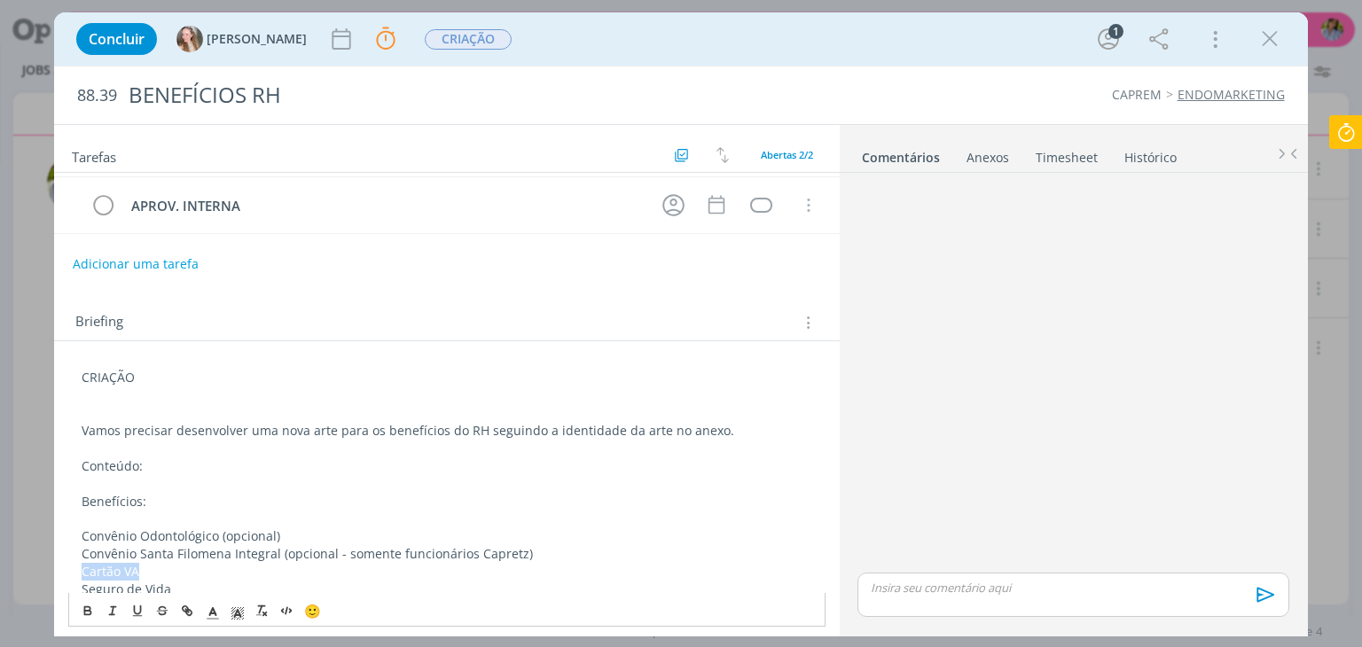
drag, startPoint x: 81, startPoint y: 570, endPoint x: 173, endPoint y: 564, distance: 92.5
click at [173, 564] on div "CRIAÇÃO Vamos precisar desenvolver uma nova arte para os benefícios do RH segui…" at bounding box center [446, 492] width 757 height 259
copy p "Cartão VA"
drag, startPoint x: 80, startPoint y: 592, endPoint x: 171, endPoint y: 583, distance: 91.9
click at [171, 583] on p "Seguro de Vida" at bounding box center [447, 590] width 730 height 18
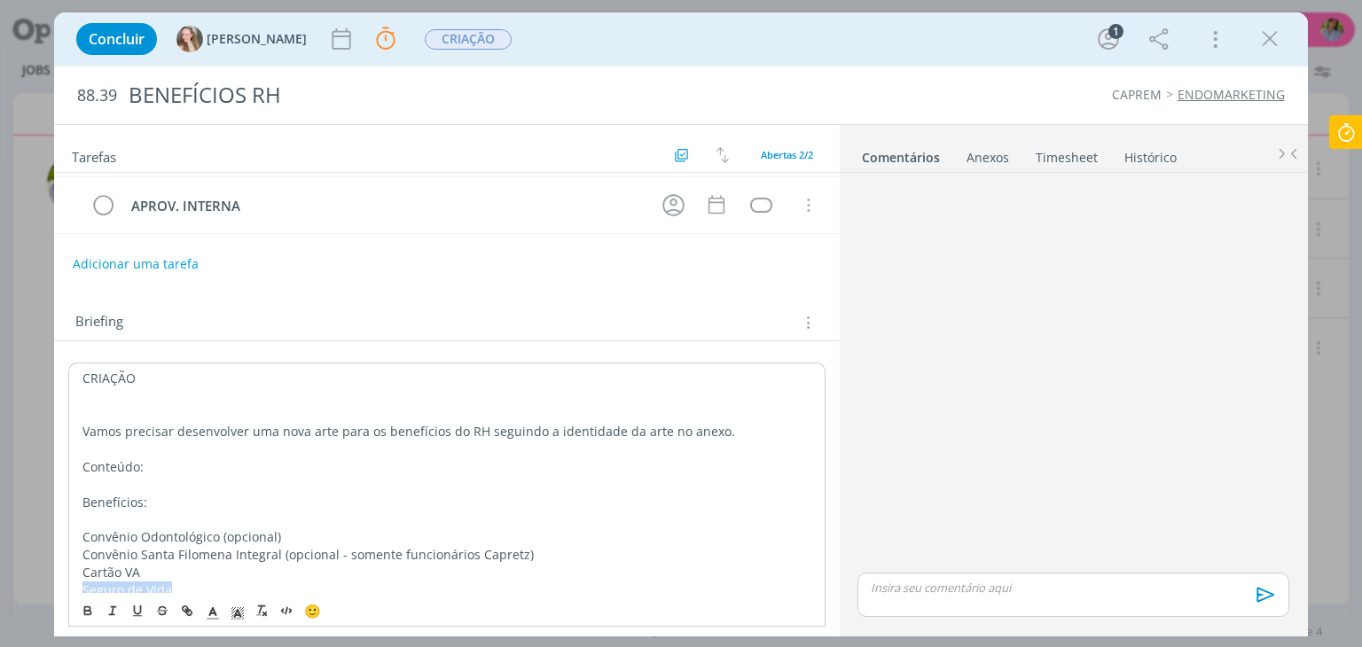
copy p "Seguro de Vida"
drag, startPoint x: 82, startPoint y: 606, endPoint x: 355, endPoint y: 591, distance: 273.6
click at [355, 591] on div "CRIAÇÃO Vamos precisar desenvolver uma nova arte para os benefícios do RH segui…" at bounding box center [446, 492] width 757 height 259
click at [82, 605] on div "CRIAÇÃO Vamos precisar desenvolver uma nova arte para os benefícios do RH segui…" at bounding box center [446, 492] width 757 height 259
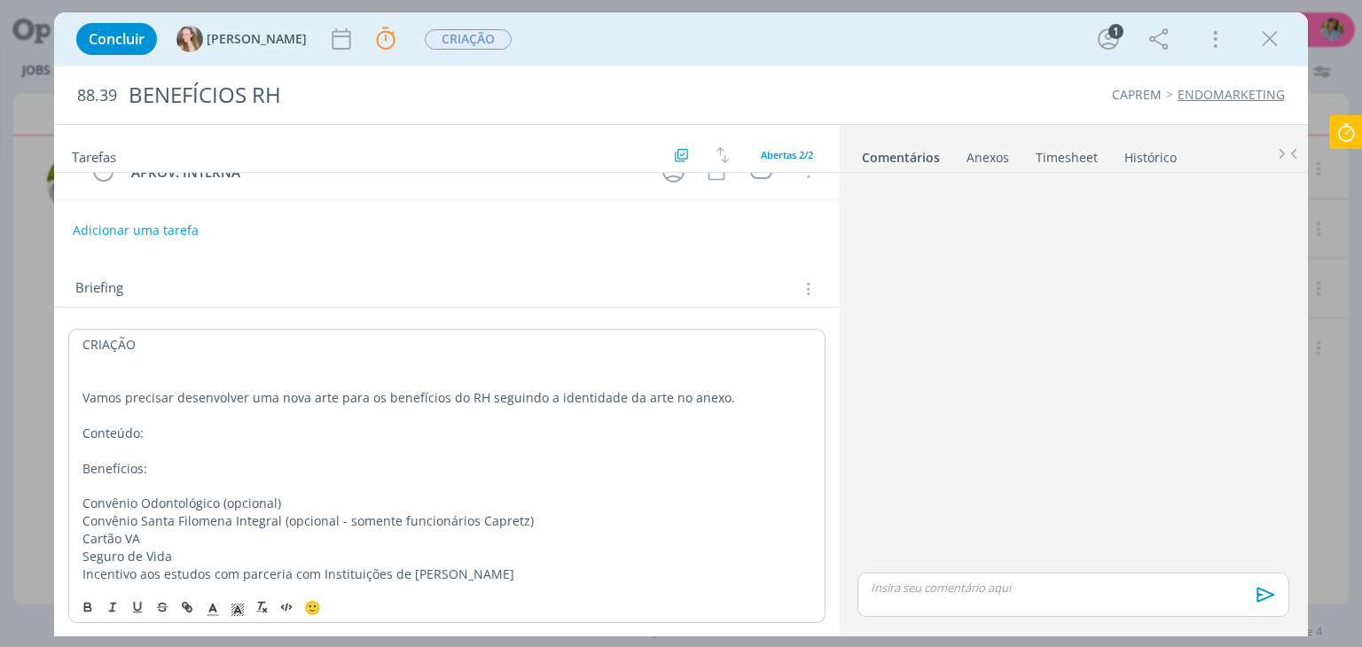
click at [443, 577] on p "Incentivo aos estudos com parceria com Instituições de [PERSON_NAME]" at bounding box center [446, 575] width 728 height 18
drag, startPoint x: 443, startPoint y: 570, endPoint x: 58, endPoint y: 567, distance: 385.8
click at [58, 567] on div "CRIAÇÃO Vamos precisar desenvolver uma nova arte para os benefícios do RH segui…" at bounding box center [446, 469] width 785 height 322
copy p "Incentivo aos estudos com parceria com Instituições de [PERSON_NAME]"
click at [1353, 122] on icon at bounding box center [1346, 132] width 32 height 35
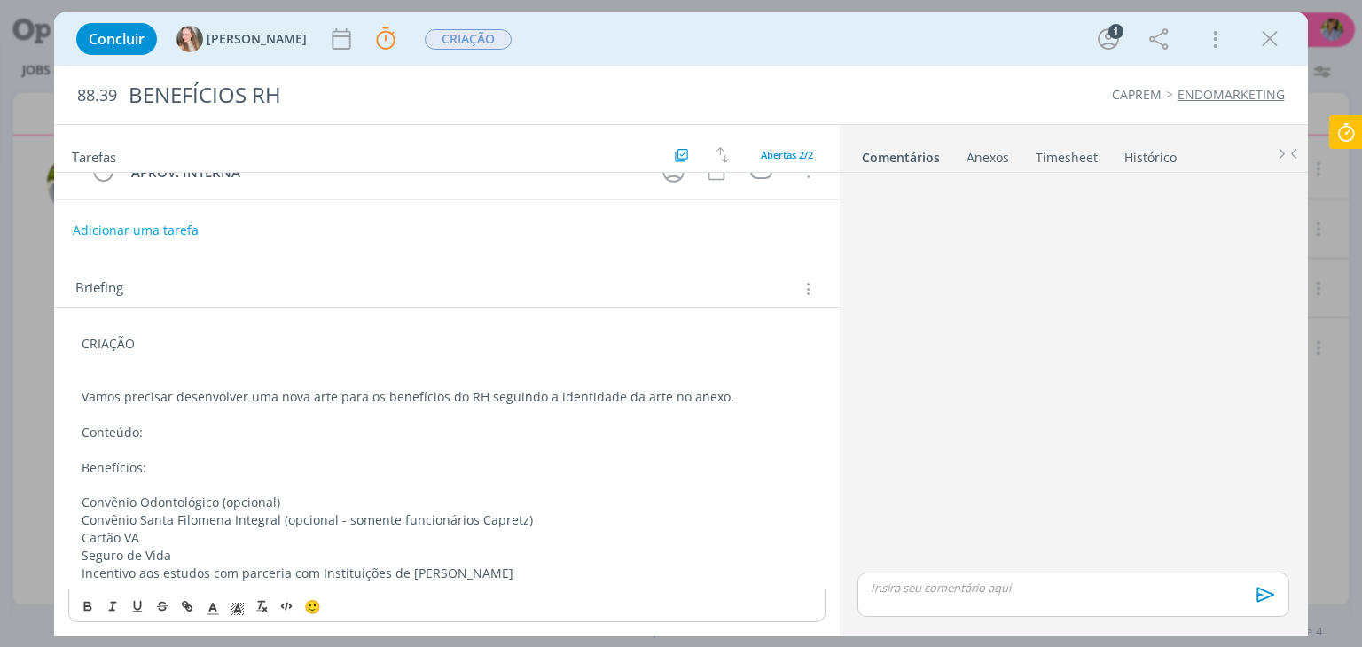
scroll to position [51, 0]
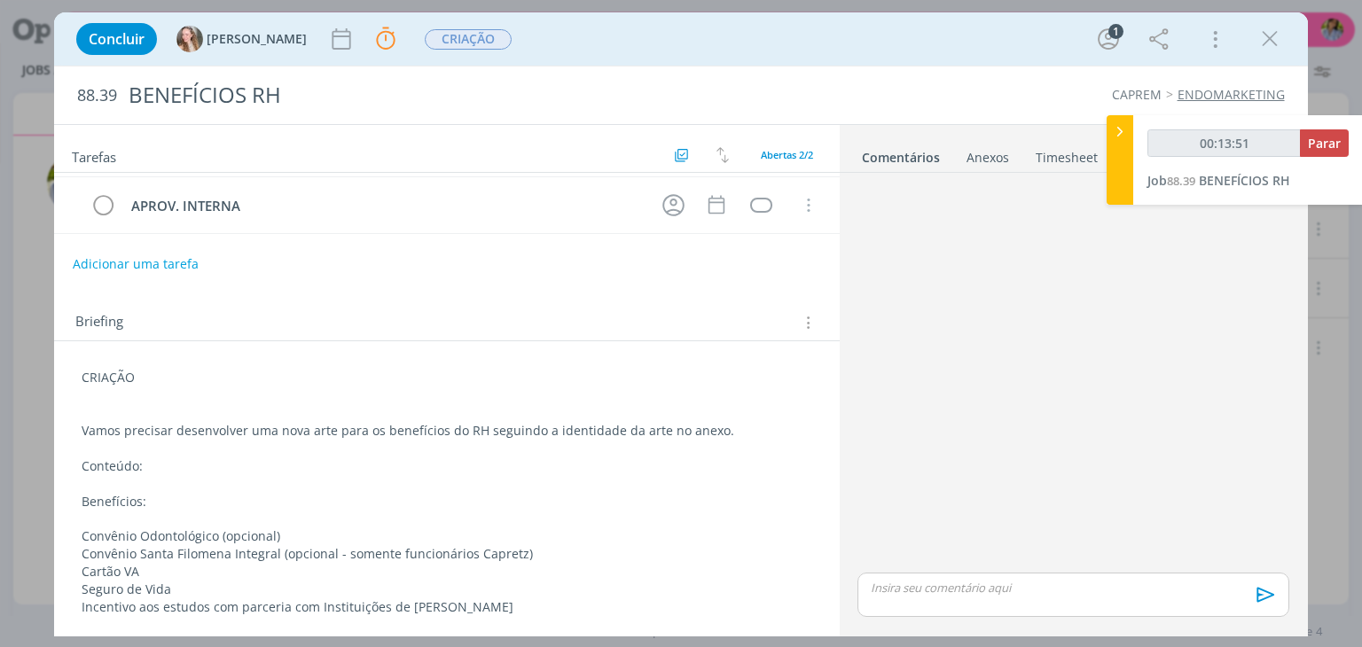
type input "00:13:52"
click at [1322, 145] on span "Parar" at bounding box center [1324, 143] width 33 height 17
